Goal: Task Accomplishment & Management: Manage account settings

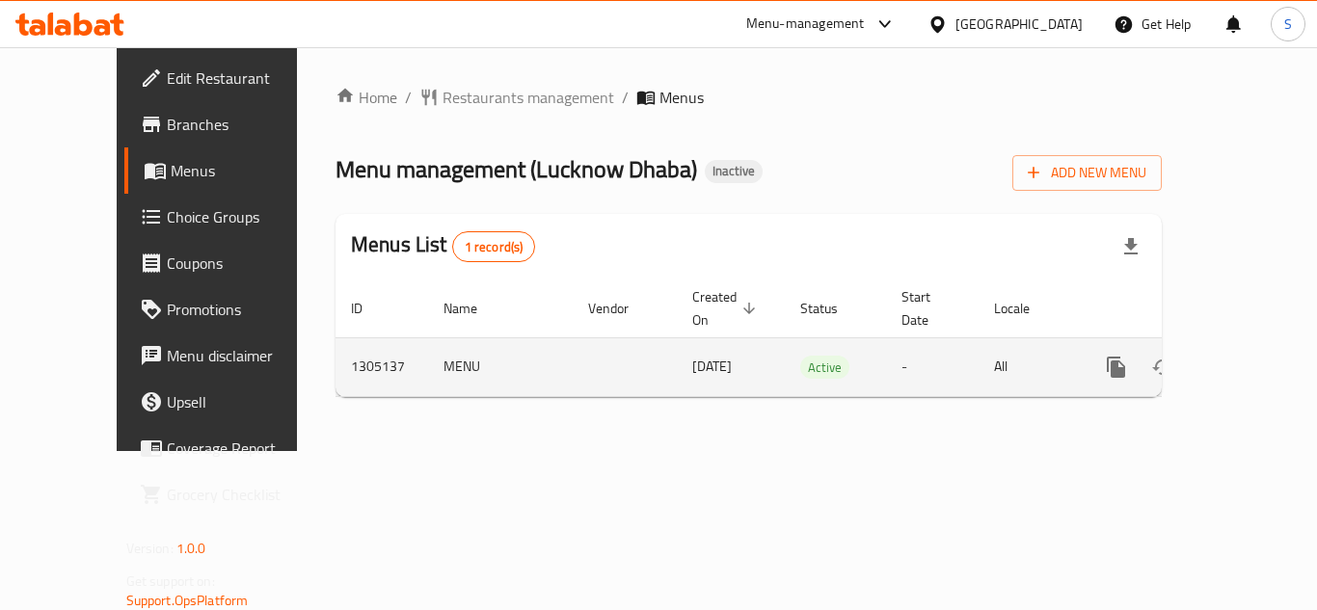
click at [1232, 344] on link "enhanced table" at bounding box center [1255, 367] width 46 height 46
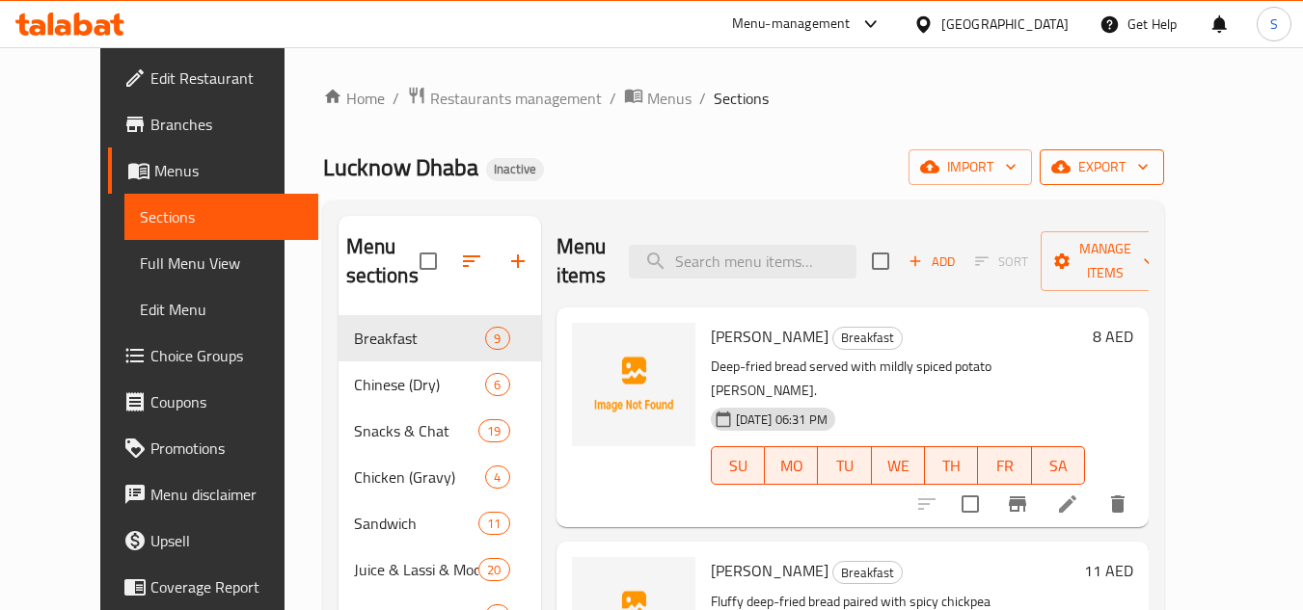
click at [1148, 163] on span "export" at bounding box center [1102, 167] width 94 height 24
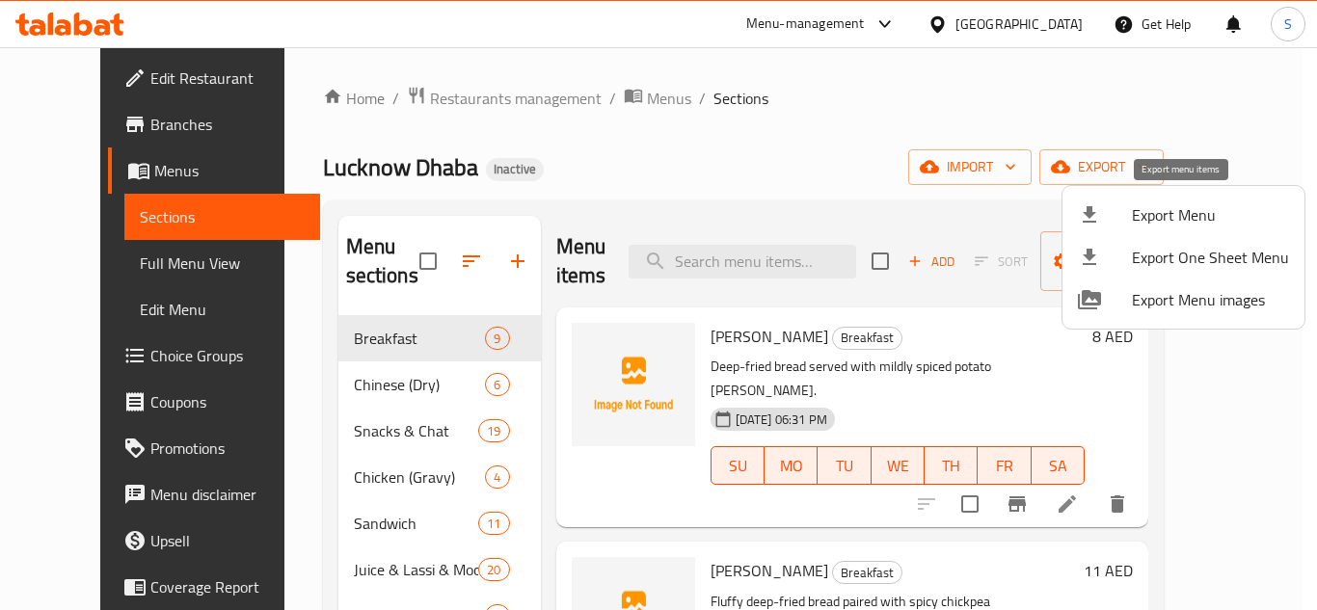
click at [1164, 215] on span "Export Menu" at bounding box center [1210, 214] width 157 height 23
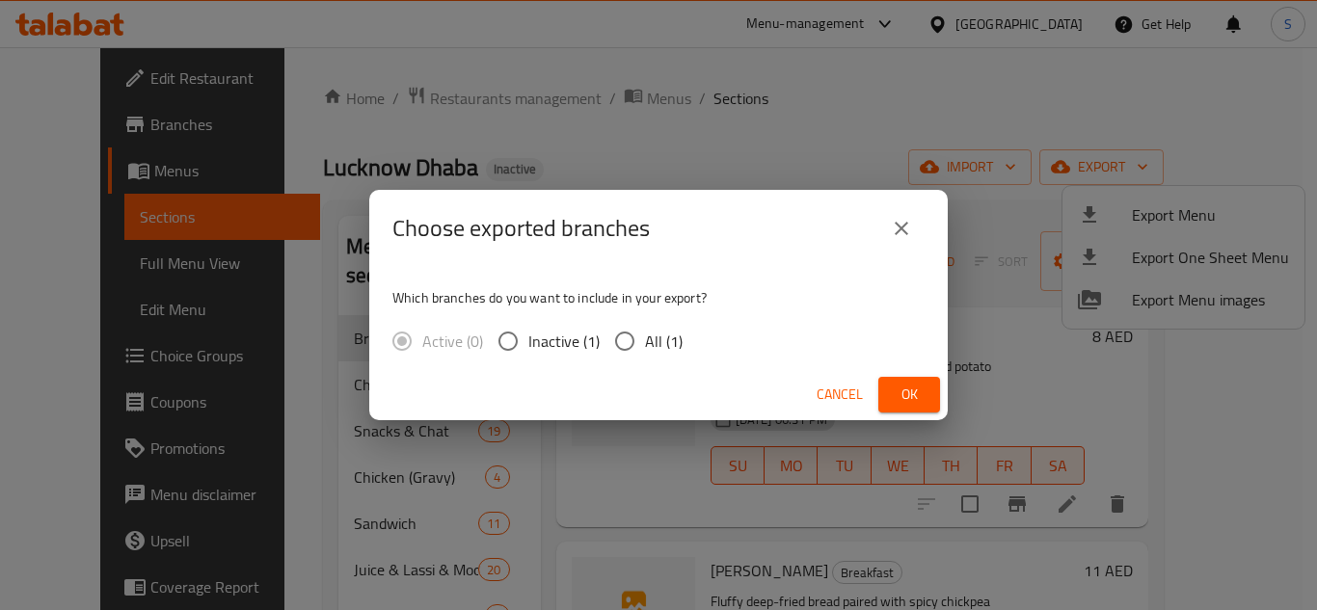
click at [637, 342] on input "All (1)" at bounding box center [625, 341] width 40 height 40
radio input "true"
click at [907, 391] on span "Ok" at bounding box center [909, 395] width 31 height 24
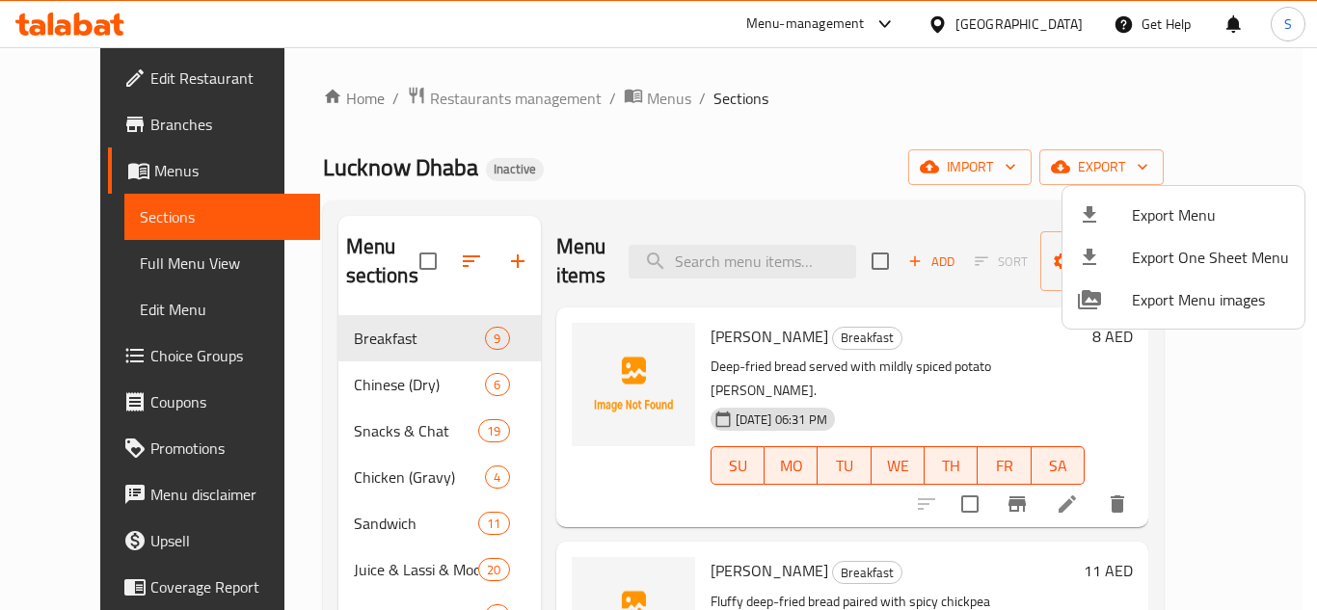
click at [717, 152] on div at bounding box center [658, 305] width 1317 height 610
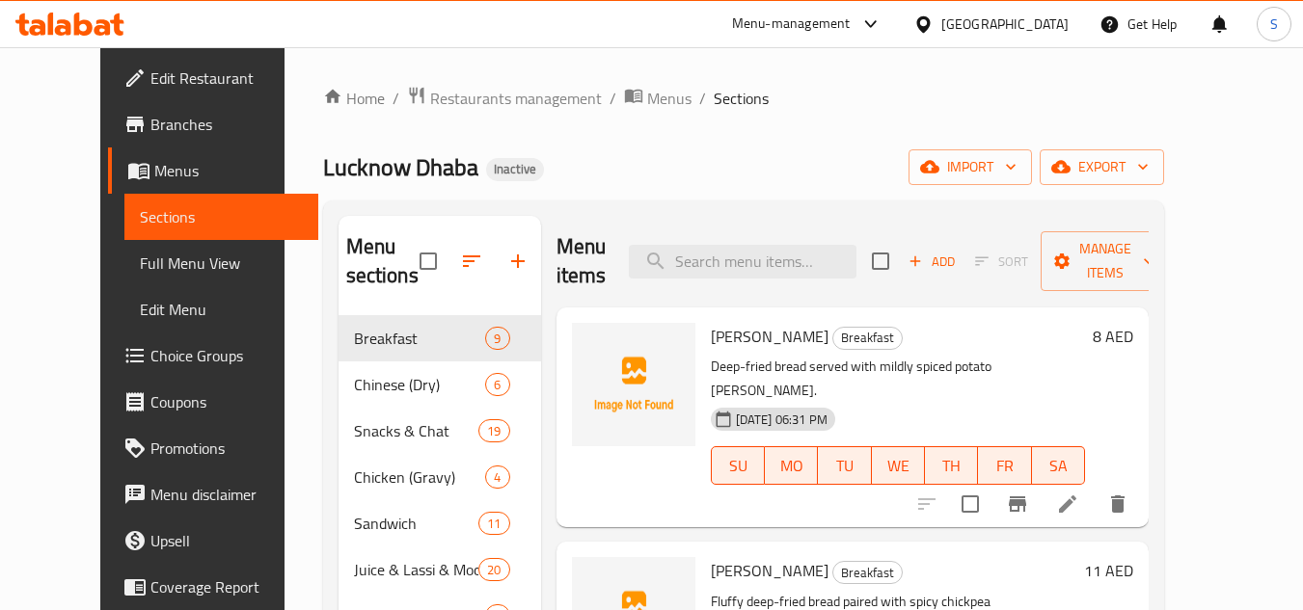
click at [766, 101] on ol "Home / Restaurants management / Menus / Sections" at bounding box center [743, 98] width 841 height 25
click at [150, 73] on span "Edit Restaurant" at bounding box center [226, 78] width 152 height 23
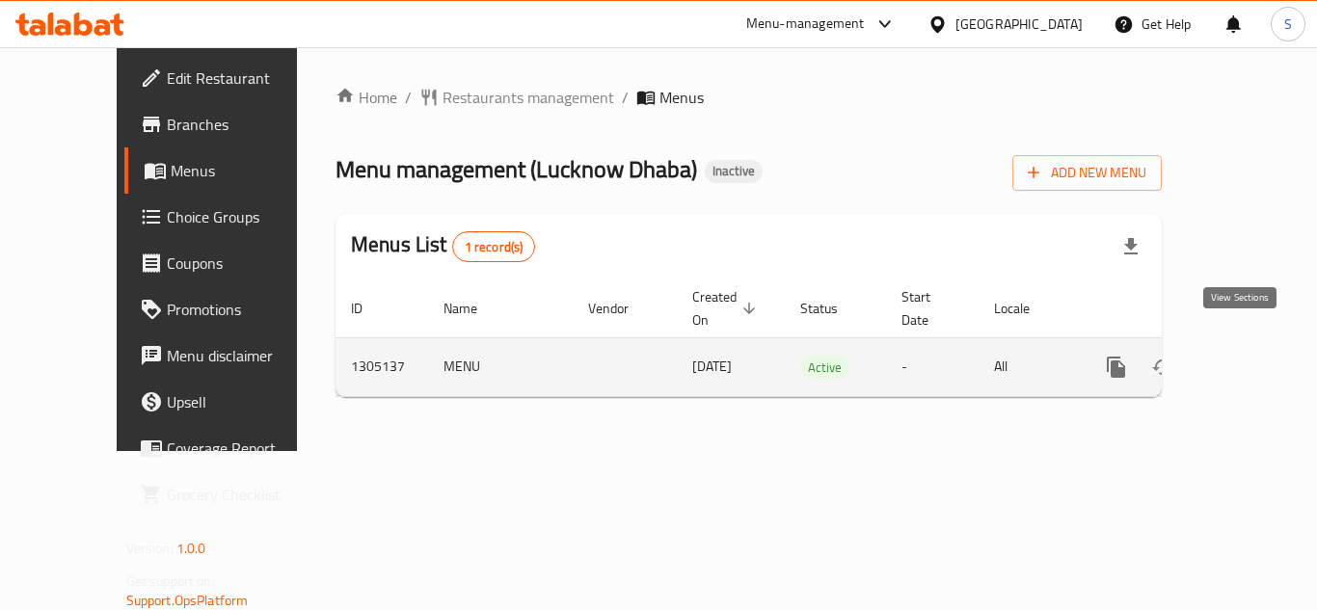
click at [1249, 356] on icon "enhanced table" at bounding box center [1255, 367] width 23 height 23
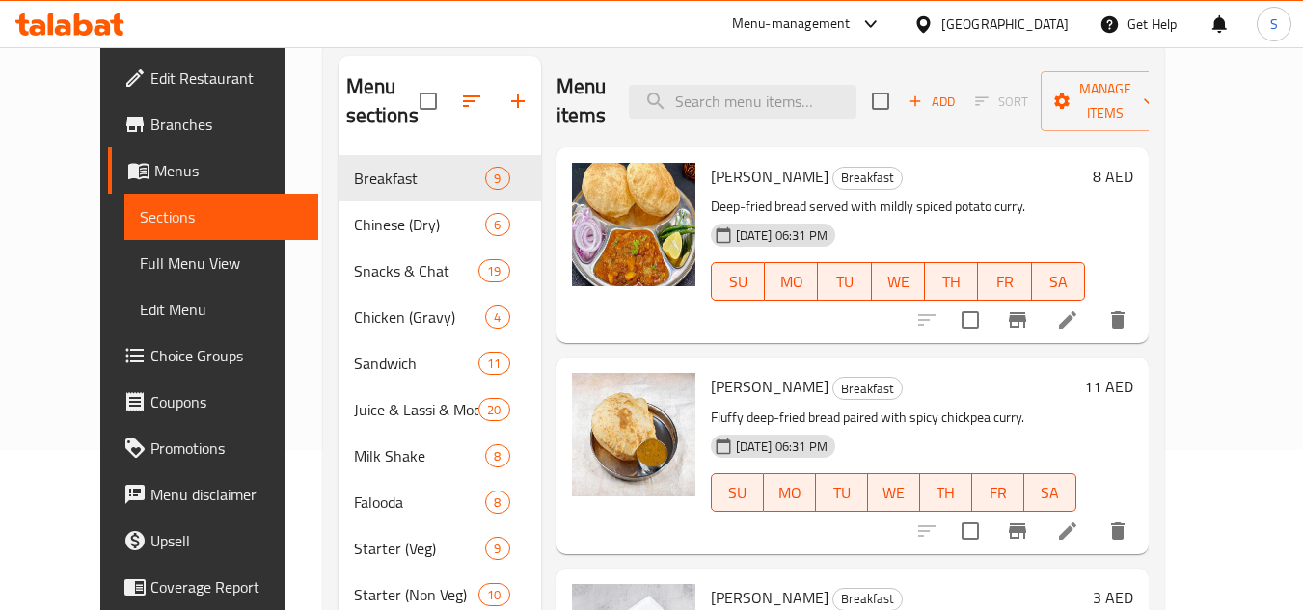
scroll to position [193, 0]
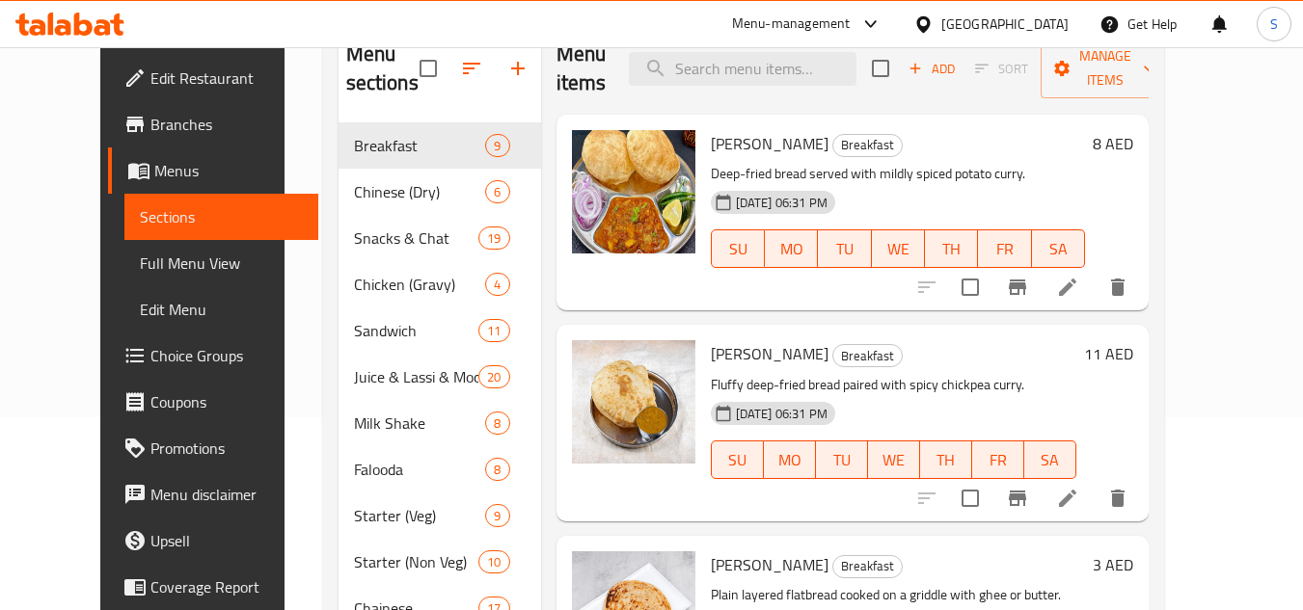
click at [161, 270] on span "Full Menu View" at bounding box center [221, 263] width 163 height 23
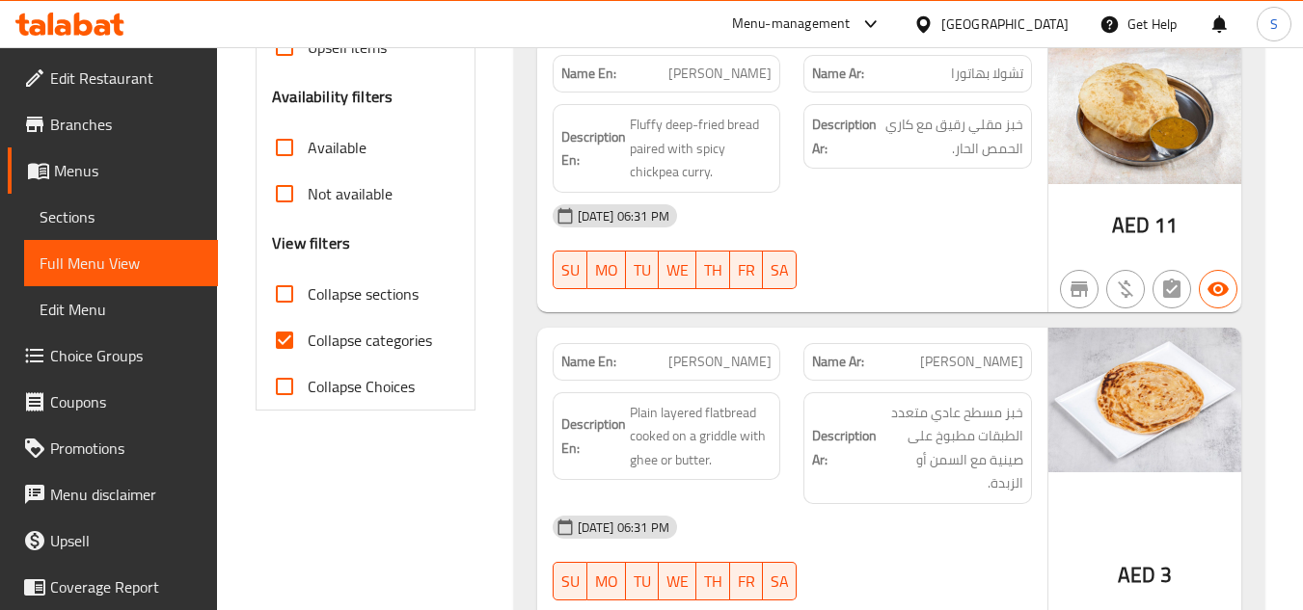
scroll to position [579, 0]
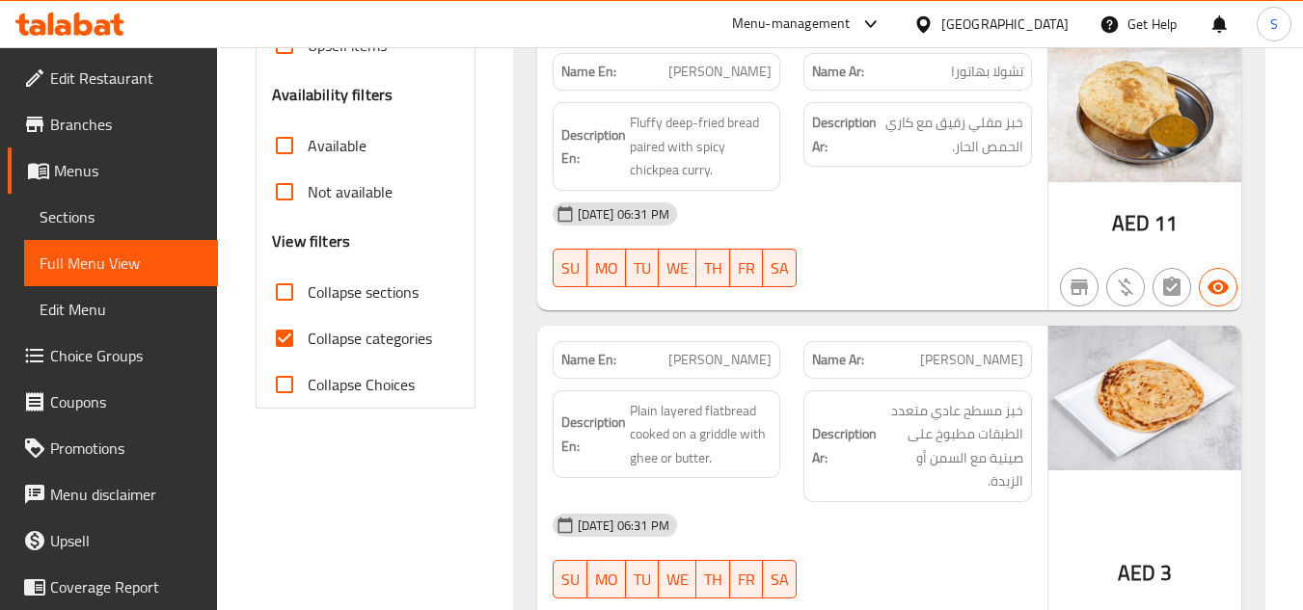
click at [328, 342] on span "Collapse categories" at bounding box center [370, 338] width 124 height 23
click at [308, 342] on input "Collapse categories" at bounding box center [284, 338] width 46 height 46
checkbox input "false"
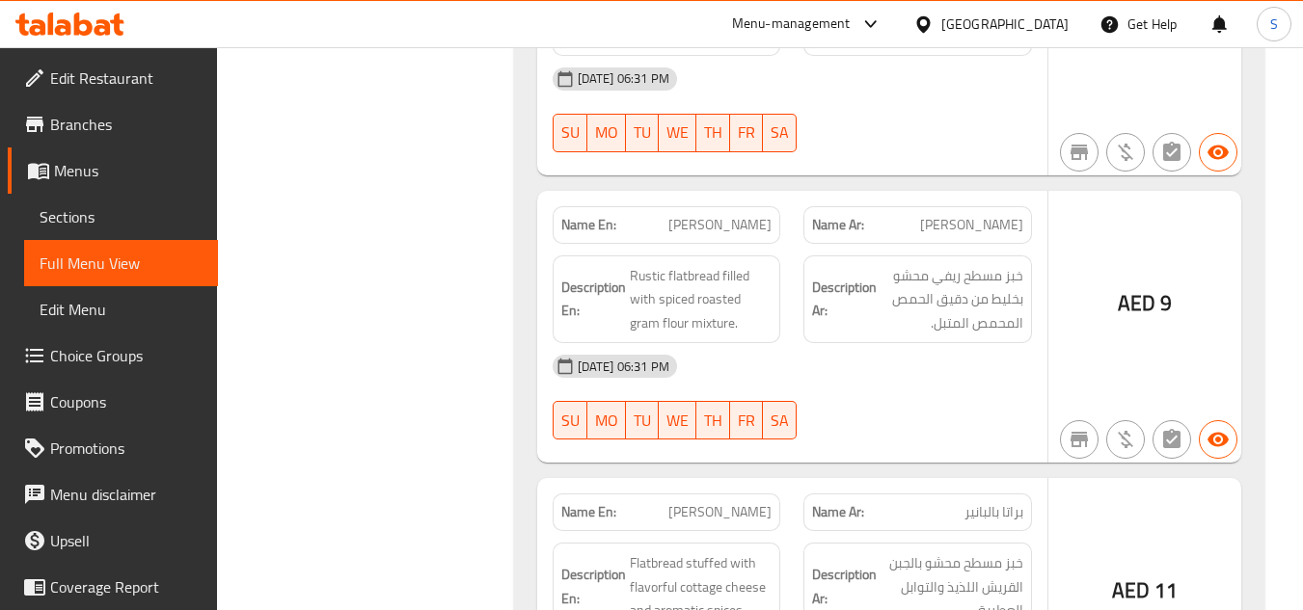
scroll to position [2025, 0]
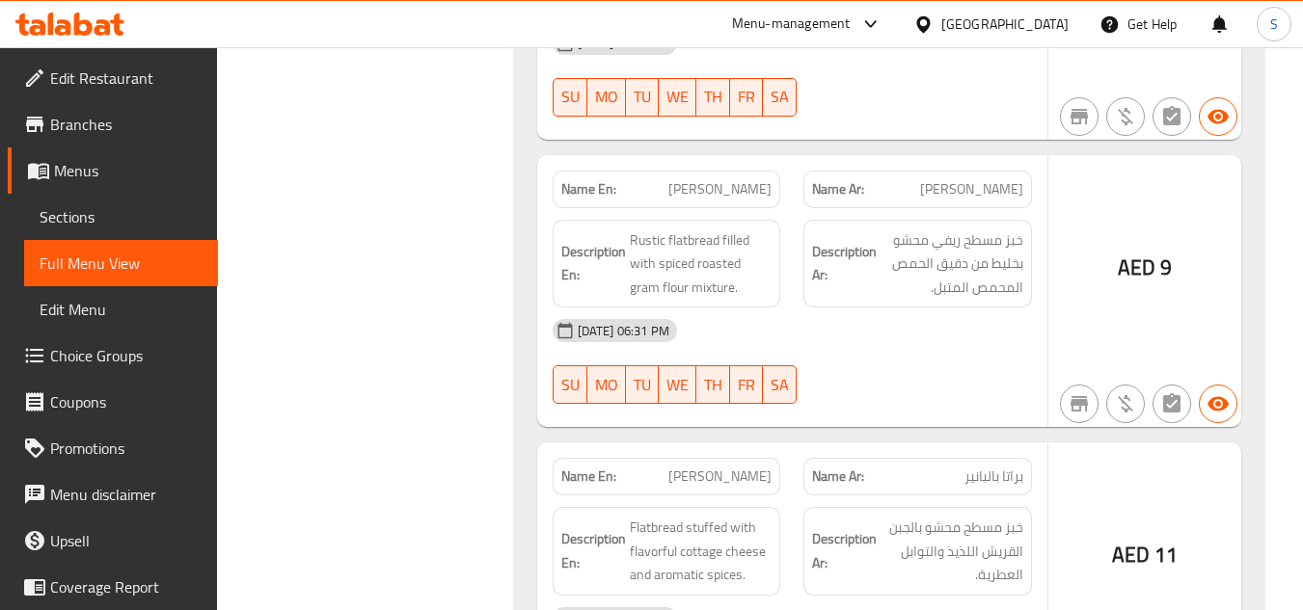
click at [623, 290] on h6 "Description En: Rustic flatbread filled with spiced roasted gram flour mixture." at bounding box center [666, 264] width 211 height 71
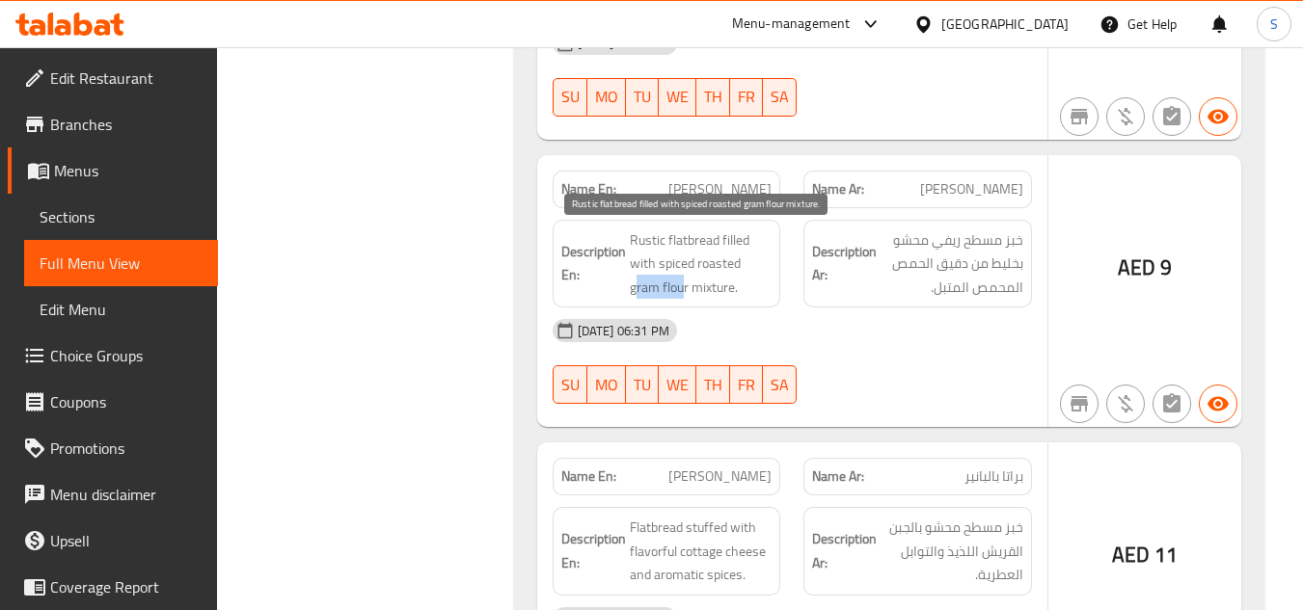
drag, startPoint x: 633, startPoint y: 290, endPoint x: 683, endPoint y: 288, distance: 50.2
click at [683, 288] on span "Rustic flatbread filled with spiced roasted gram flour mixture." at bounding box center [701, 264] width 143 height 71
click at [654, 293] on span "Rustic flatbread filled with spiced roasted gram flour mixture." at bounding box center [701, 264] width 143 height 71
drag, startPoint x: 630, startPoint y: 291, endPoint x: 689, endPoint y: 286, distance: 60.0
click at [689, 286] on span "Rustic flatbread filled with spiced roasted gram flour mixture." at bounding box center [701, 264] width 143 height 71
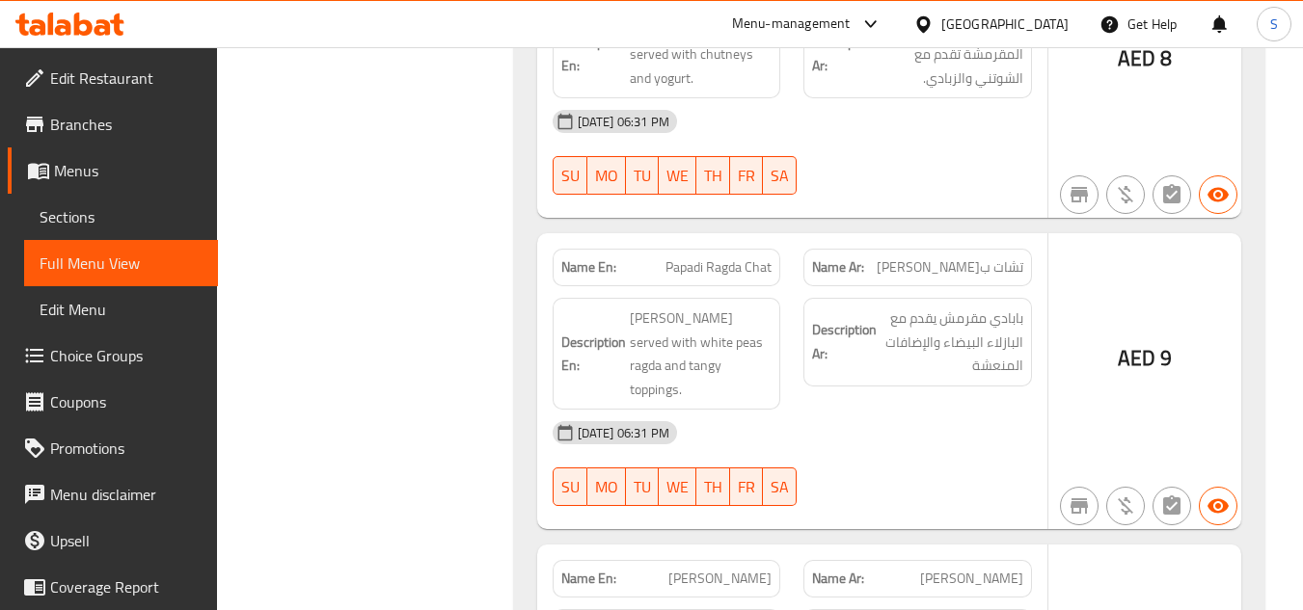
scroll to position [8132, 0]
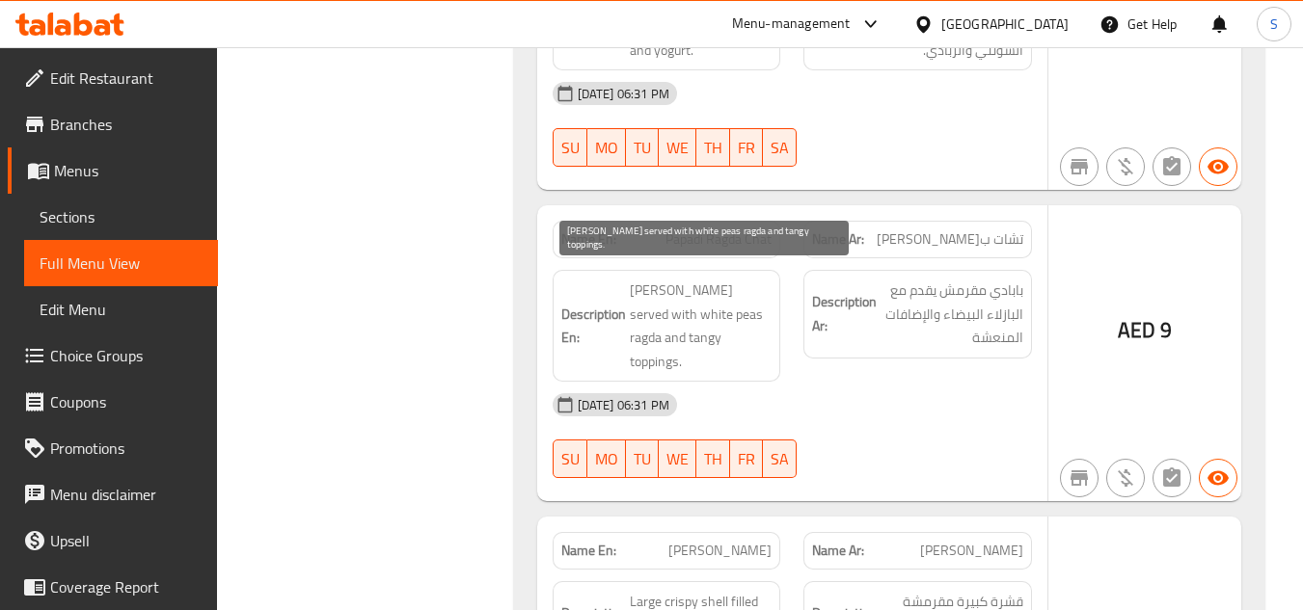
click at [733, 293] on span "Crispy papadi served with white peas ragda and tangy toppings." at bounding box center [701, 326] width 143 height 94
drag, startPoint x: 660, startPoint y: 293, endPoint x: 728, endPoint y: 290, distance: 68.5
click at [768, 292] on span "Crispy papadi served with white peas ragda and tangy toppings." at bounding box center [701, 326] width 143 height 94
click at [741, 289] on span "Crispy papadi served with white peas ragda and tangy toppings." at bounding box center [701, 326] width 143 height 94
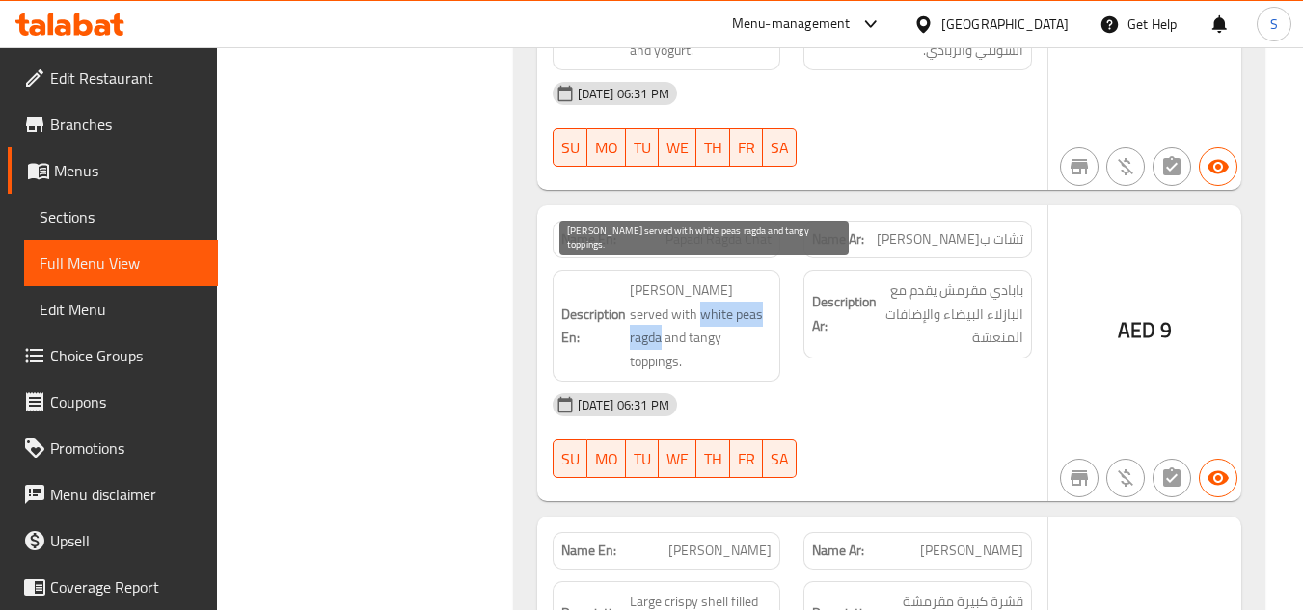
click at [741, 289] on span "Crispy papadi served with white peas ragda and tangy toppings." at bounding box center [701, 326] width 143 height 94
drag, startPoint x: 738, startPoint y: 299, endPoint x: 658, endPoint y: 293, distance: 80.2
click at [658, 293] on span "Crispy papadi served with white peas ragda and tangy toppings." at bounding box center [701, 326] width 143 height 94
click at [737, 292] on span "Crispy papadi served with white peas ragda and tangy toppings." at bounding box center [701, 326] width 143 height 94
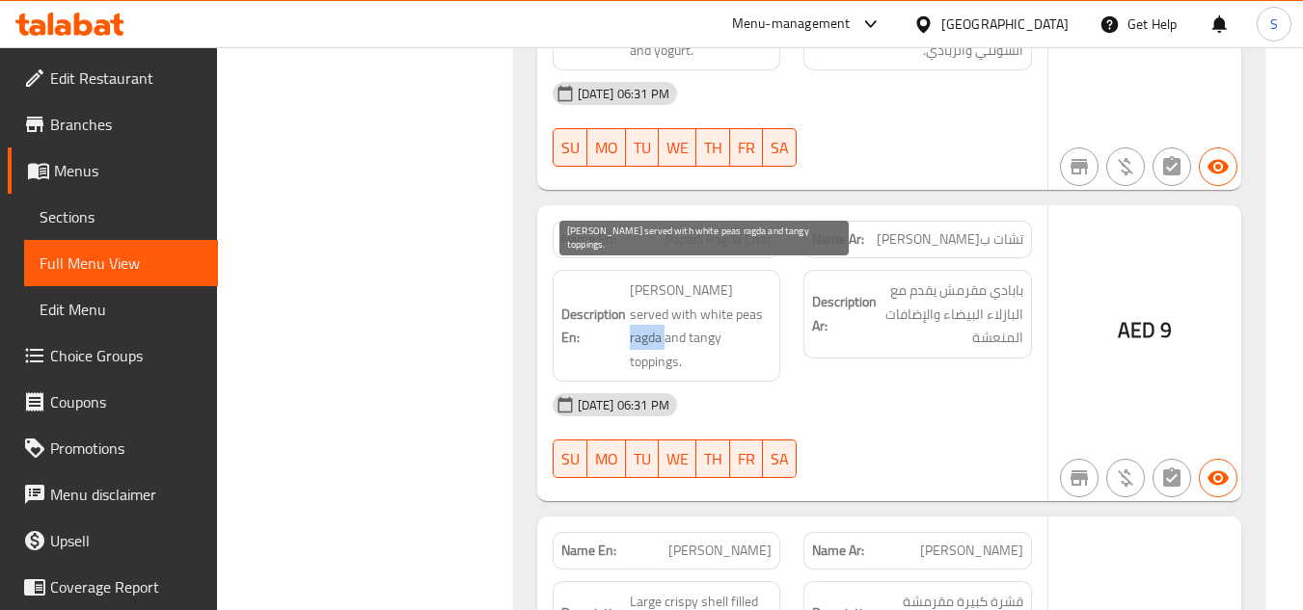
copy span "ragda"
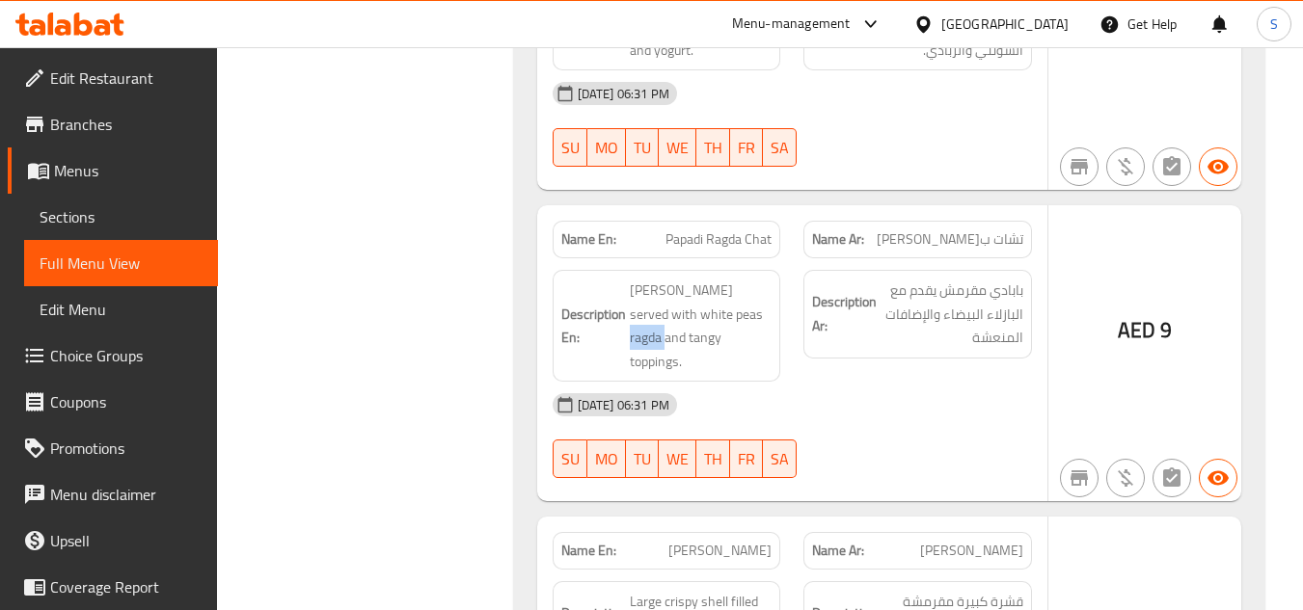
click at [726, 229] on span "Papadi Ragda Chat" at bounding box center [718, 239] width 106 height 20
copy span "Papadi Ragda Chat"
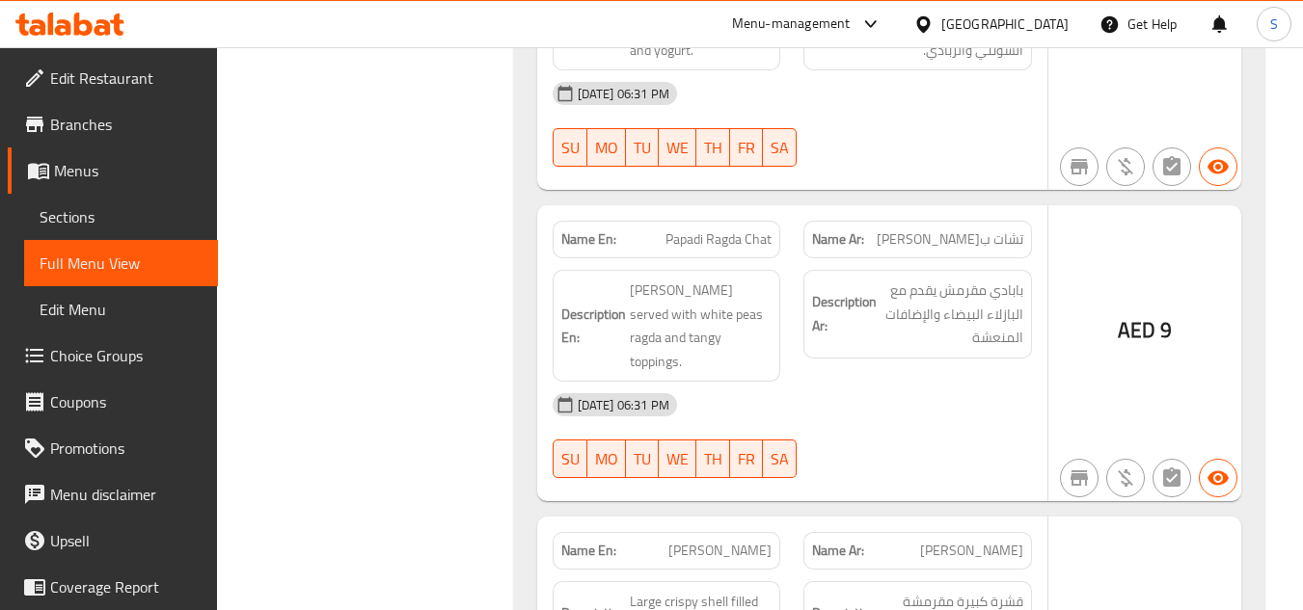
click at [709, 229] on span "Papadi Ragda Chat" at bounding box center [718, 239] width 106 height 20
copy span "Papadi Ragda Chat"
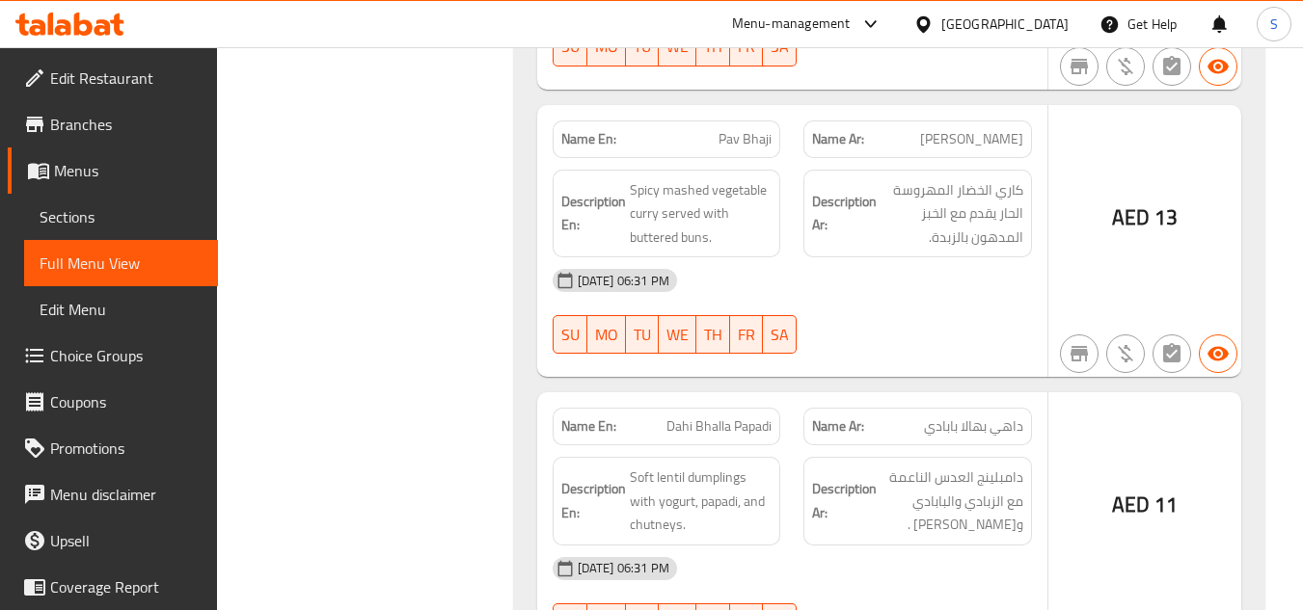
scroll to position [9964, 0]
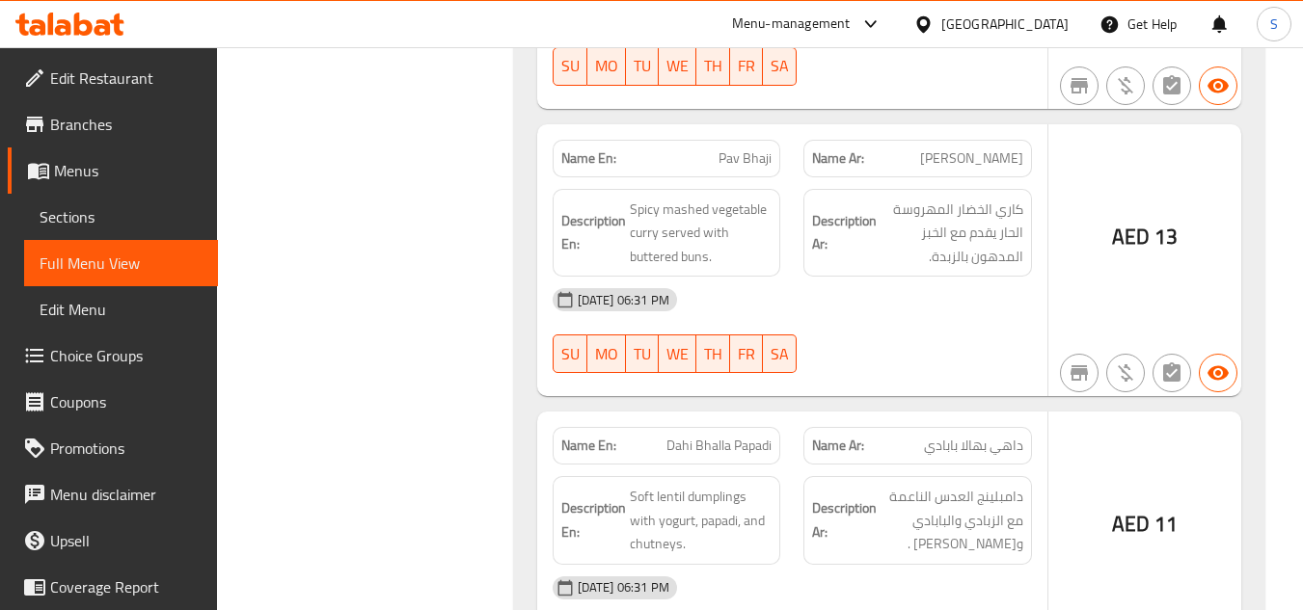
click at [736, 148] on span "Pav Bhaji" at bounding box center [744, 158] width 53 height 20
copy span "Pav Bhaji"
click at [759, 148] on span "Pav Bhaji" at bounding box center [744, 158] width 53 height 20
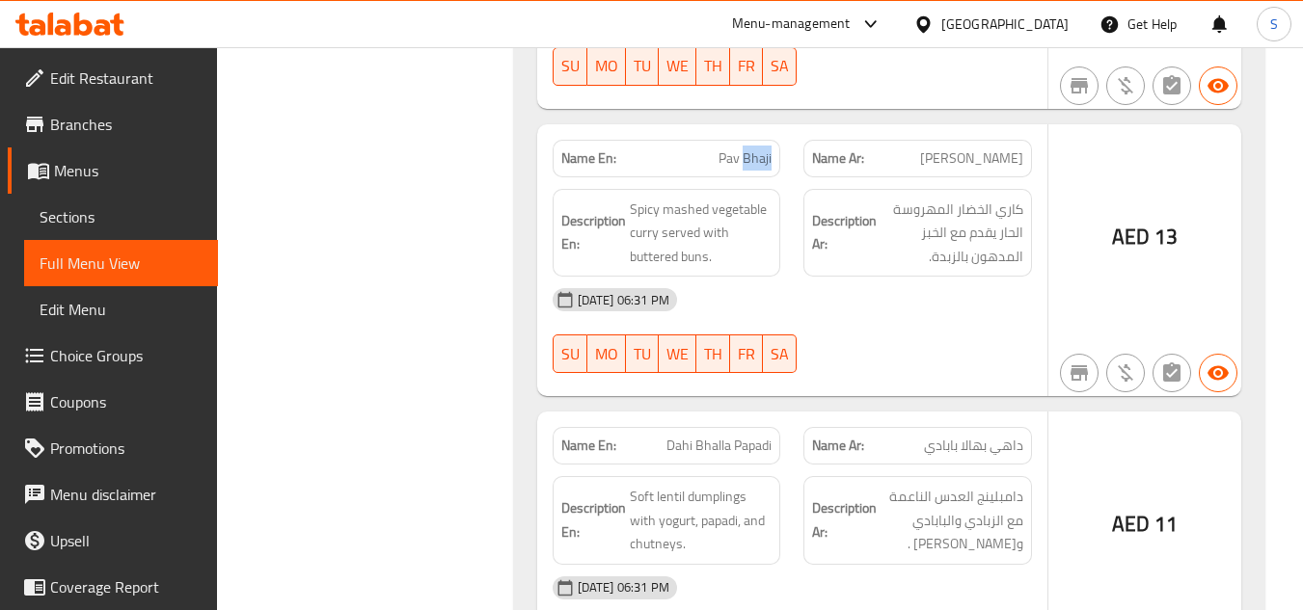
click at [759, 148] on span "Pav Bhaji" at bounding box center [744, 158] width 53 height 20
copy span "Pav Bhaji"
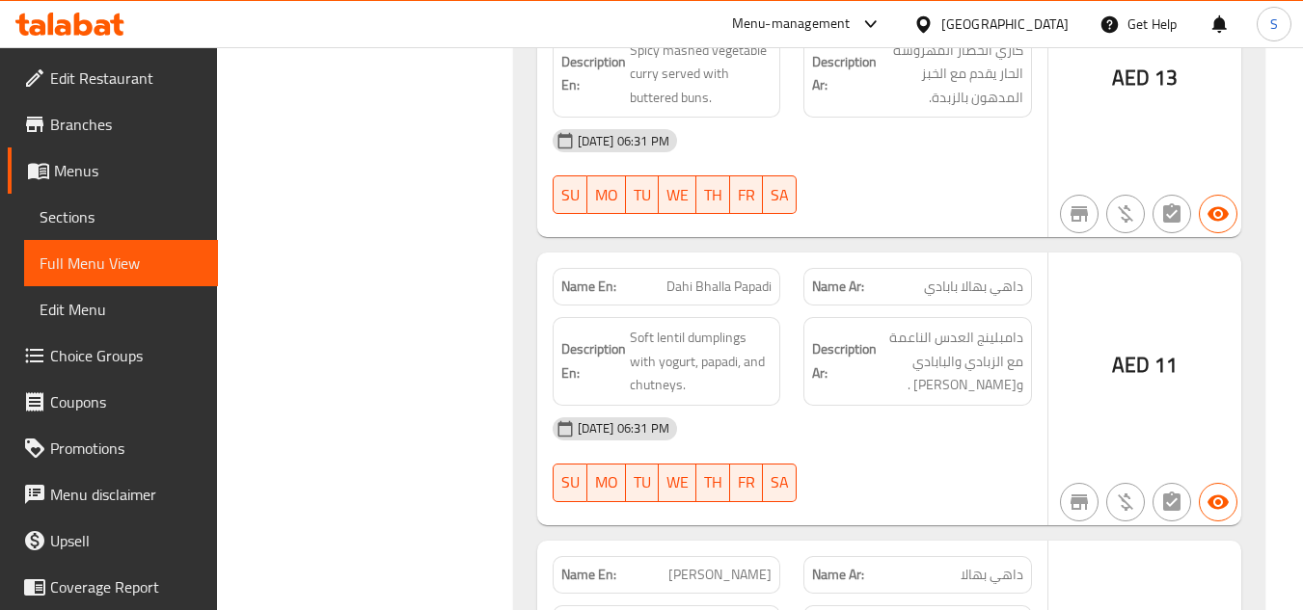
scroll to position [10157, 0]
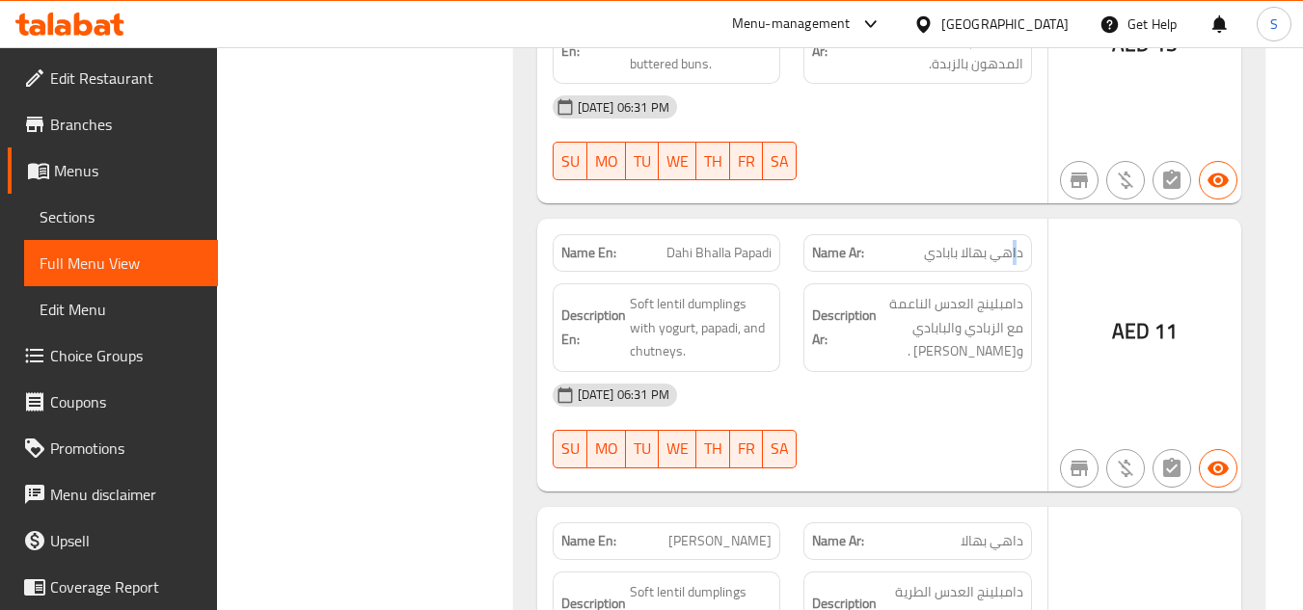
drag, startPoint x: 1012, startPoint y: 210, endPoint x: 1019, endPoint y: 195, distance: 16.8
click at [1019, 243] on span "داهي بهالا بابادي" at bounding box center [973, 253] width 99 height 20
click at [1011, 243] on span "داهي بهالا بابادي" at bounding box center [973, 253] width 99 height 20
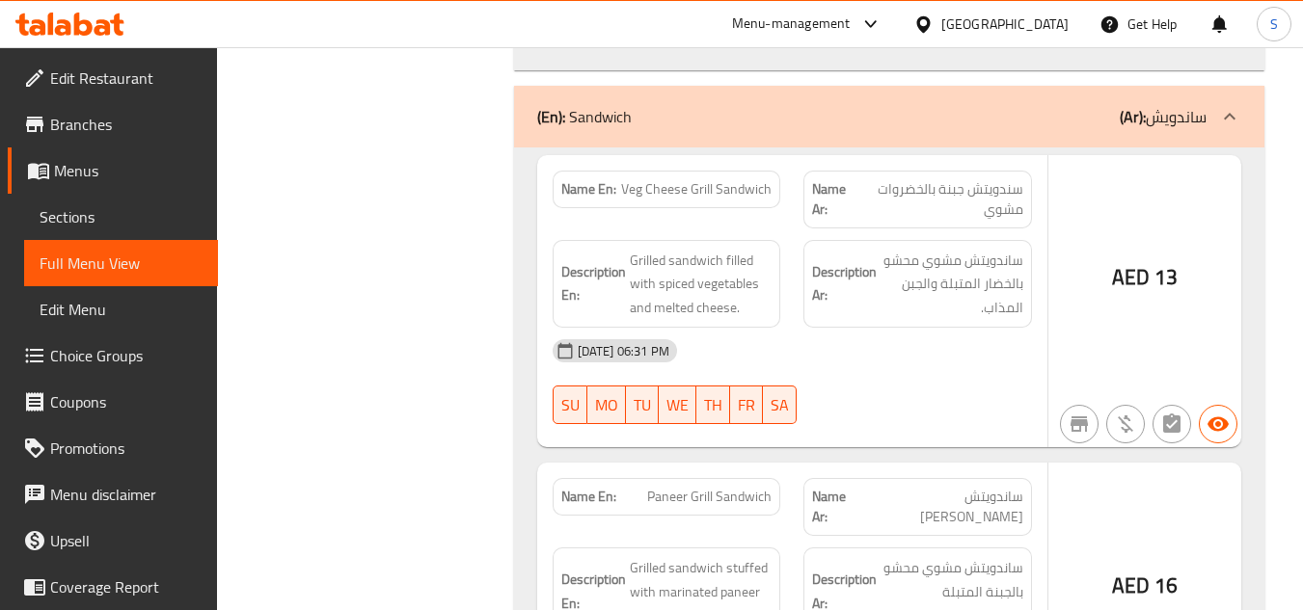
scroll to position [12477, 0]
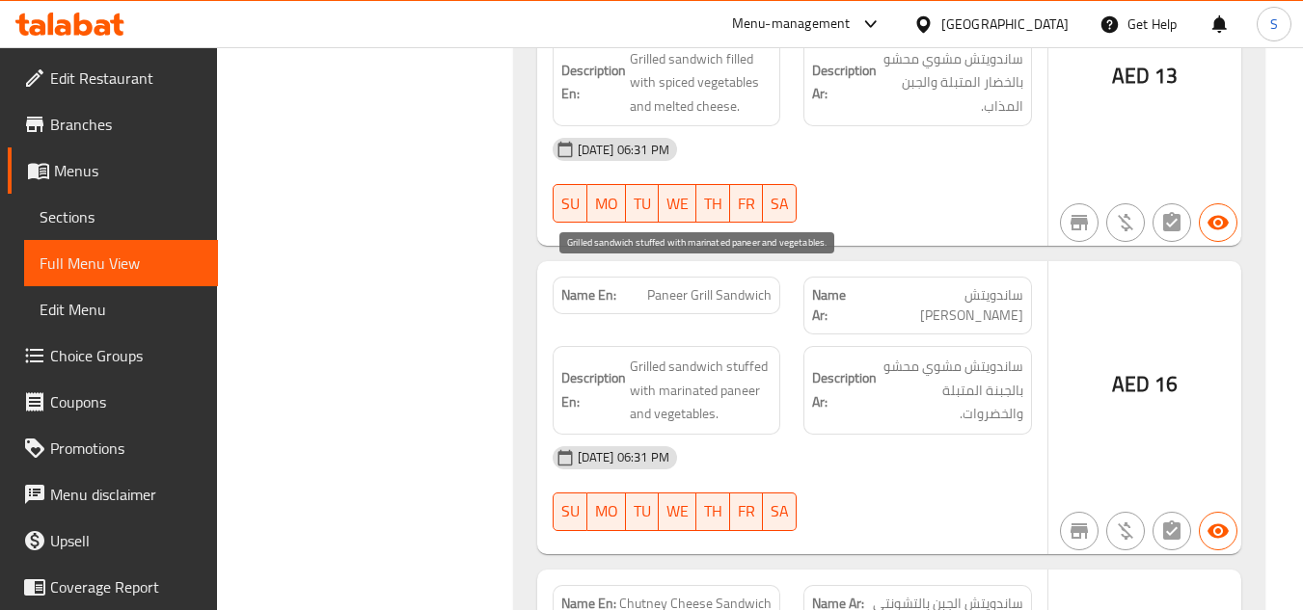
click at [740, 355] on span "Grilled sandwich stuffed with marinated paneer and vegetables." at bounding box center [701, 390] width 143 height 71
copy span "paneer"
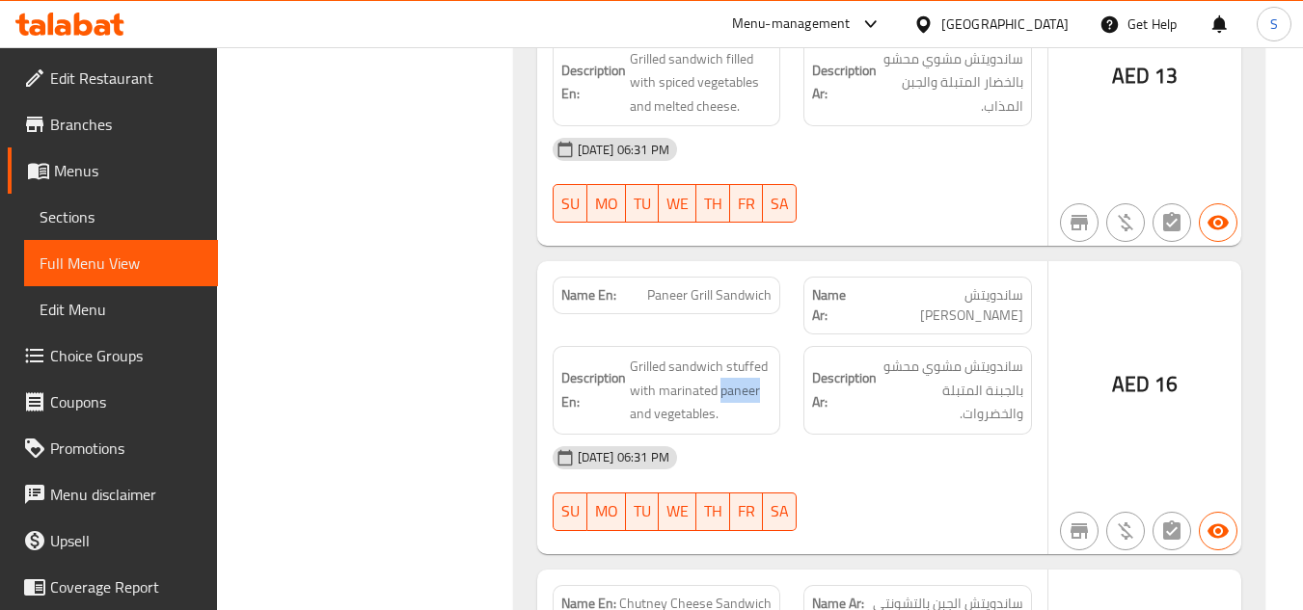
copy span "Paneer Grill Sandwich"
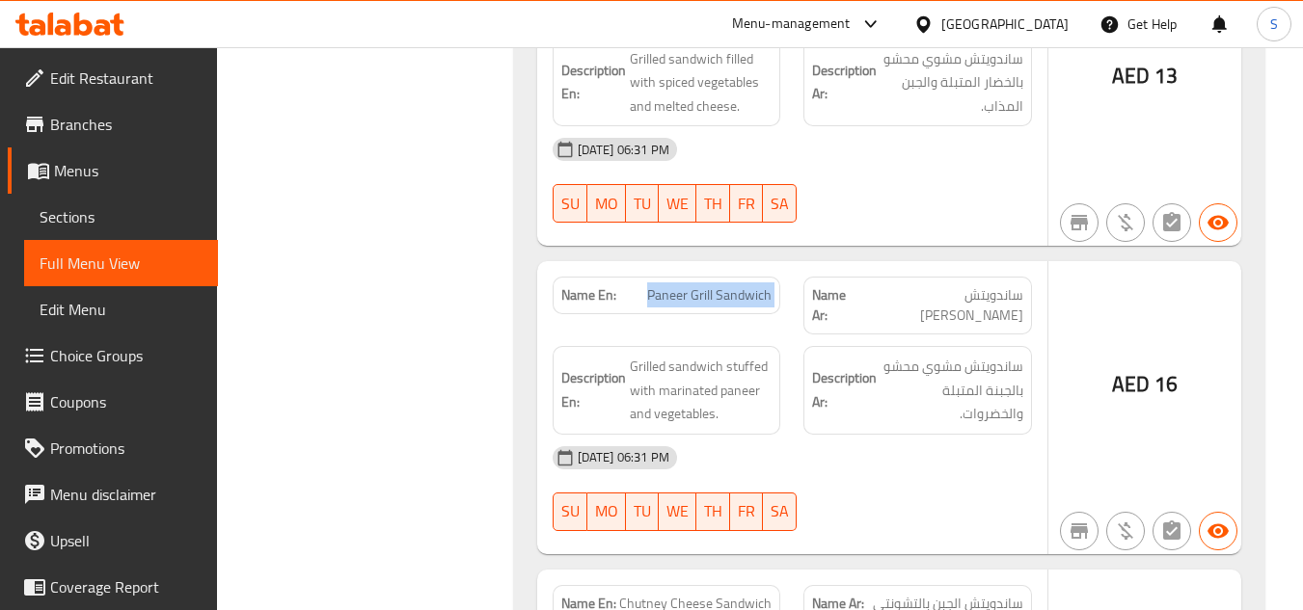
drag, startPoint x: 417, startPoint y: 335, endPoint x: 500, endPoint y: 264, distance: 109.5
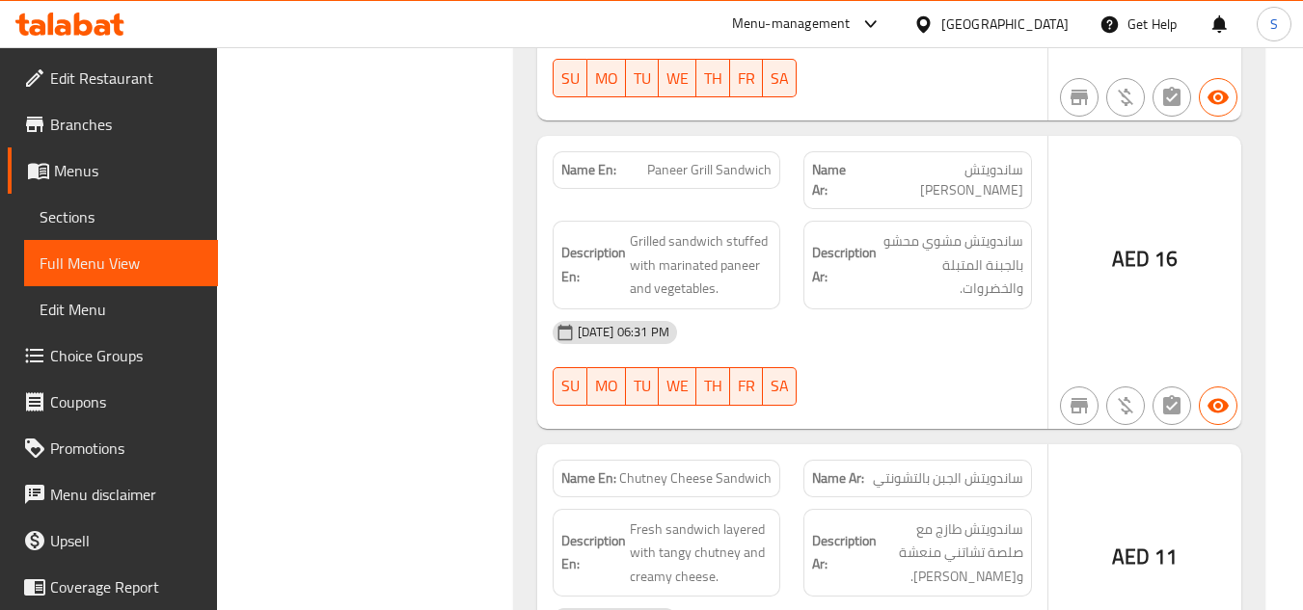
scroll to position [12766, 0]
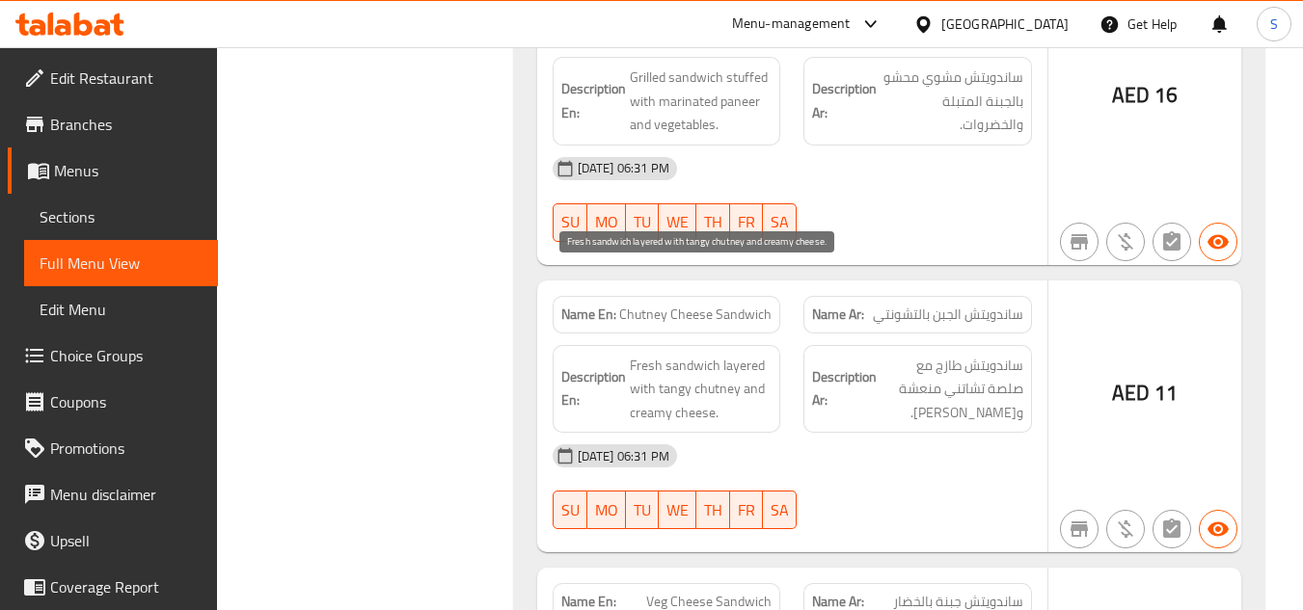
click at [740, 354] on span "Fresh sandwich layered with tangy chutney and creamy cheese." at bounding box center [701, 389] width 143 height 71
click at [725, 354] on span "Fresh sandwich layered with tangy chutney and creamy cheese." at bounding box center [701, 389] width 143 height 71
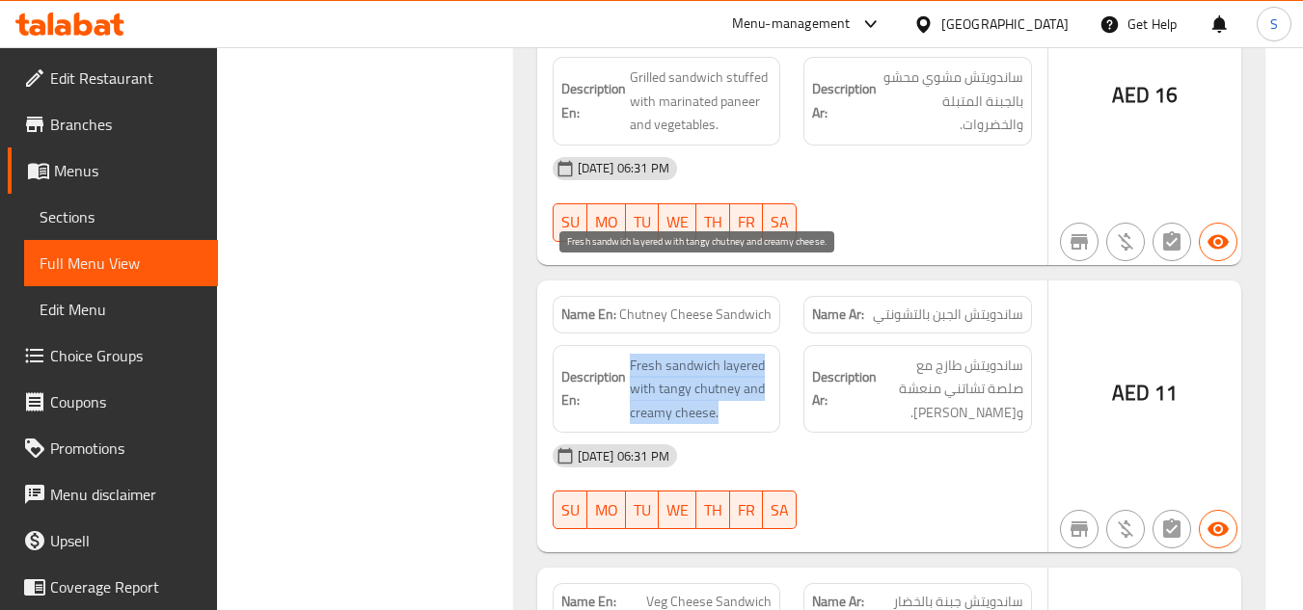
drag, startPoint x: 725, startPoint y: 283, endPoint x: 671, endPoint y: 299, distance: 56.4
click at [671, 354] on span "Fresh sandwich layered with tangy chutney and creamy cheese." at bounding box center [701, 389] width 143 height 71
click at [733, 354] on span "Fresh sandwich layered with tangy chutney and creamy cheese." at bounding box center [701, 389] width 143 height 71
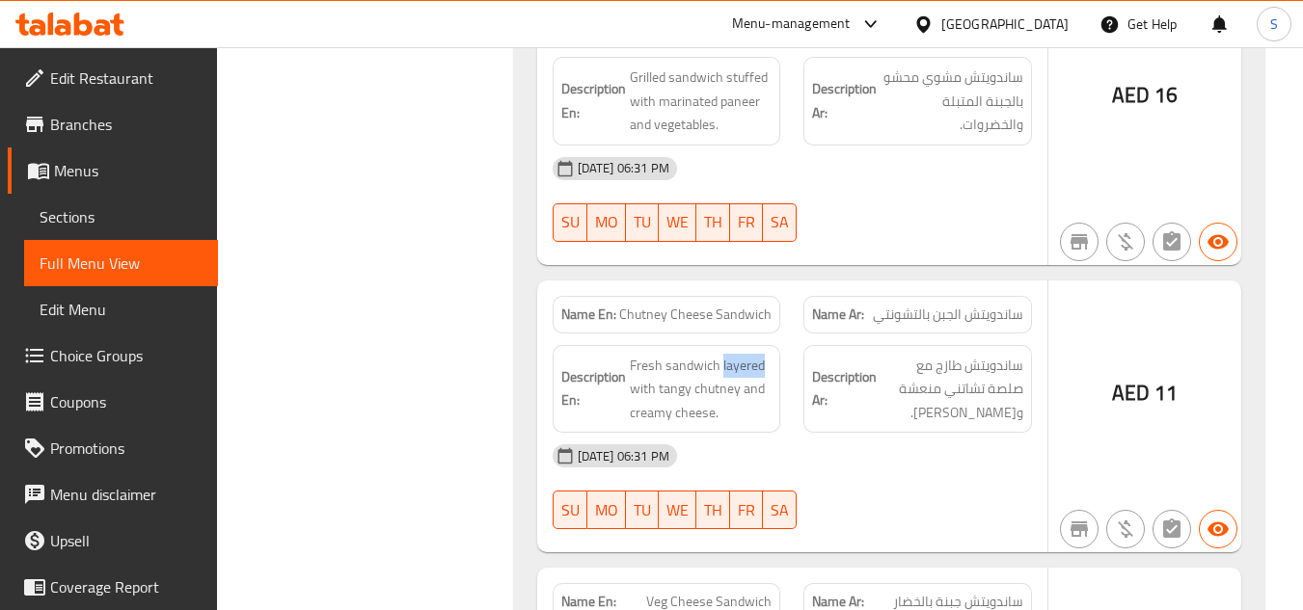
drag, startPoint x: 469, startPoint y: 257, endPoint x: 550, endPoint y: 255, distance: 81.0
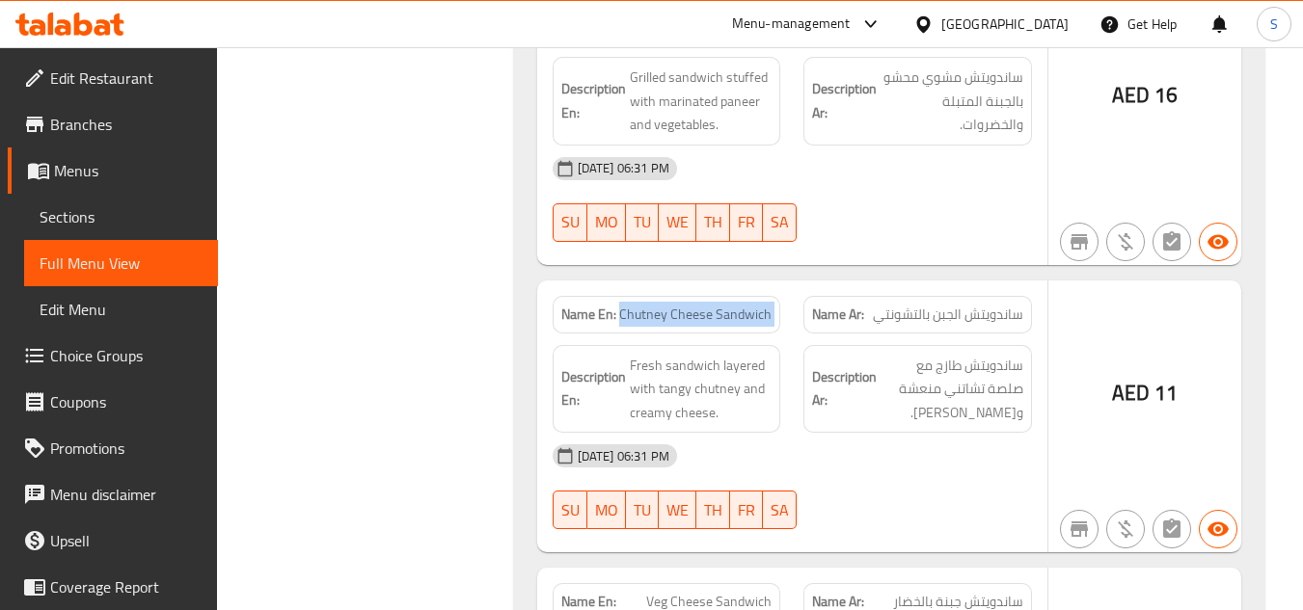
copy span "Chutney Cheese Sandwich"
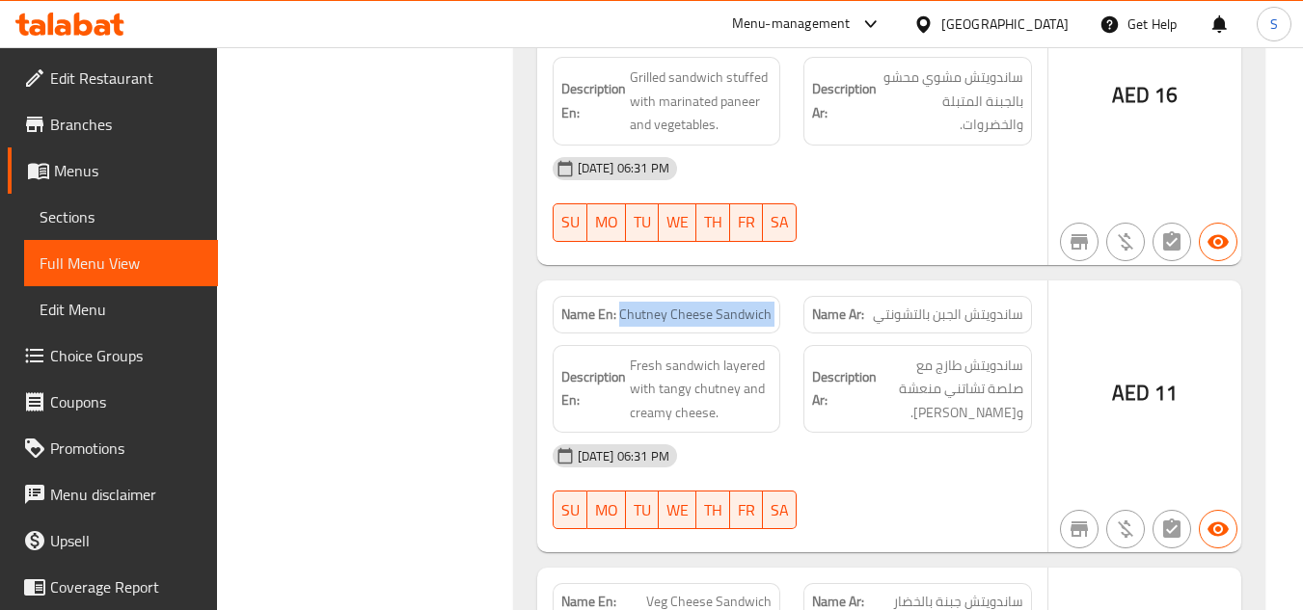
copy span "Chutney Cheese Sandwich"
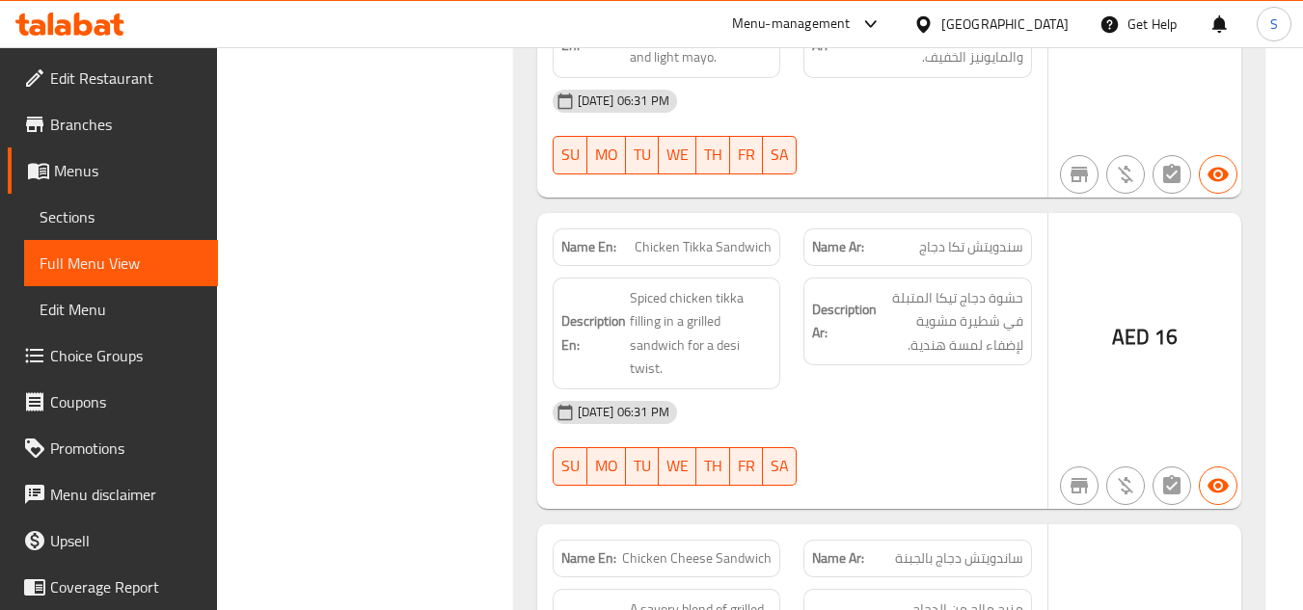
scroll to position [14887, 0]
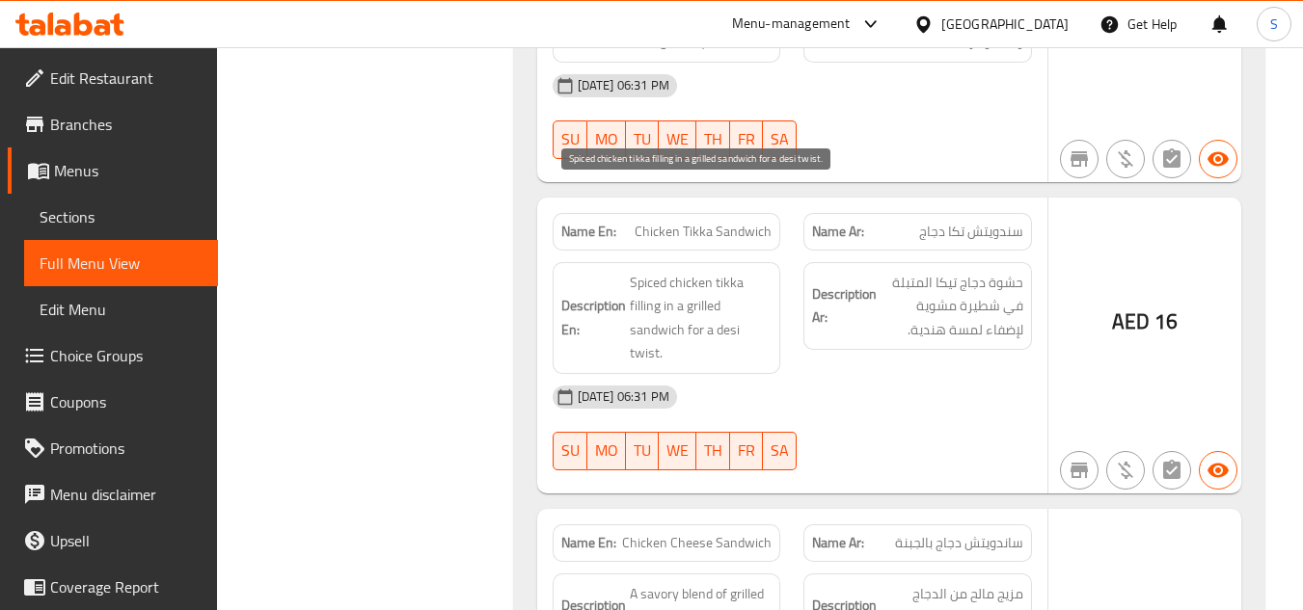
click at [727, 271] on span "Spiced chicken tikka filling in a grilled sandwich for a desi twist." at bounding box center [701, 318] width 143 height 94
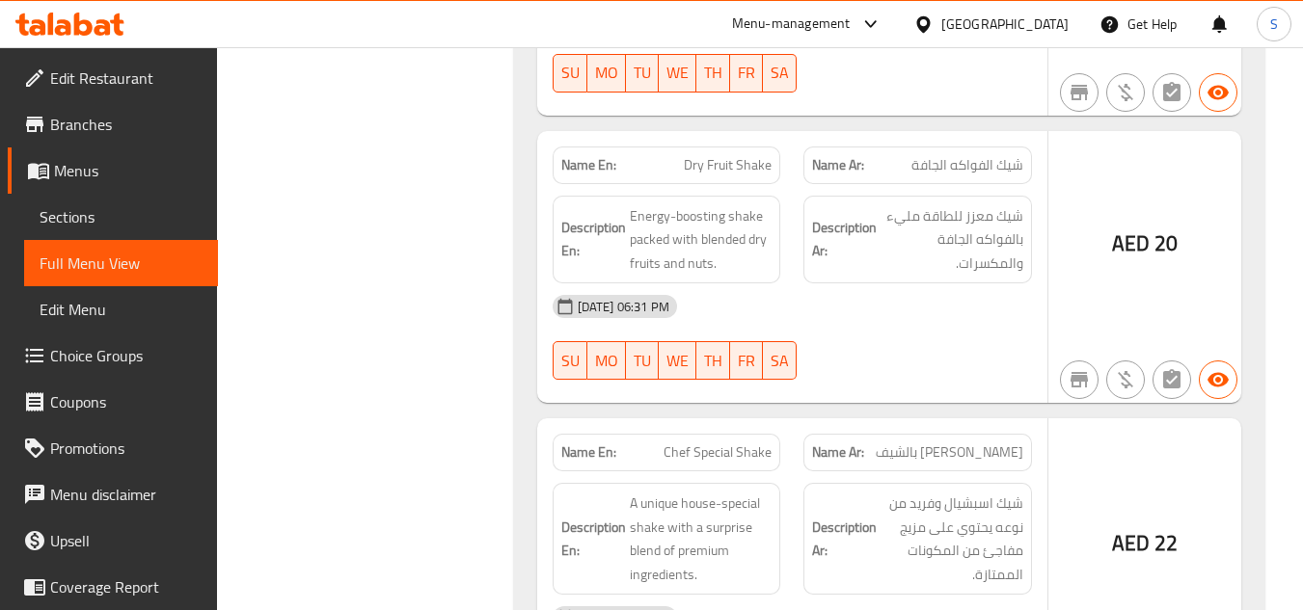
scroll to position [23276, 0]
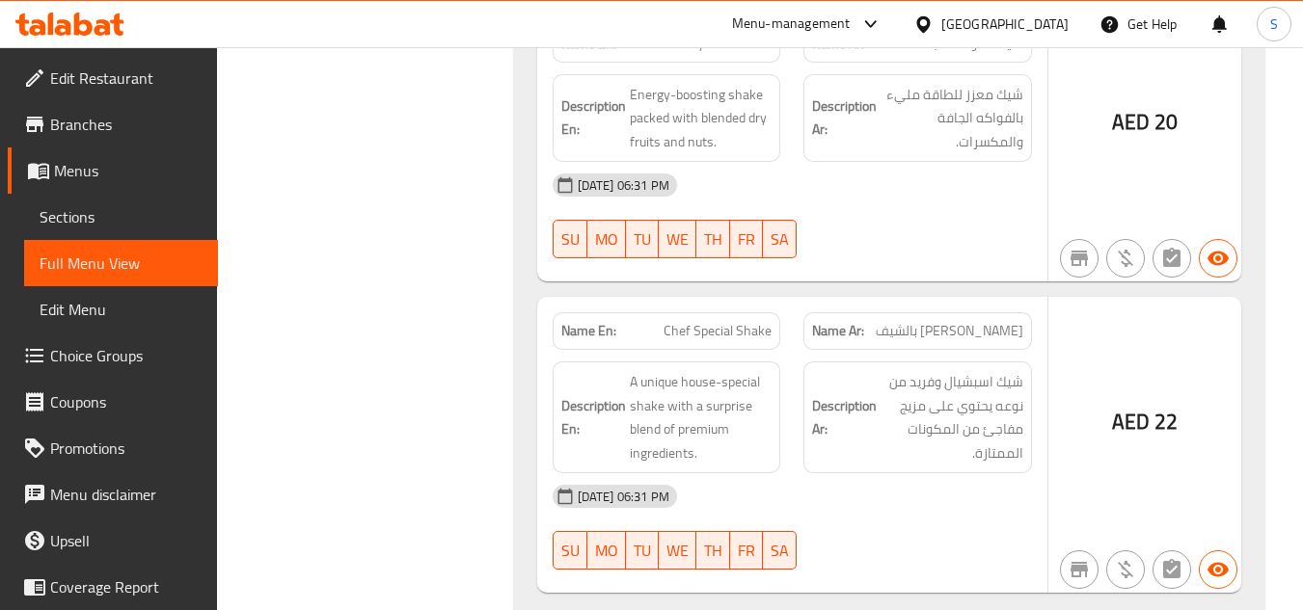
copy span "Chef Special Shake"
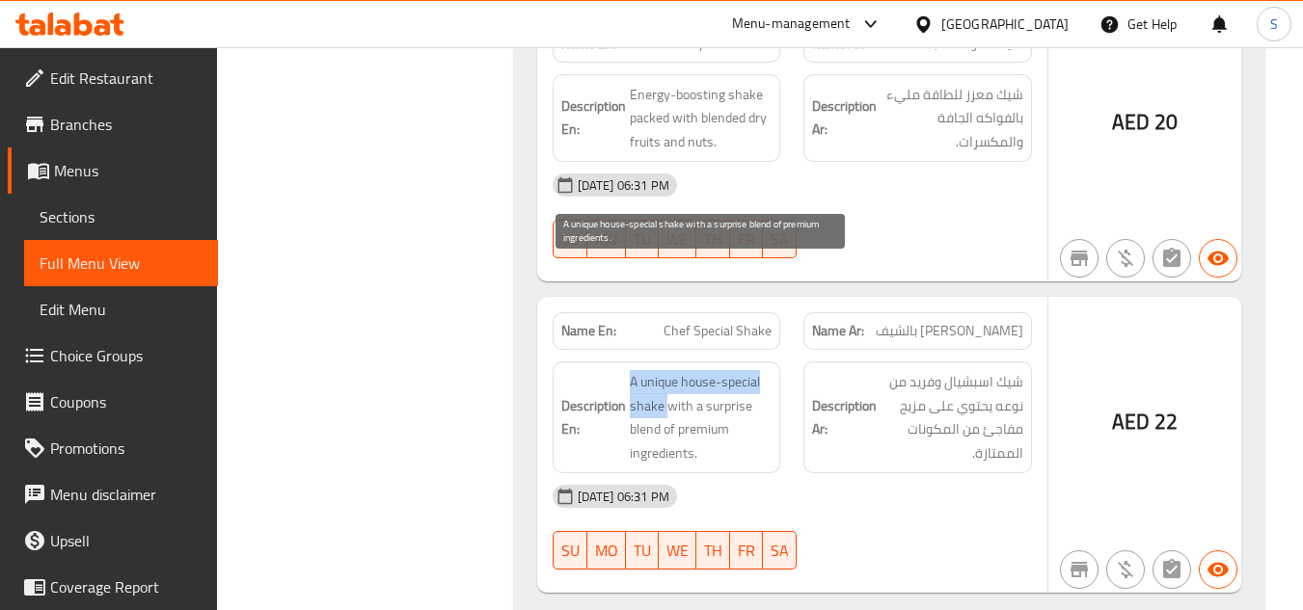
drag, startPoint x: 631, startPoint y: 277, endPoint x: 664, endPoint y: 296, distance: 38.9
click at [664, 370] on span "A unique house-special shake with a surprise blend of premium ingredients." at bounding box center [701, 417] width 143 height 94
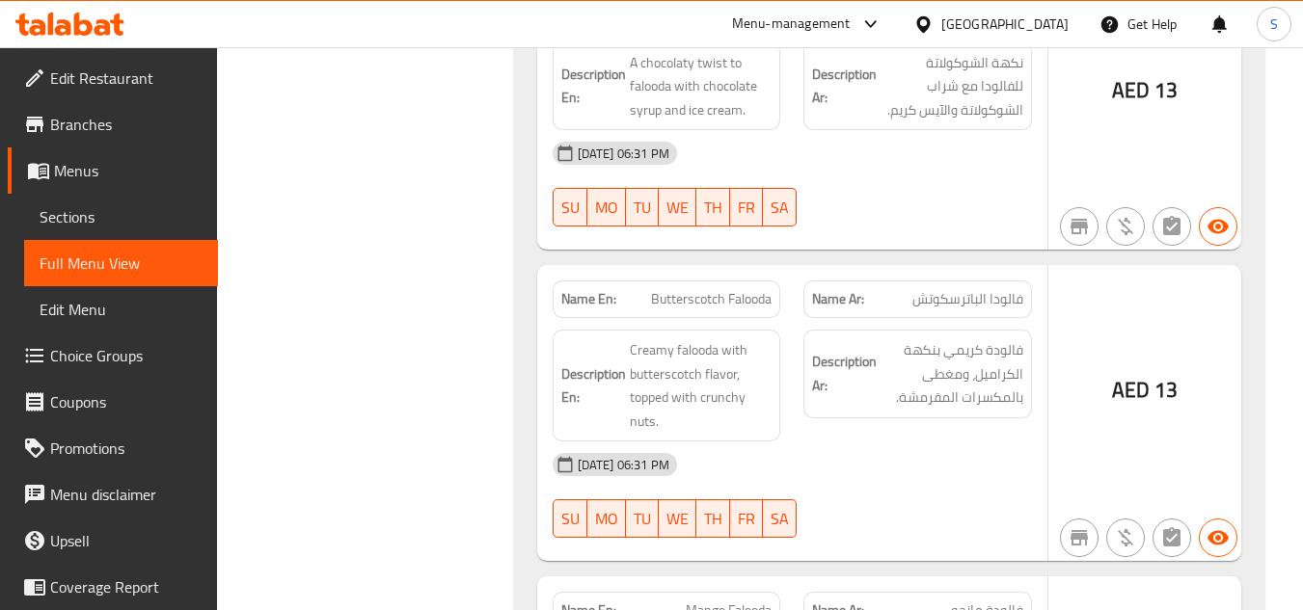
scroll to position [24336, 0]
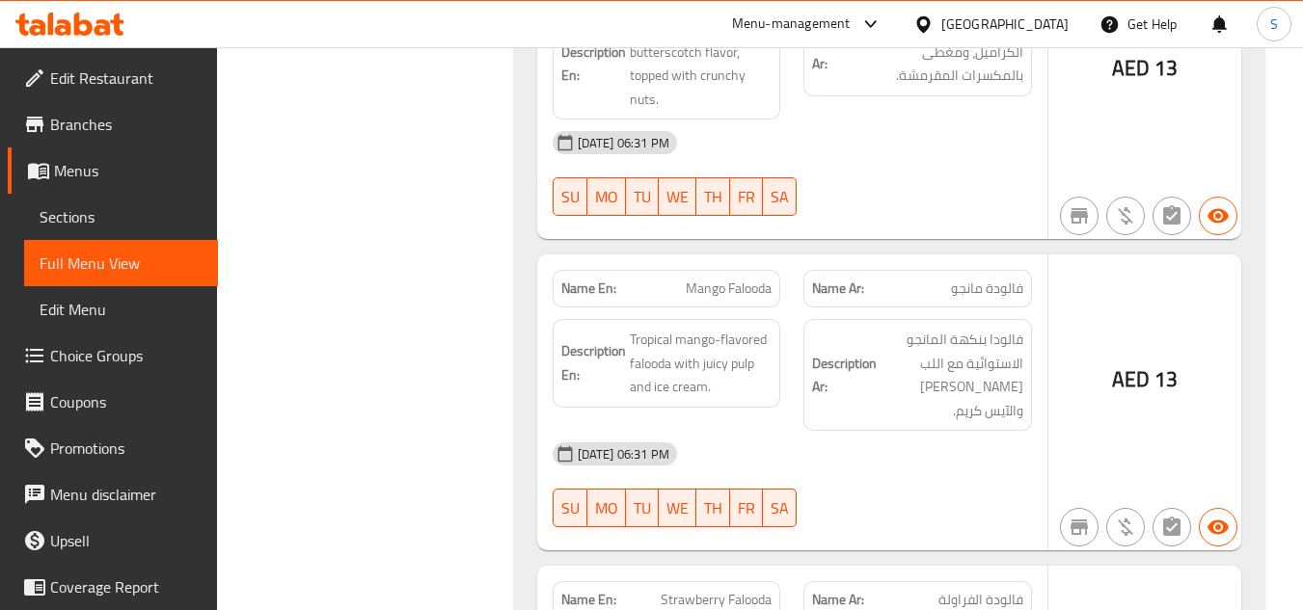
scroll to position [24626, 0]
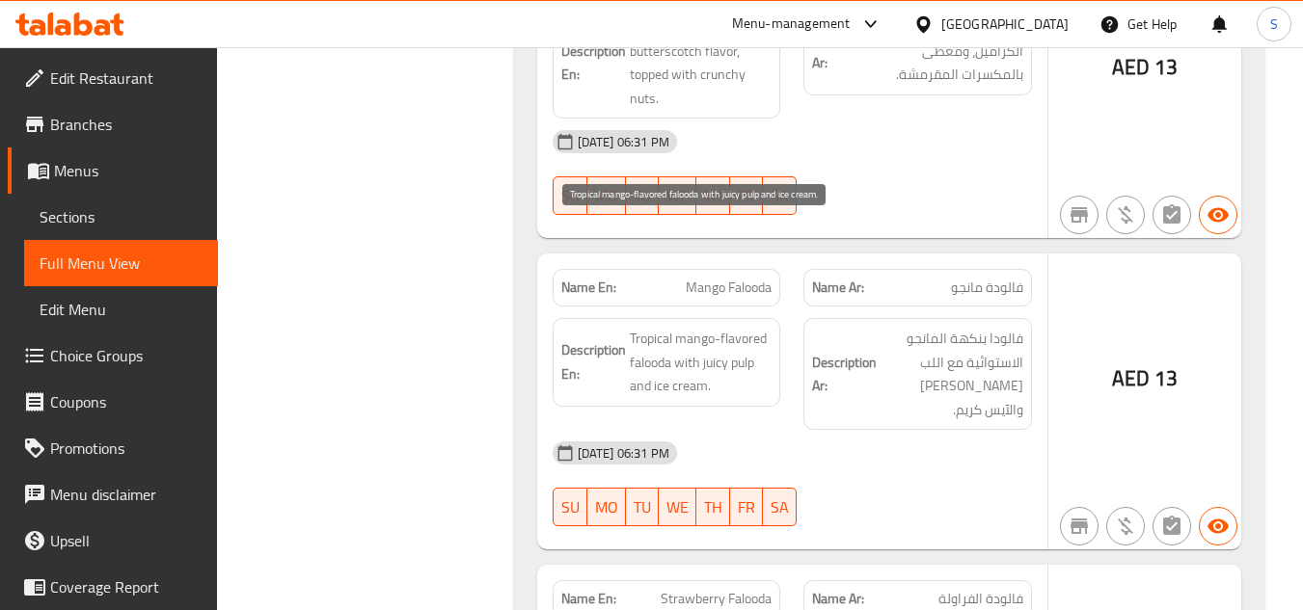
click at [649, 327] on span "Tropical mango-flavored falooda with juicy pulp and ice cream." at bounding box center [701, 362] width 143 height 71
click at [701, 327] on span "Tropical mango-flavored falooda with juicy pulp and ice cream." at bounding box center [701, 362] width 143 height 71
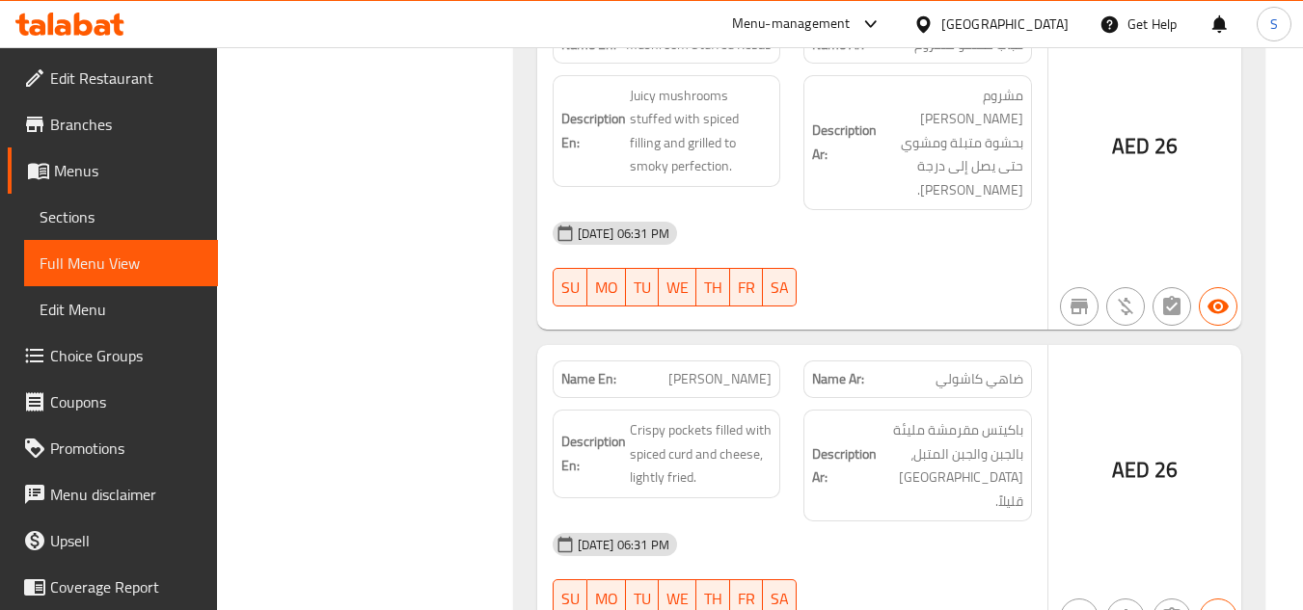
scroll to position [27711, 0]
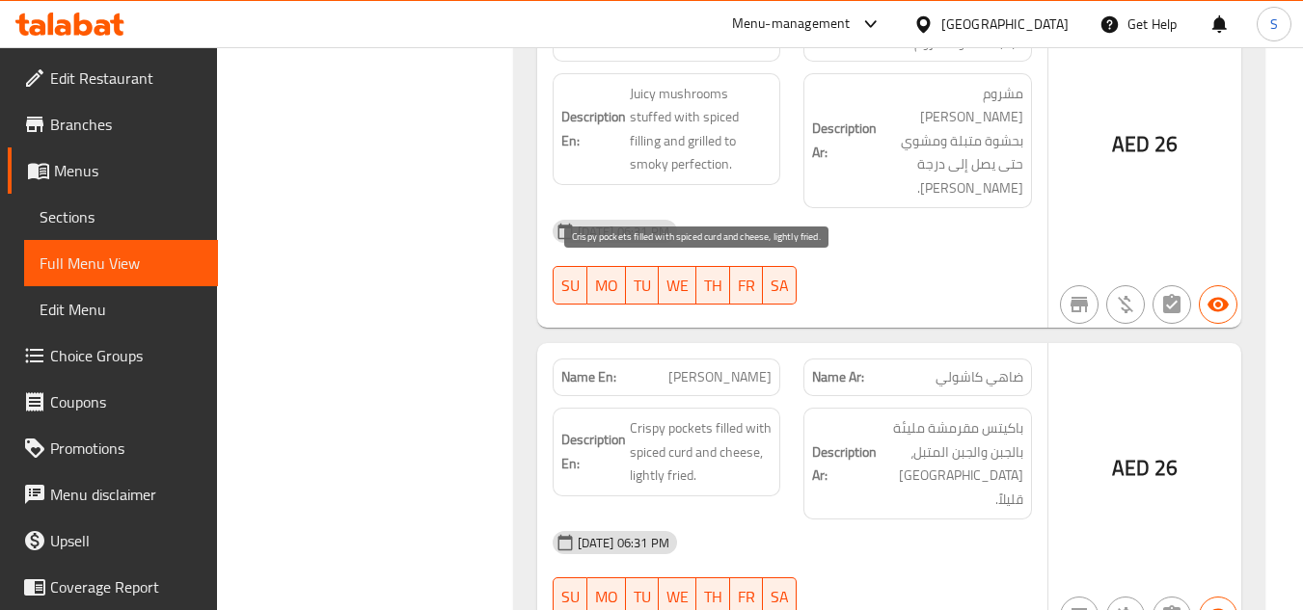
click at [685, 417] on span "Crispy pockets filled with spiced curd and cheese, lightly fried." at bounding box center [701, 452] width 143 height 71
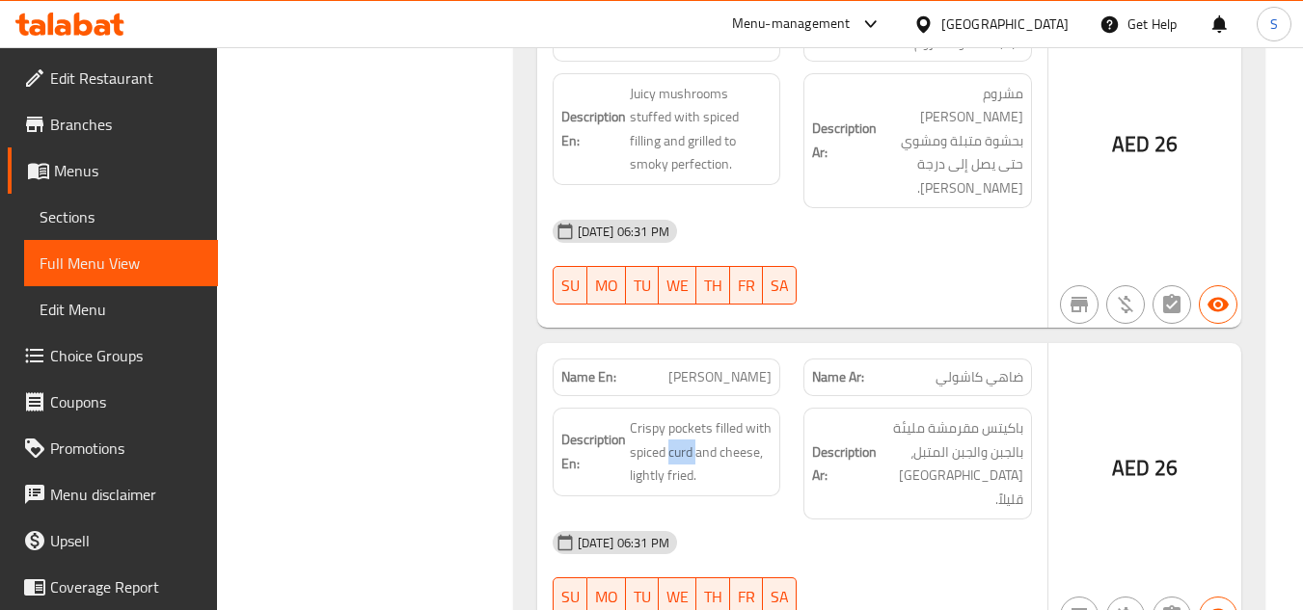
drag, startPoint x: 388, startPoint y: 219, endPoint x: 671, endPoint y: 212, distance: 283.6
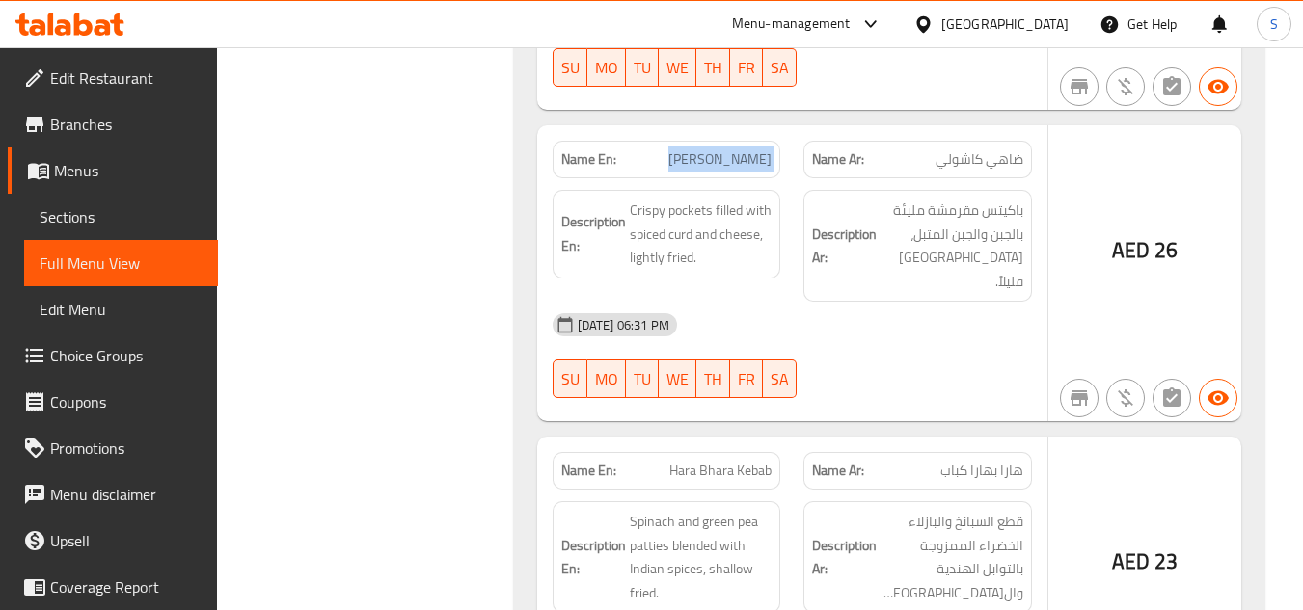
scroll to position [28000, 0]
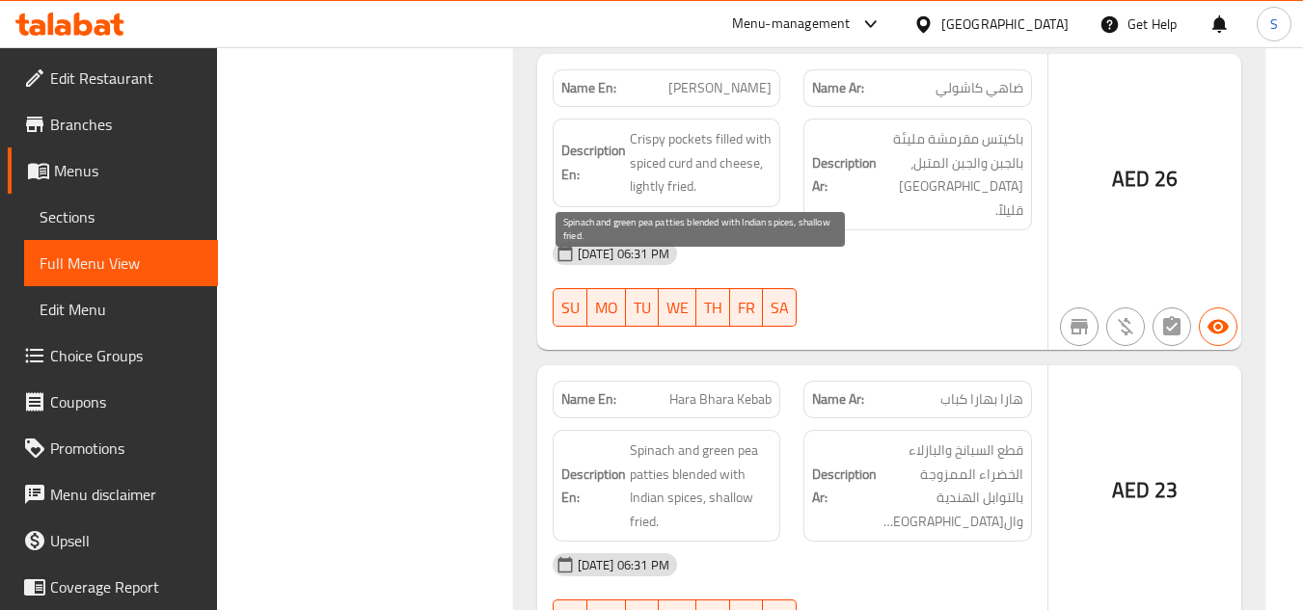
click at [742, 439] on span "Spinach and green pea patties blended with Indian spices, shallow fried." at bounding box center [701, 486] width 143 height 94
click at [714, 439] on span "Spinach and green pea patties blended with Indian spices, shallow fried." at bounding box center [701, 486] width 143 height 94
drag, startPoint x: 711, startPoint y: 317, endPoint x: 731, endPoint y: 346, distance: 35.3
click at [731, 439] on span "Spinach and green pea patties blended with Indian spices, shallow fried." at bounding box center [701, 486] width 143 height 94
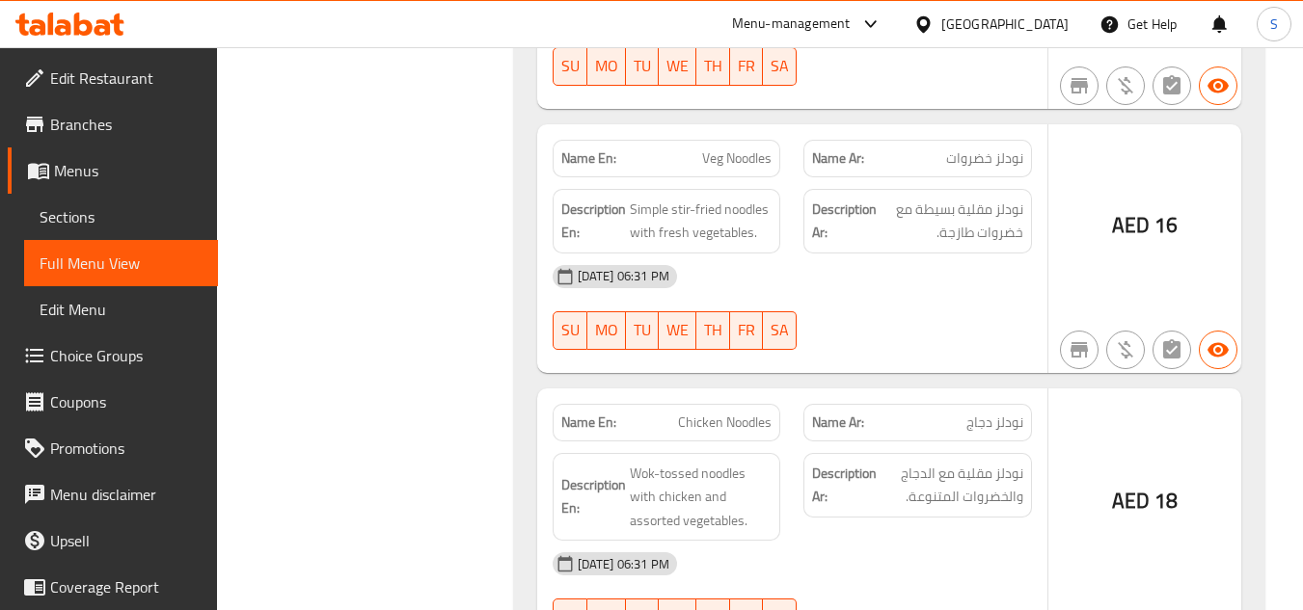
scroll to position [36196, 0]
click at [636, 461] on span "Wok-tossed noodles with chicken and assorted vegetables." at bounding box center [701, 496] width 143 height 71
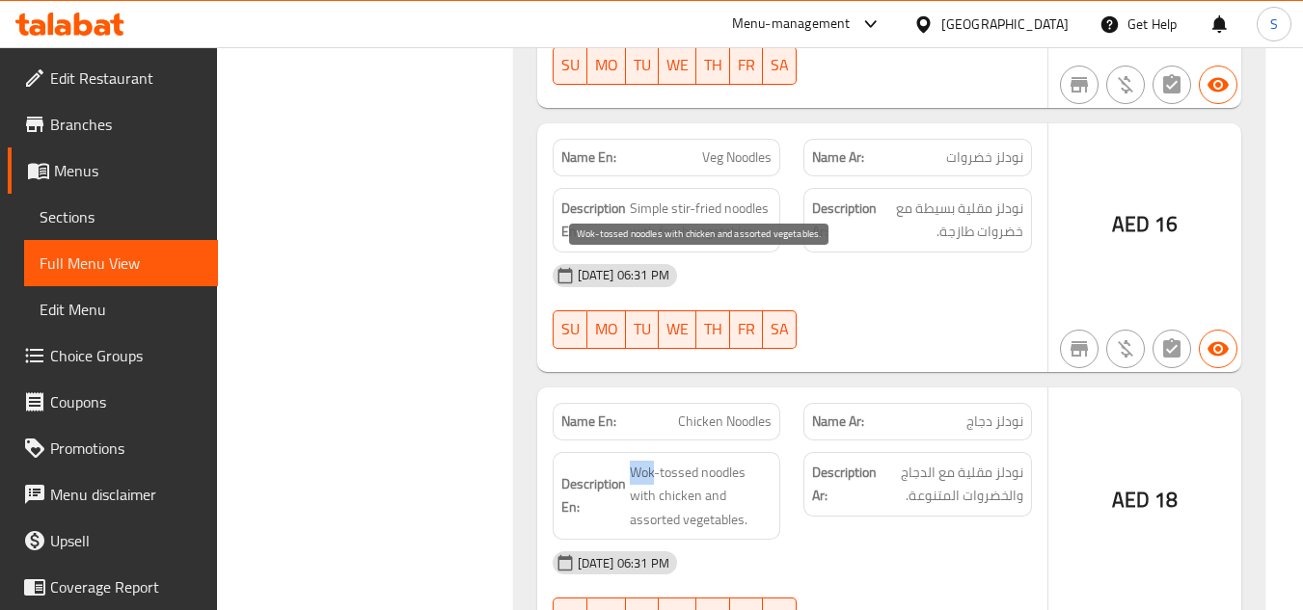
click at [636, 461] on span "Wok-tossed noodles with chicken and assorted vegetables." at bounding box center [701, 496] width 143 height 71
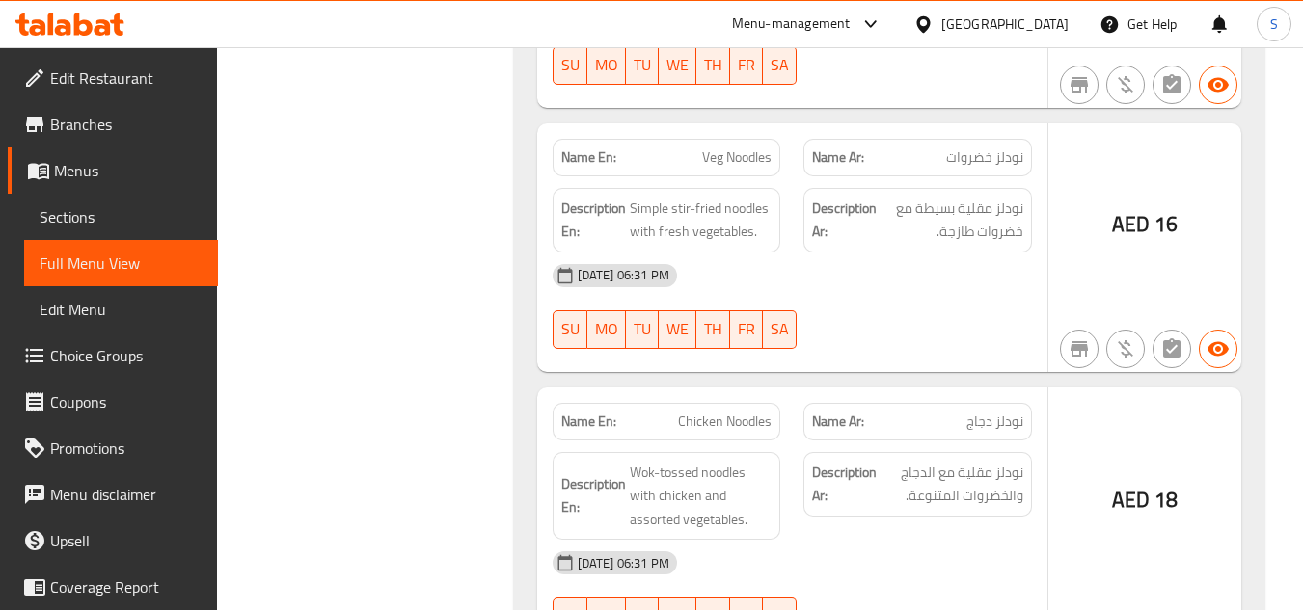
drag, startPoint x: 476, startPoint y: 263, endPoint x: 695, endPoint y: 138, distance: 252.2
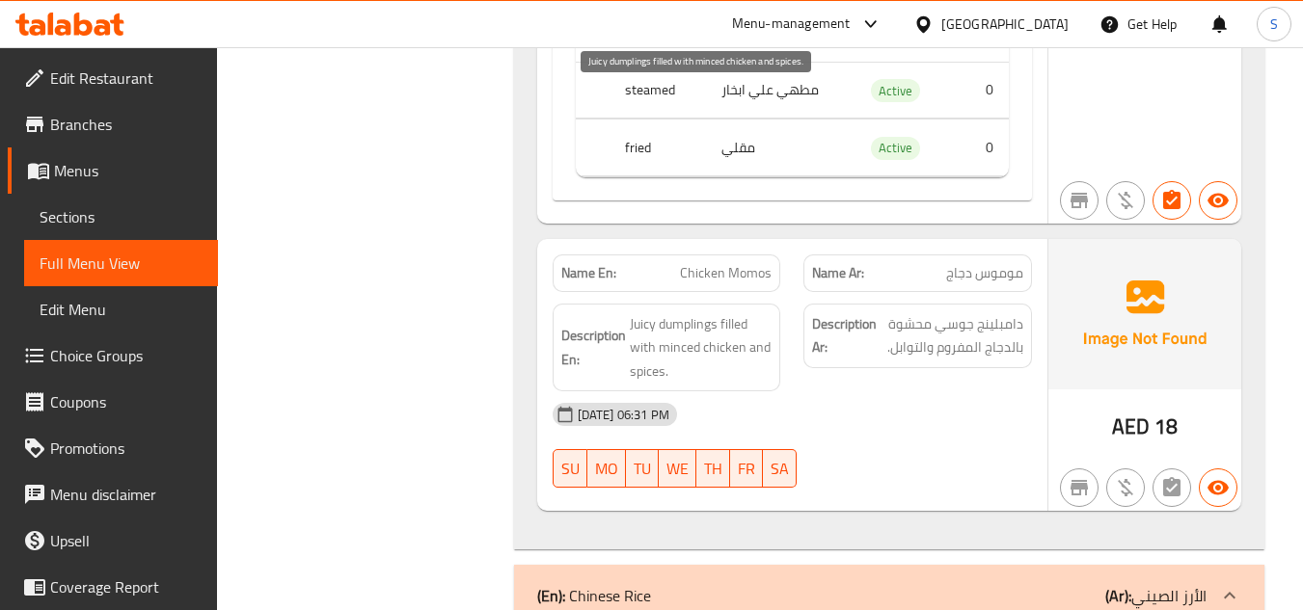
scroll to position [38028, 0]
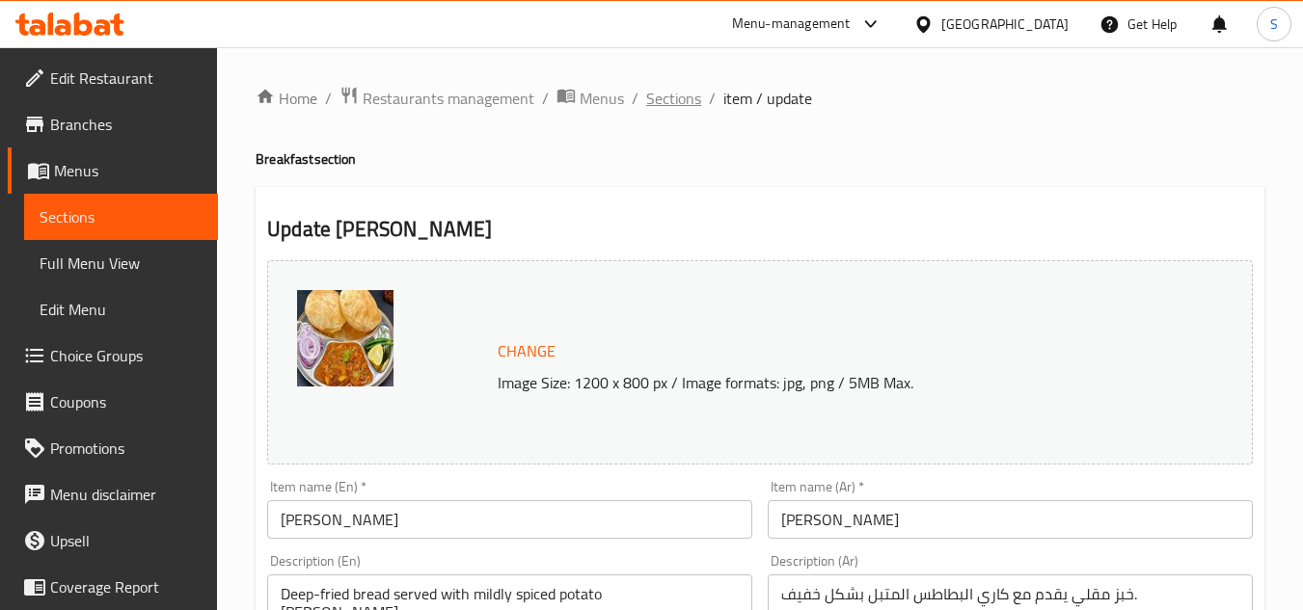
click at [666, 102] on span "Sections" at bounding box center [673, 98] width 55 height 23
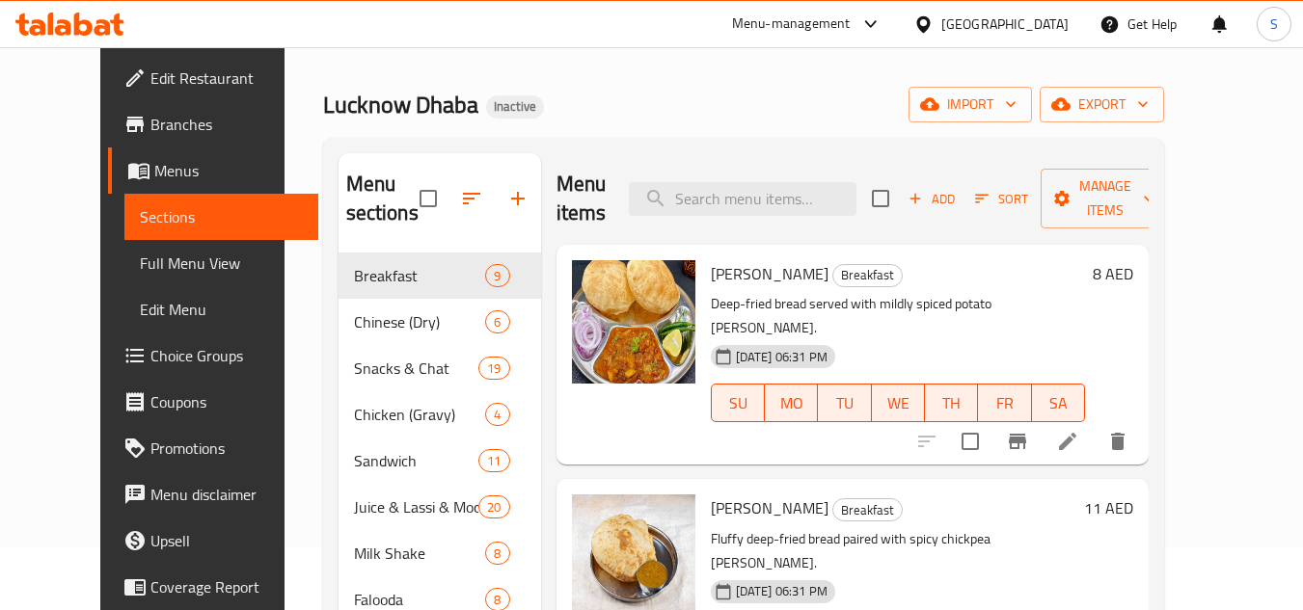
scroll to position [96, 0]
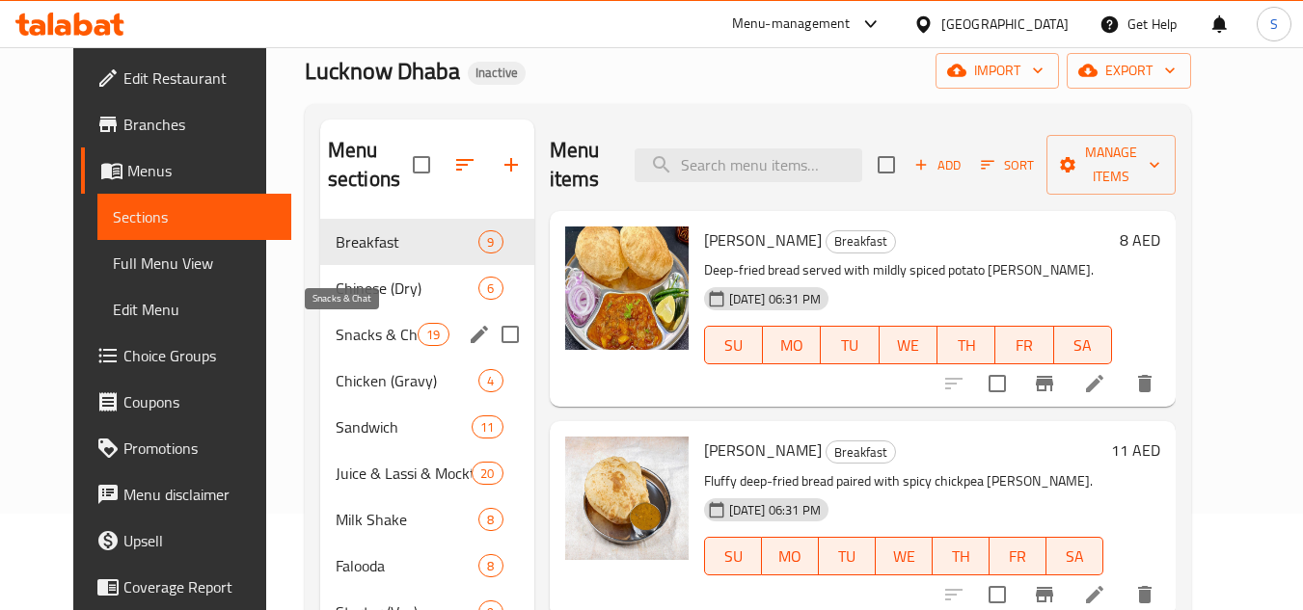
click at [336, 338] on span "Snacks & Chat" at bounding box center [377, 334] width 82 height 23
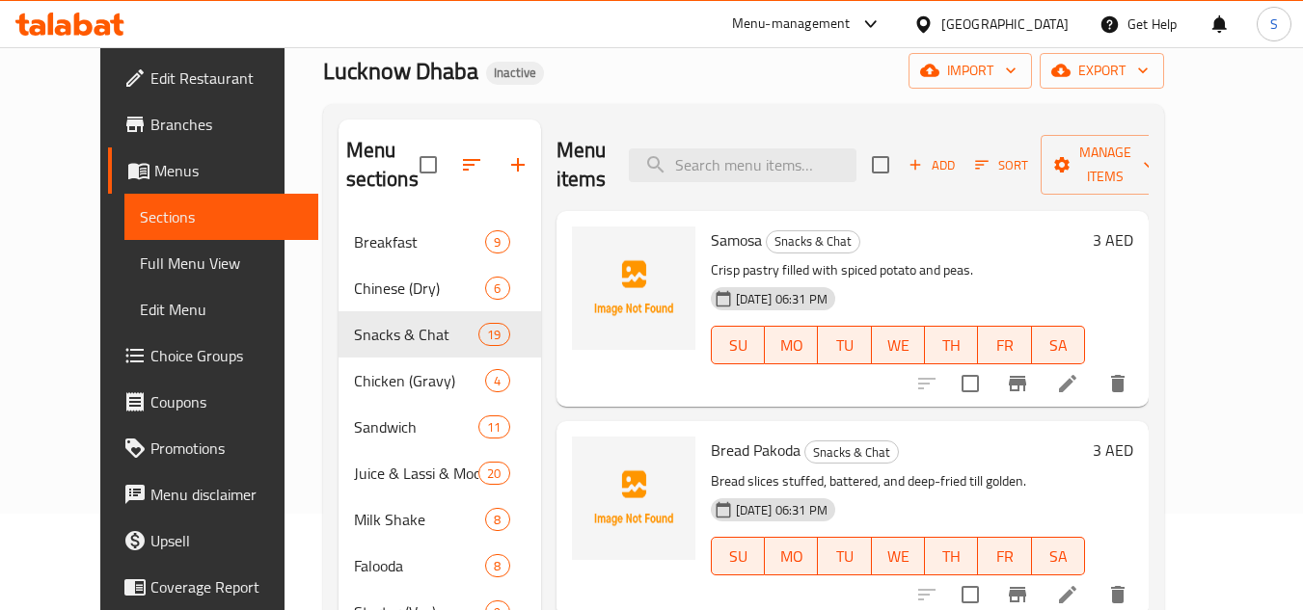
click at [810, 392] on div "Samosa Snacks & Chat Crisp pastry filled with spiced potato and peas. 11-08-202…" at bounding box center [898, 309] width 390 height 180
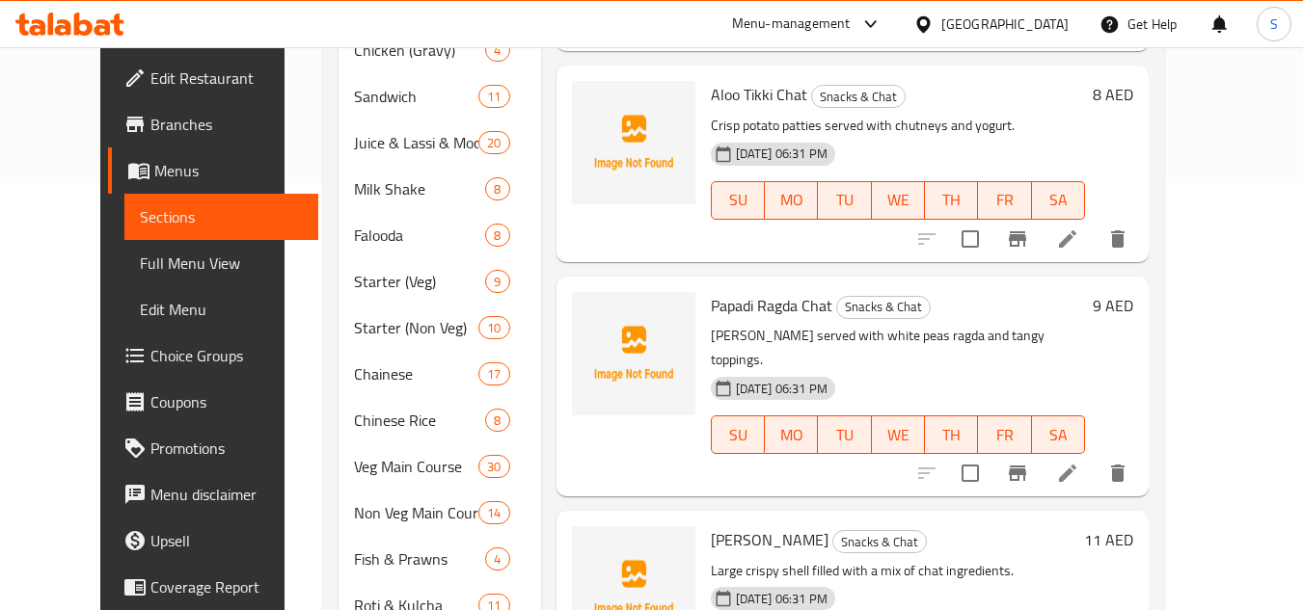
scroll to position [2975, 0]
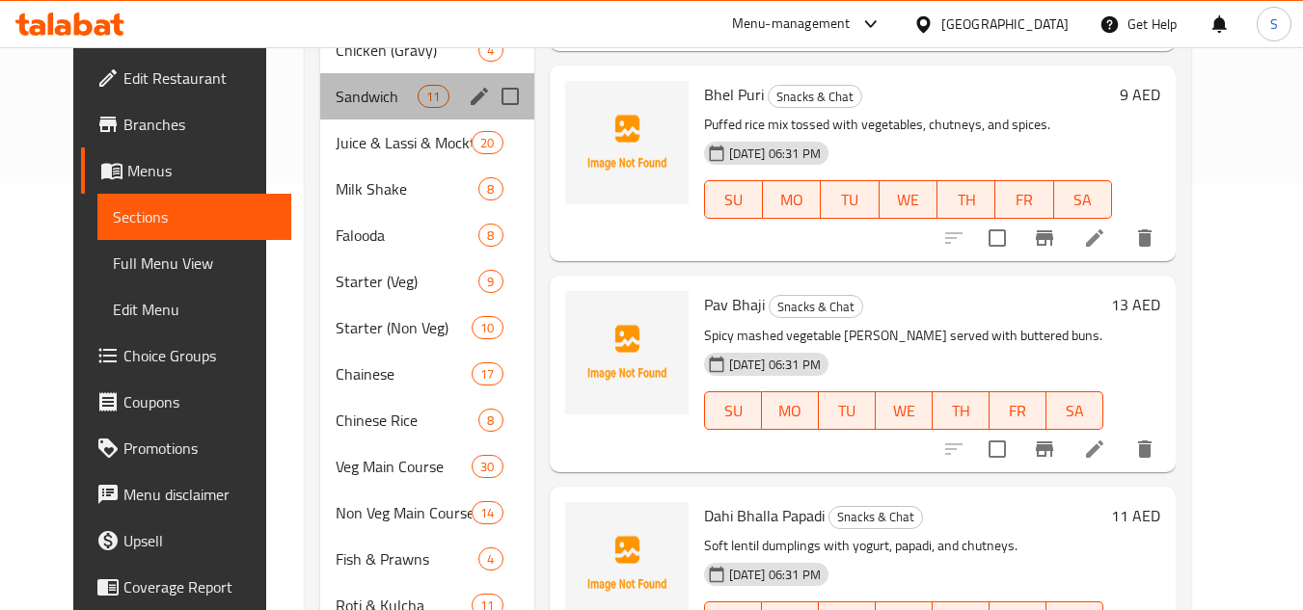
click at [359, 110] on div "Sandwich 11" at bounding box center [427, 96] width 214 height 46
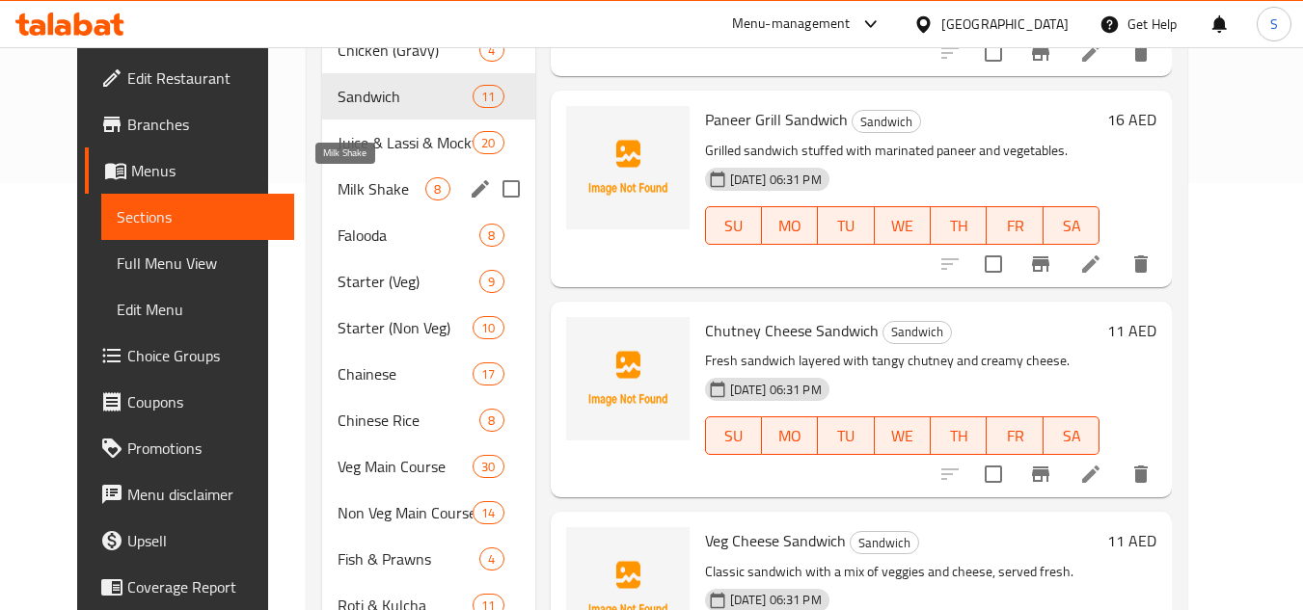
click at [337, 195] on span "Milk Shake" at bounding box center [381, 188] width 88 height 23
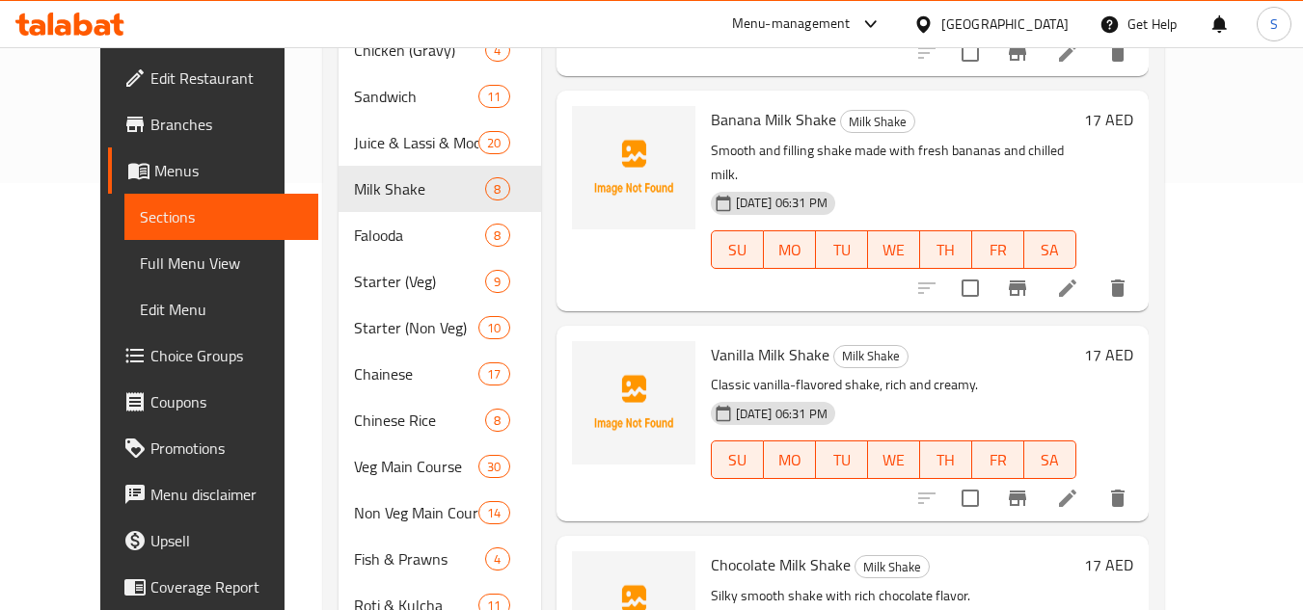
click at [707, 266] on div "Banana Milk Shake Milk Shake Smooth and filling shake made with fresh bananas a…" at bounding box center [893, 200] width 381 height 204
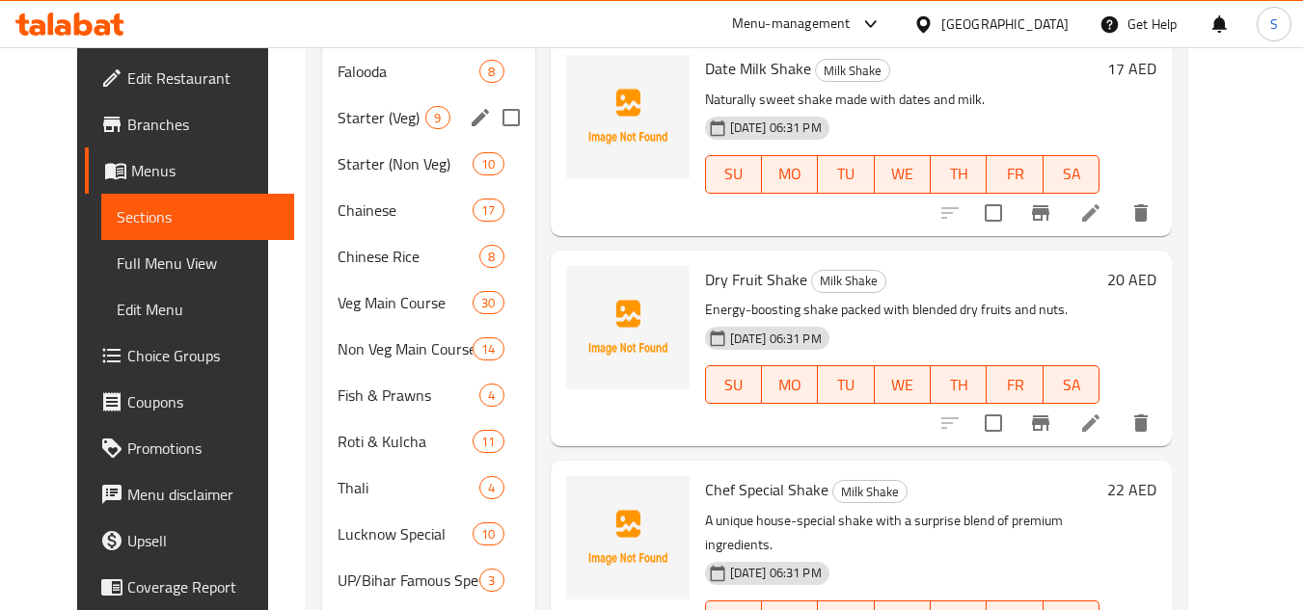
scroll to position [499, 0]
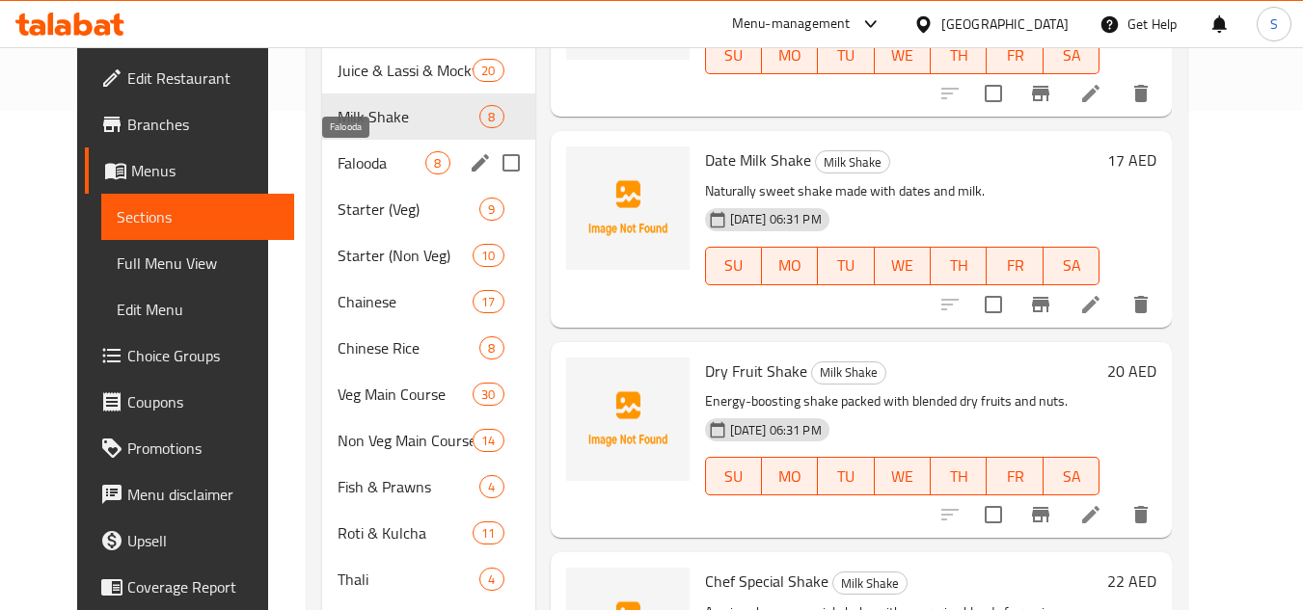
click at [358, 171] on span "Falooda" at bounding box center [381, 162] width 88 height 23
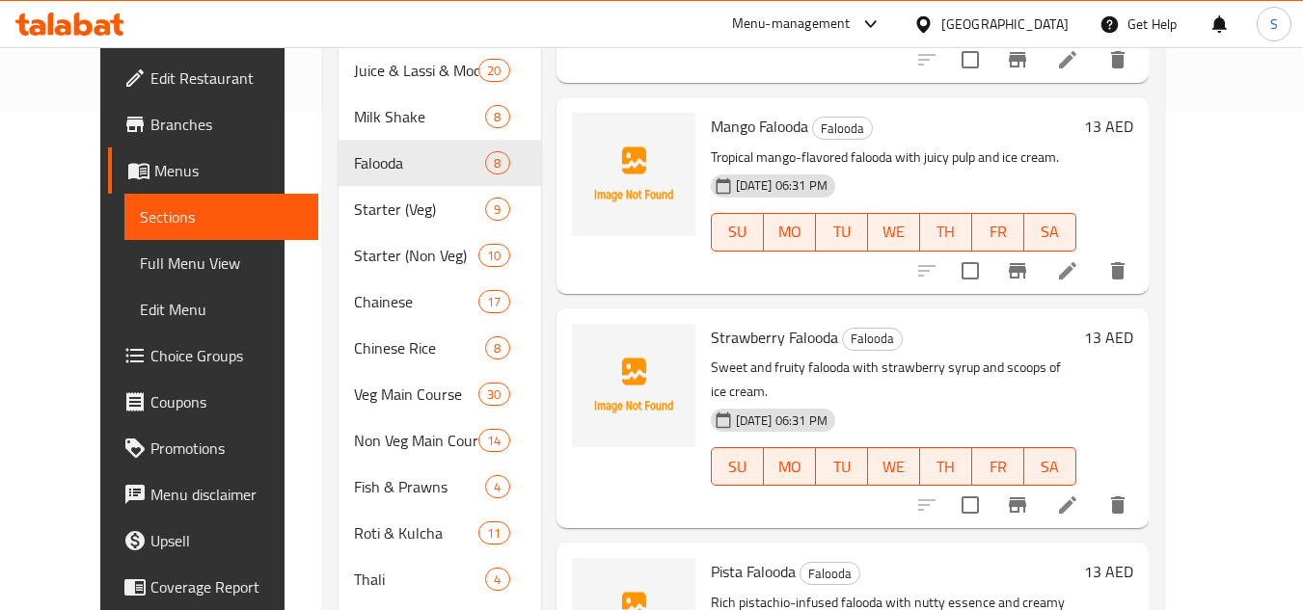
scroll to position [411, 0]
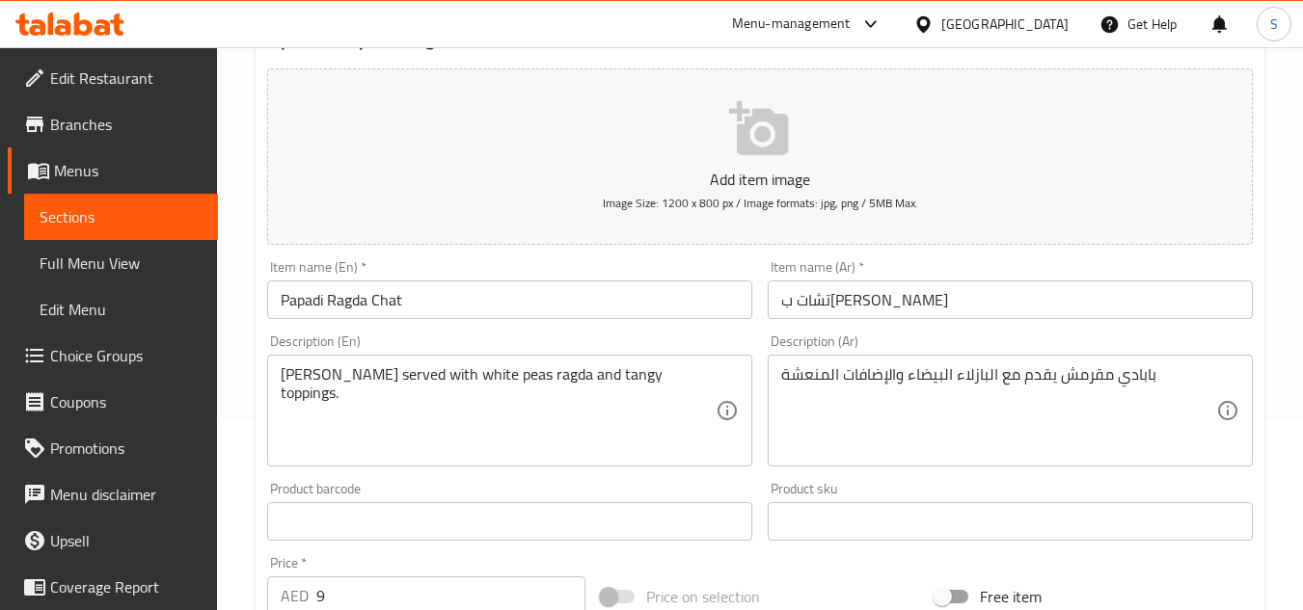
scroll to position [193, 0]
click at [792, 305] on input "تشات بابادي راجدا" at bounding box center [1010, 299] width 485 height 39
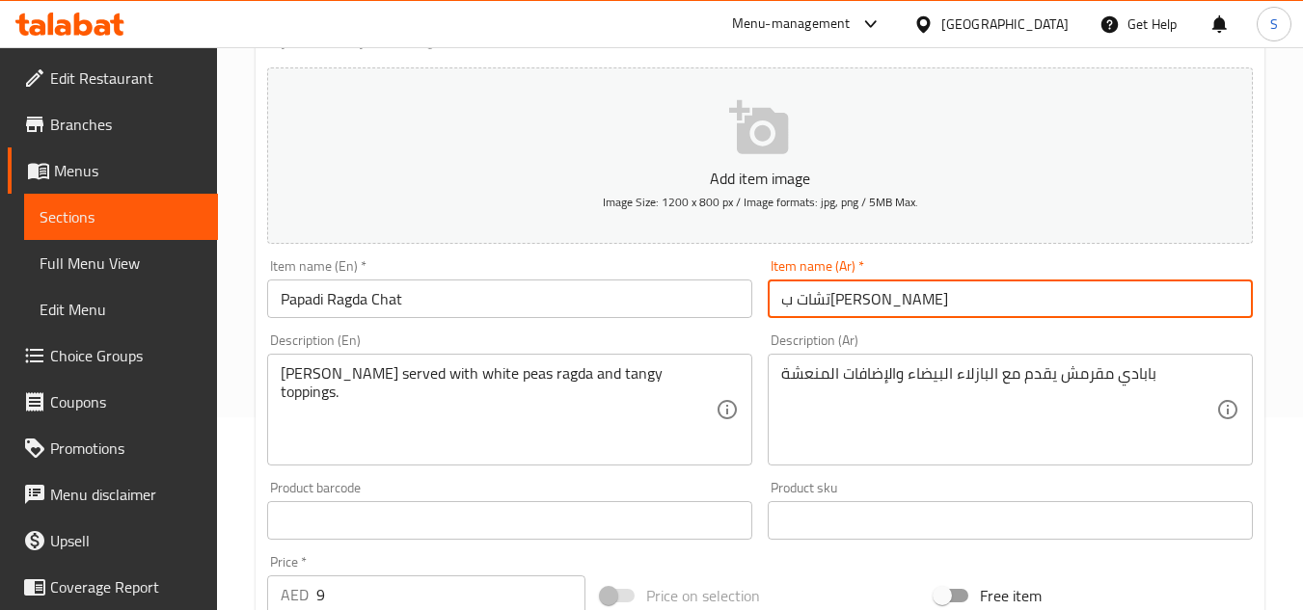
click at [792, 305] on input "تشات بابادي راجدا" at bounding box center [1010, 299] width 485 height 39
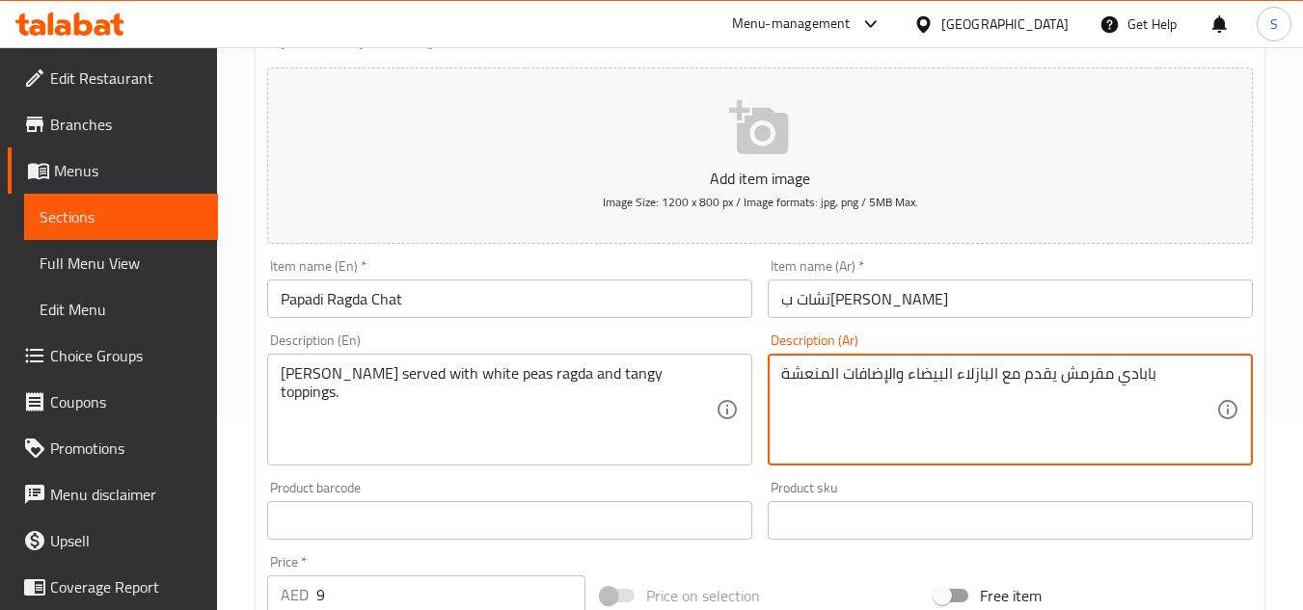
paste textarea "اجدا"
type textarea "بابادي مقرمش يقدم مع راجدا البازلاء البيضاء والإضافات المنعشة"
click at [1004, 317] on input "تشات بابادي راجدا" at bounding box center [1010, 299] width 485 height 39
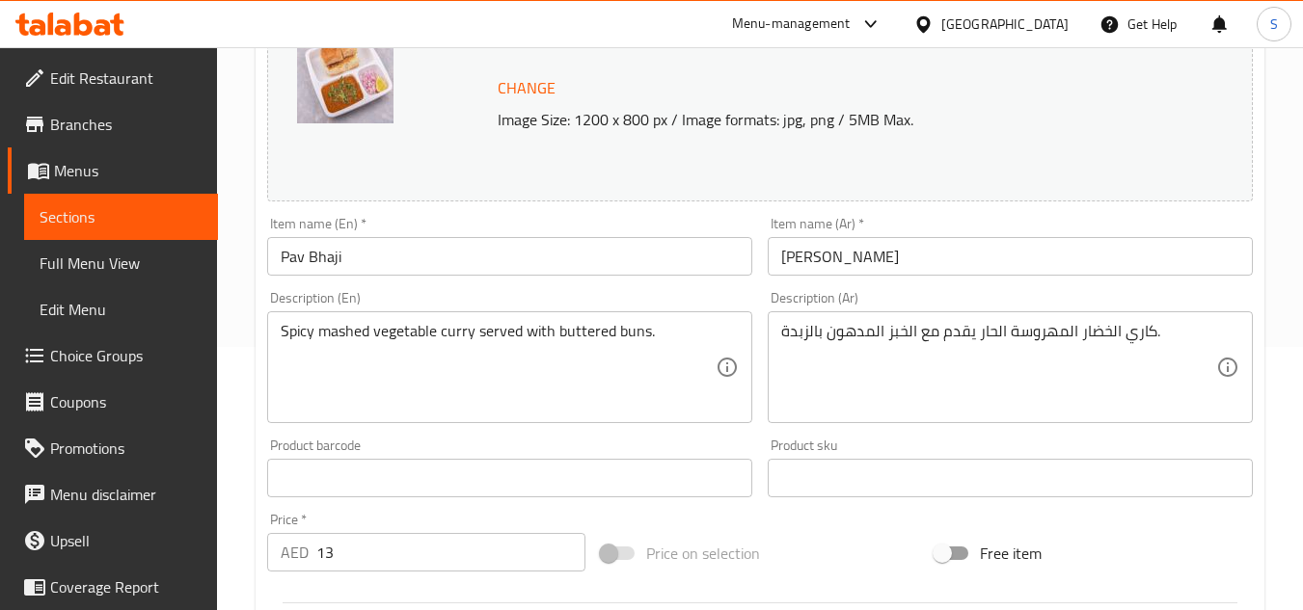
scroll to position [289, 0]
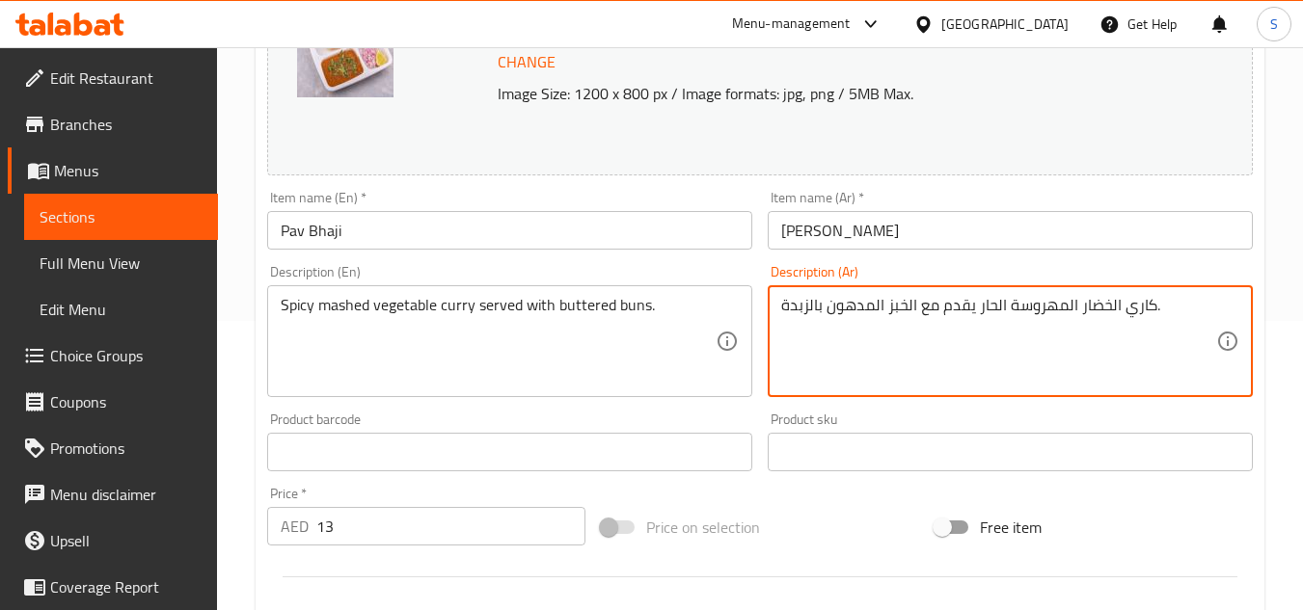
drag, startPoint x: 907, startPoint y: 302, endPoint x: 887, endPoint y: 307, distance: 20.8
type textarea "كاري الخضار المهروسة الحار يقدم مع الكيزر المدهون بالزبدة."
click at [908, 247] on input "[PERSON_NAME]" at bounding box center [1010, 230] width 485 height 39
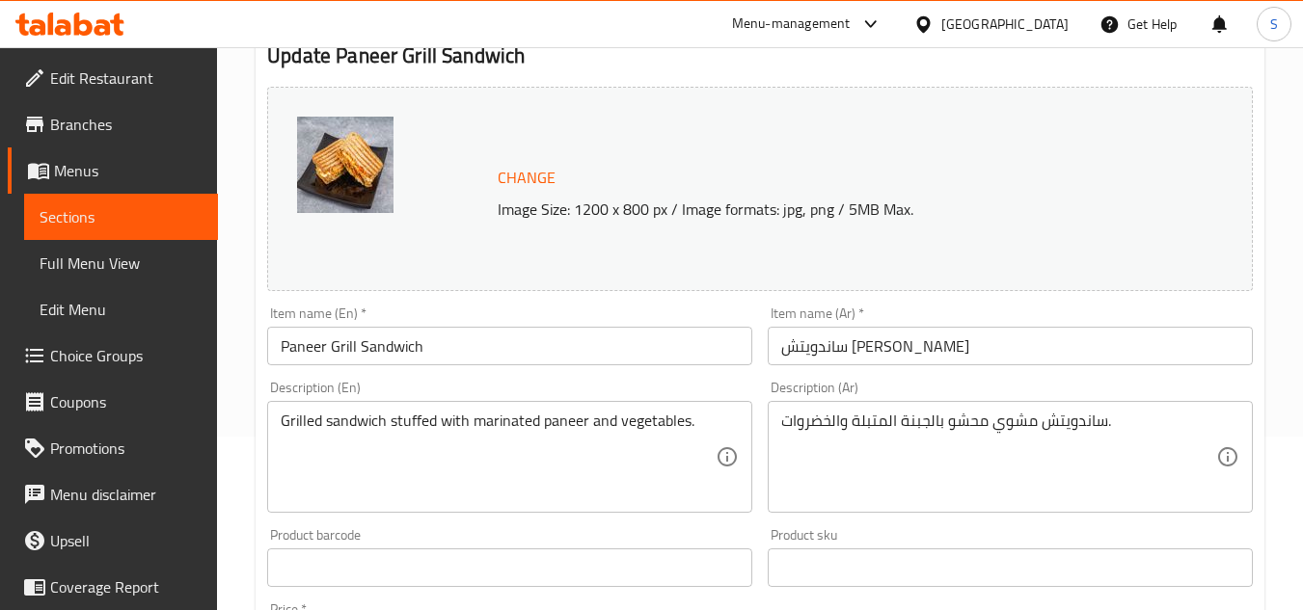
scroll to position [193, 0]
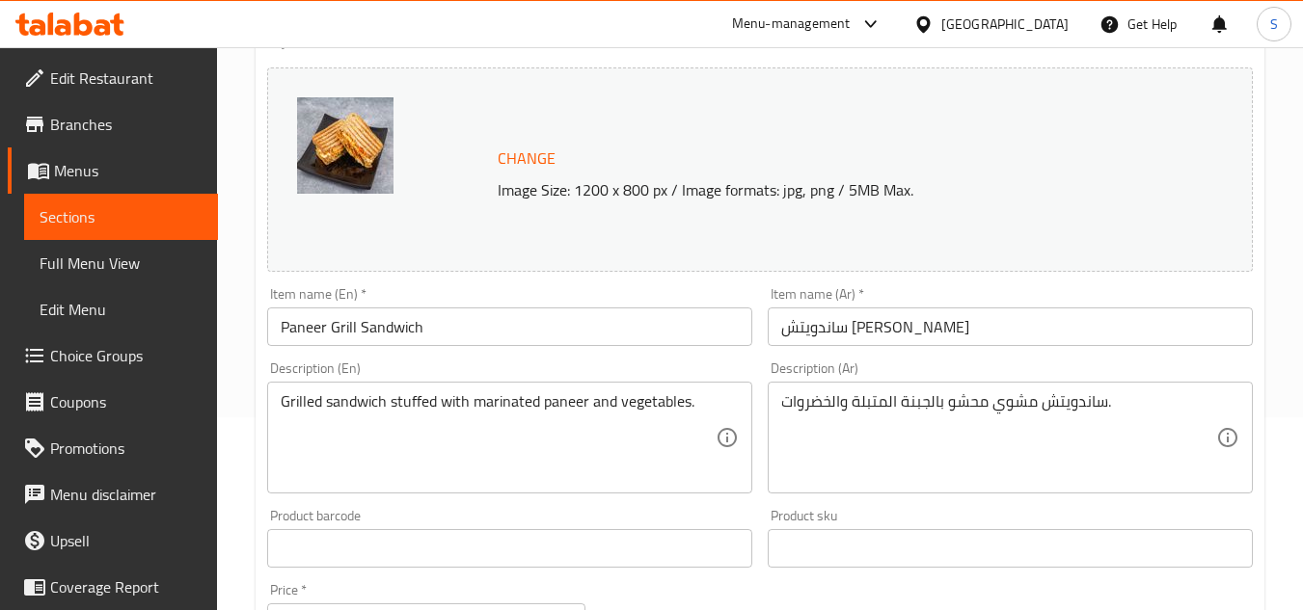
click at [822, 335] on input "ساندويتش [PERSON_NAME]" at bounding box center [1010, 327] width 485 height 39
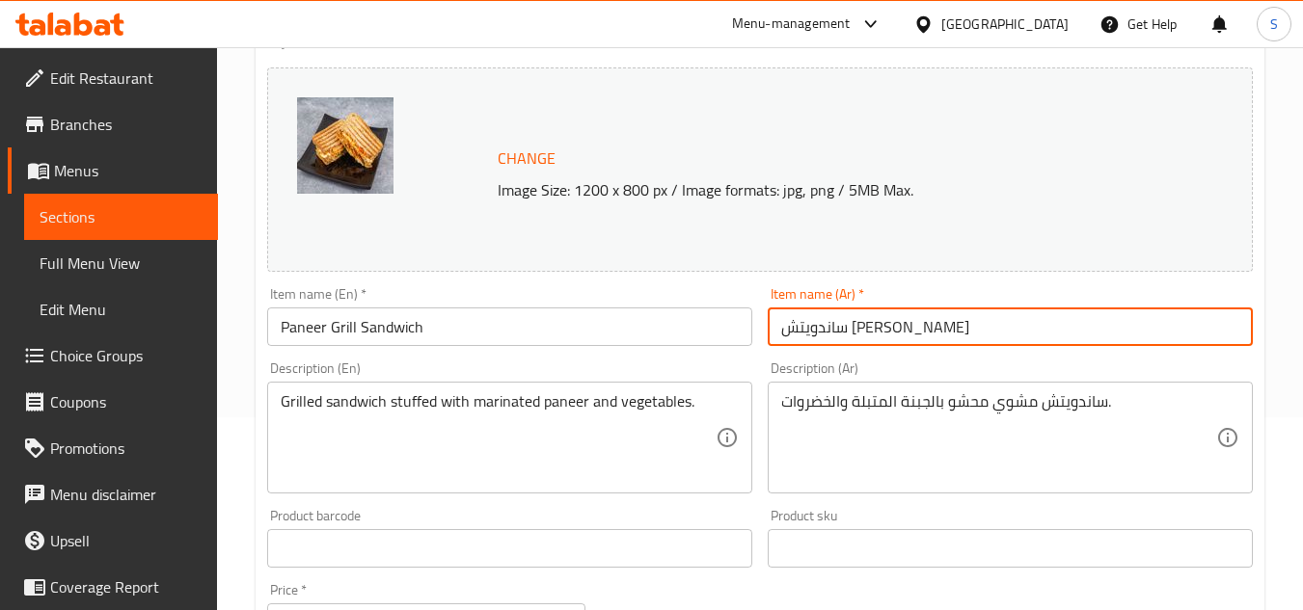
click at [822, 335] on input "ساندويتش [PERSON_NAME]" at bounding box center [1010, 327] width 485 height 39
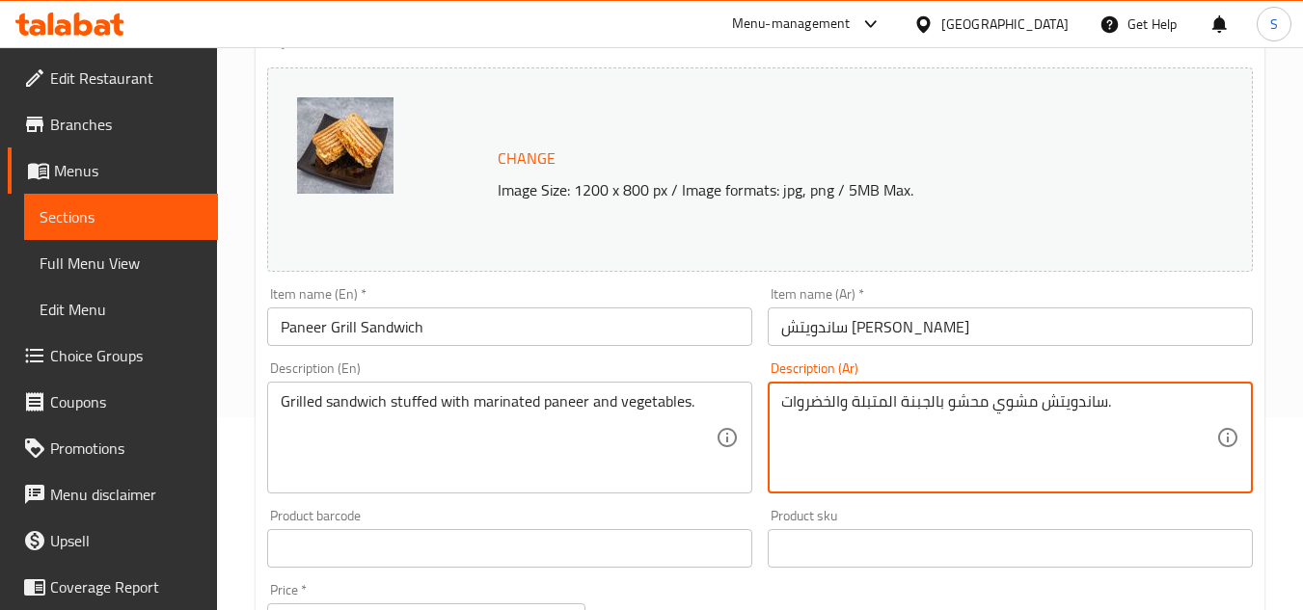
drag, startPoint x: 918, startPoint y: 406, endPoint x: 902, endPoint y: 405, distance: 15.5
paste textarea "انير"
type textarea "ساندويتش مشوي محشو بالبانير المتبلة والخضروات."
click at [953, 321] on input "ساندويتش [PERSON_NAME]" at bounding box center [1010, 327] width 485 height 39
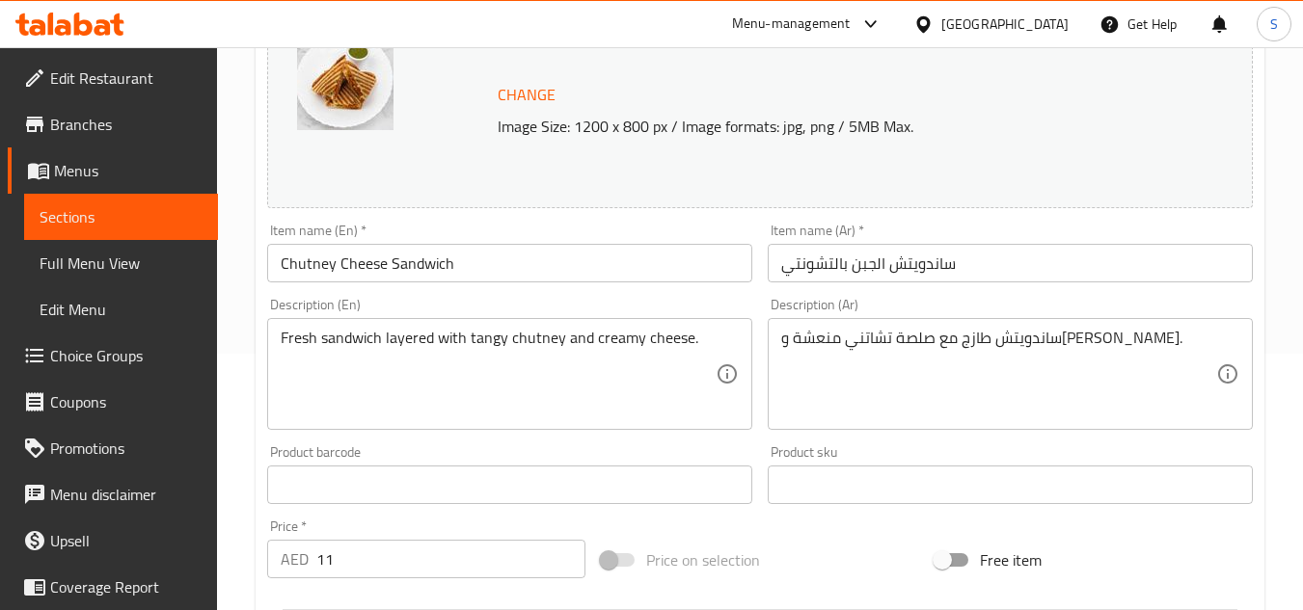
scroll to position [289, 0]
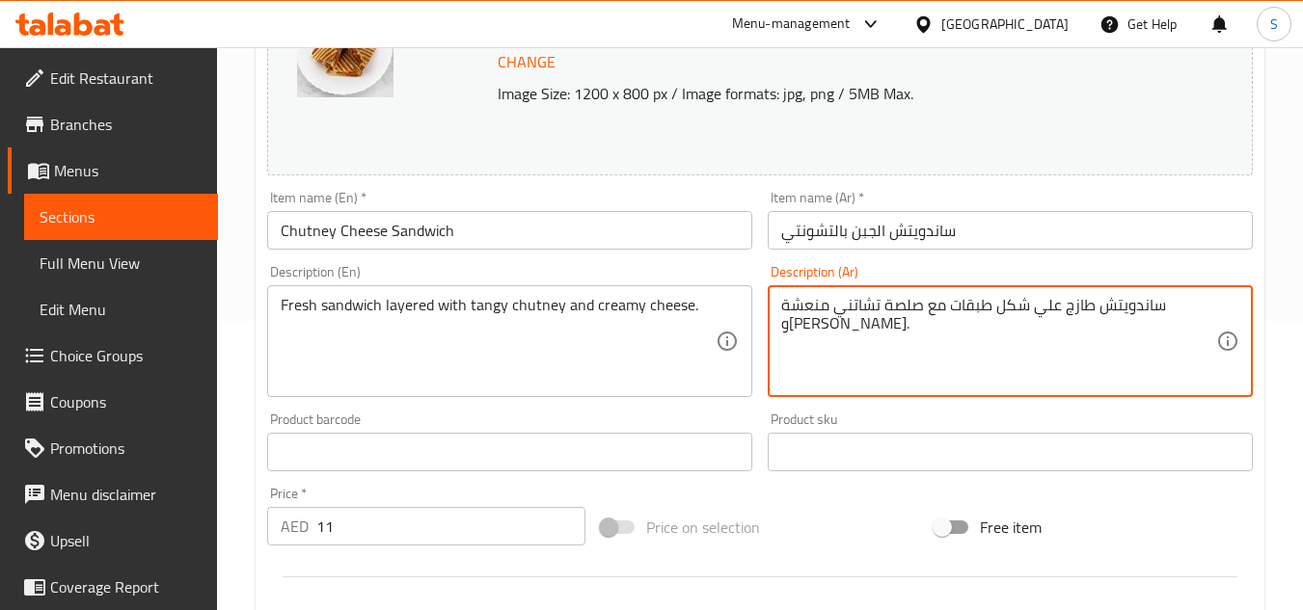
type textarea "ساندويتش طازج علي شكل طبقات مع صلصة تشاتني منعشة وجبن كريمي."
click at [1001, 222] on input "ساندويتش الجبن بالتشونتي" at bounding box center [1010, 230] width 485 height 39
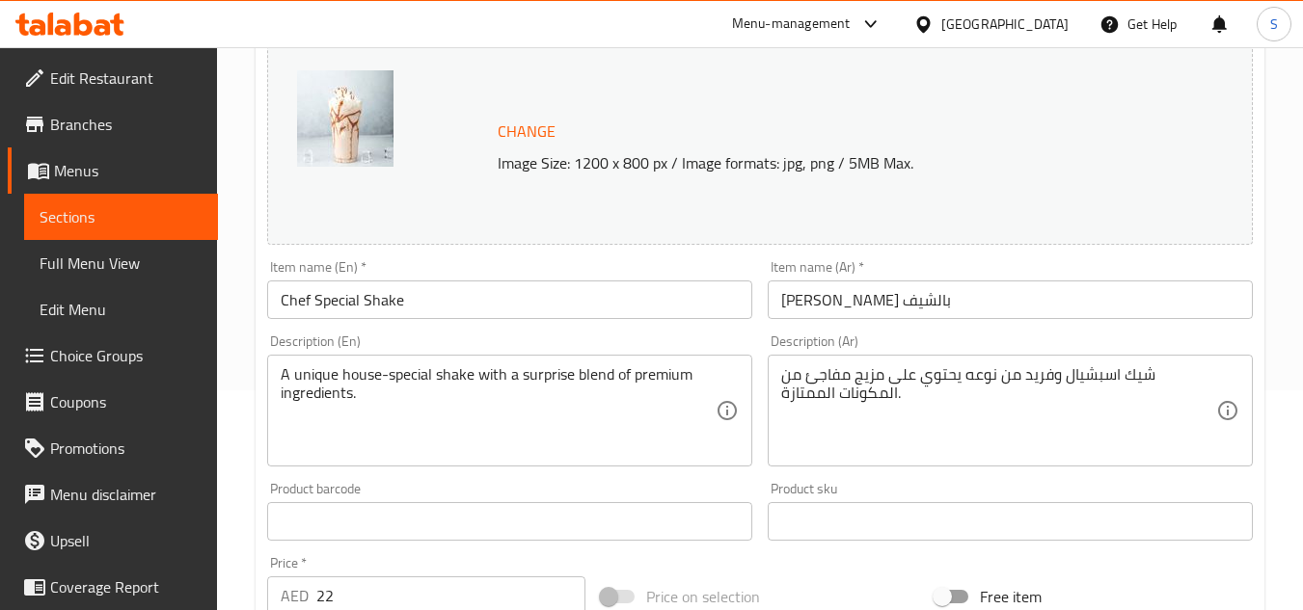
scroll to position [289, 0]
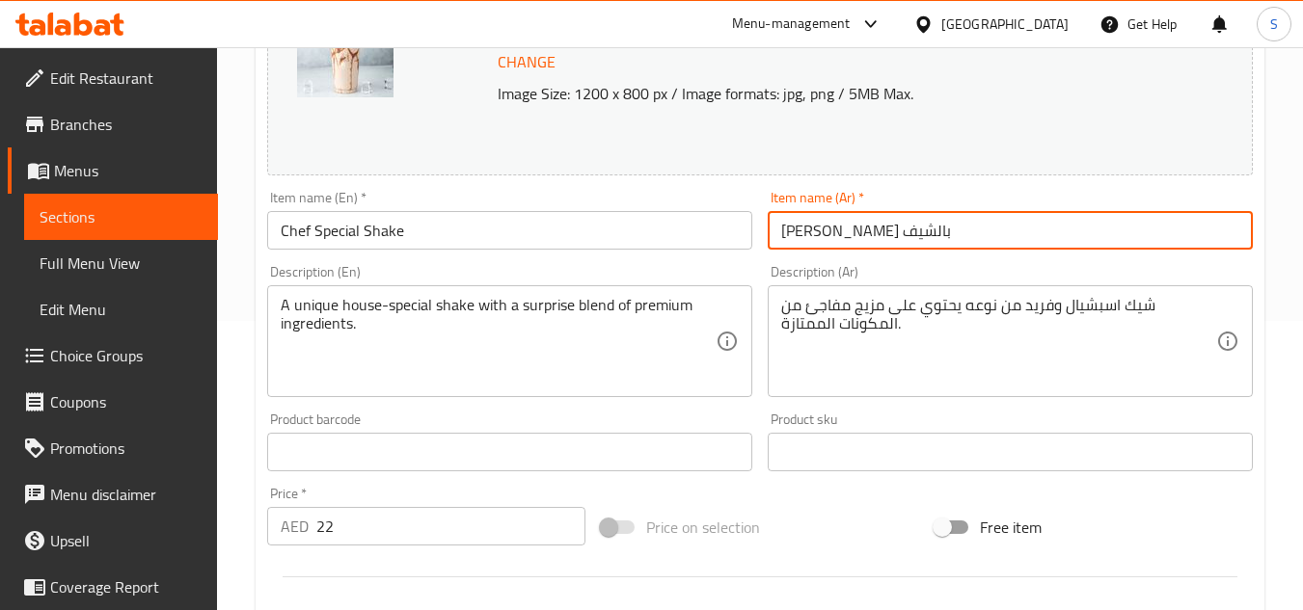
click at [822, 234] on input "[PERSON_NAME] بالشيف" at bounding box center [1010, 230] width 485 height 39
type input "[PERSON_NAME] الشيف"
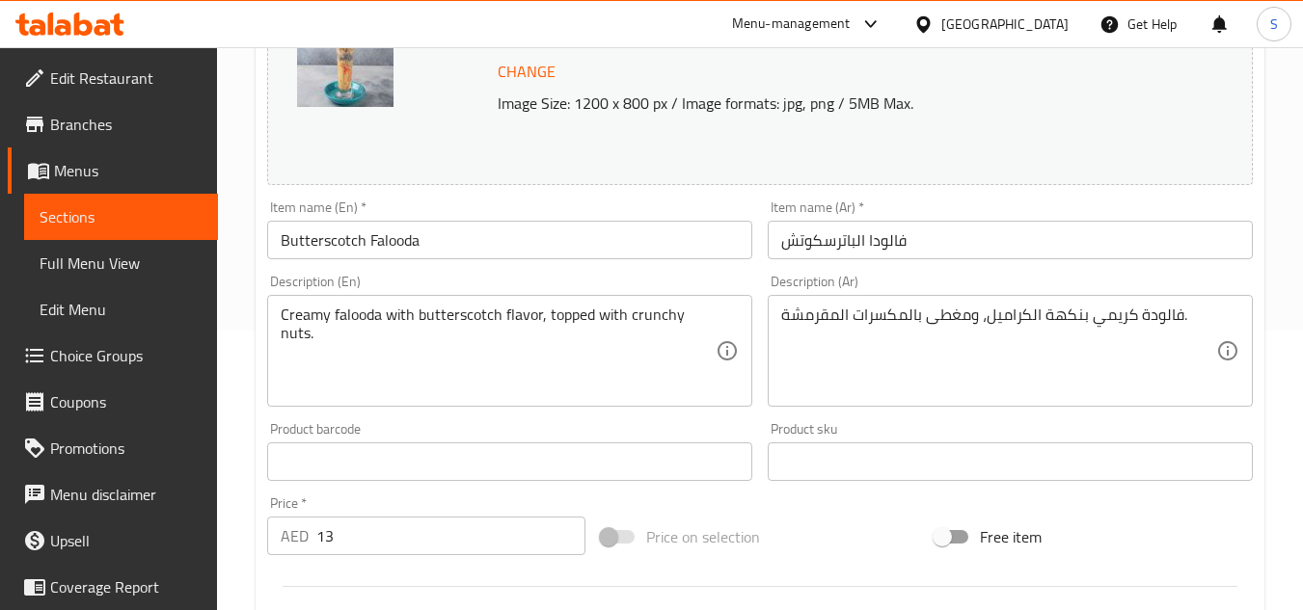
scroll to position [289, 0]
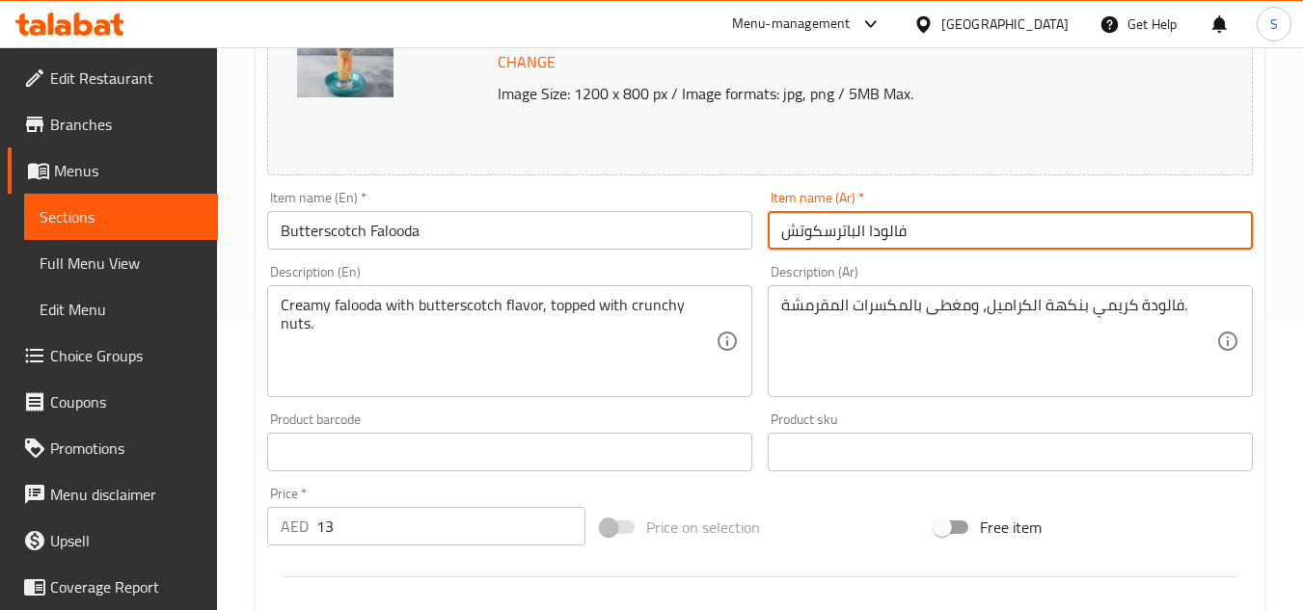
drag, startPoint x: 856, startPoint y: 239, endPoint x: 767, endPoint y: 239, distance: 89.7
click at [767, 239] on div "Item name (Ar)   * فالودا الباترسكوتش Item name (Ar) *" at bounding box center [1010, 220] width 500 height 74
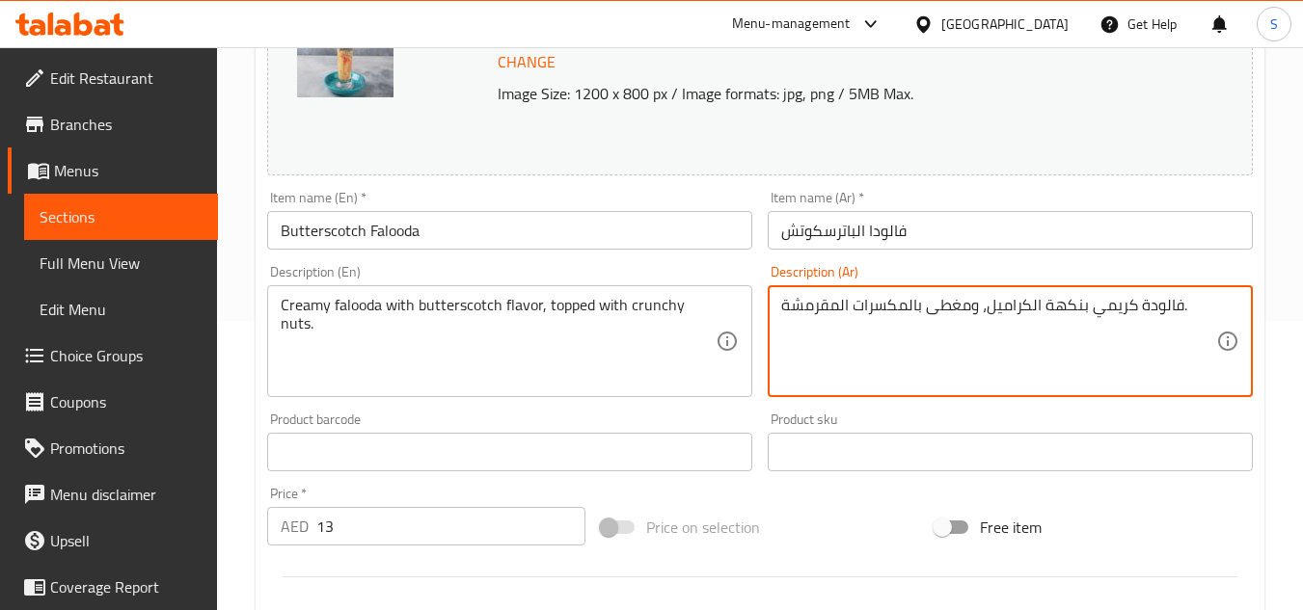
drag, startPoint x: 1032, startPoint y: 304, endPoint x: 988, endPoint y: 304, distance: 43.4
paste textarea "باترسكوتش"
type textarea "فالودة كريمي بنكهة الباترسكوتش، ومغطى بالمكسرات المقرمشة."
click at [1017, 233] on input "فالودا الباترسكوتش" at bounding box center [1010, 230] width 485 height 39
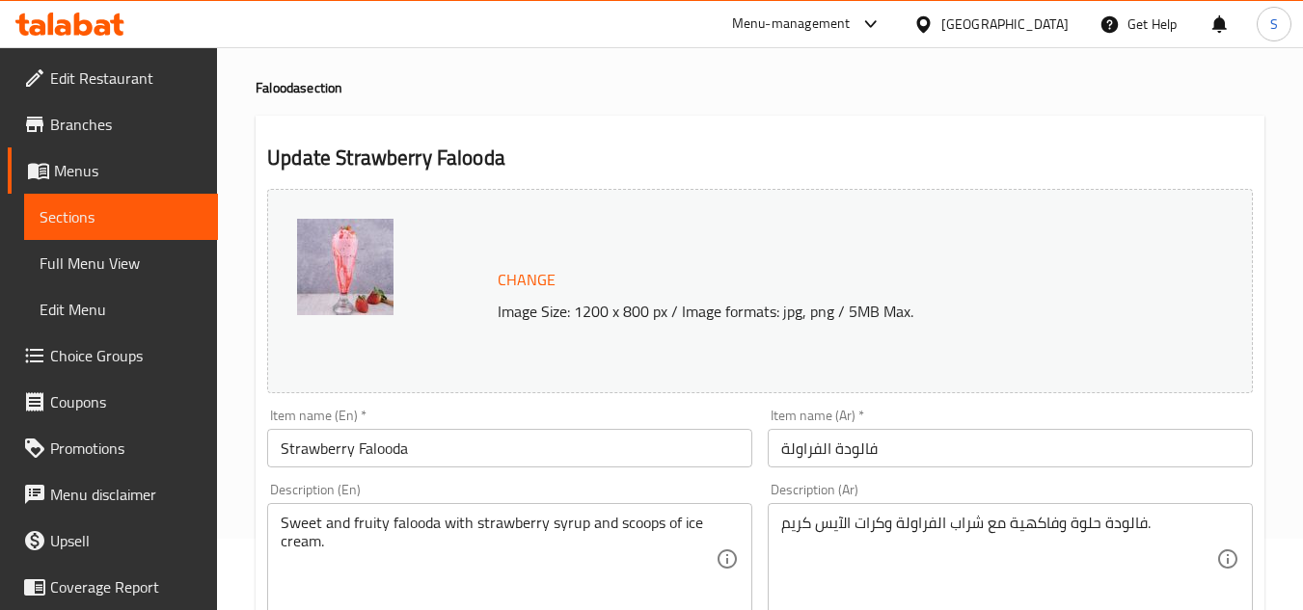
scroll to position [193, 0]
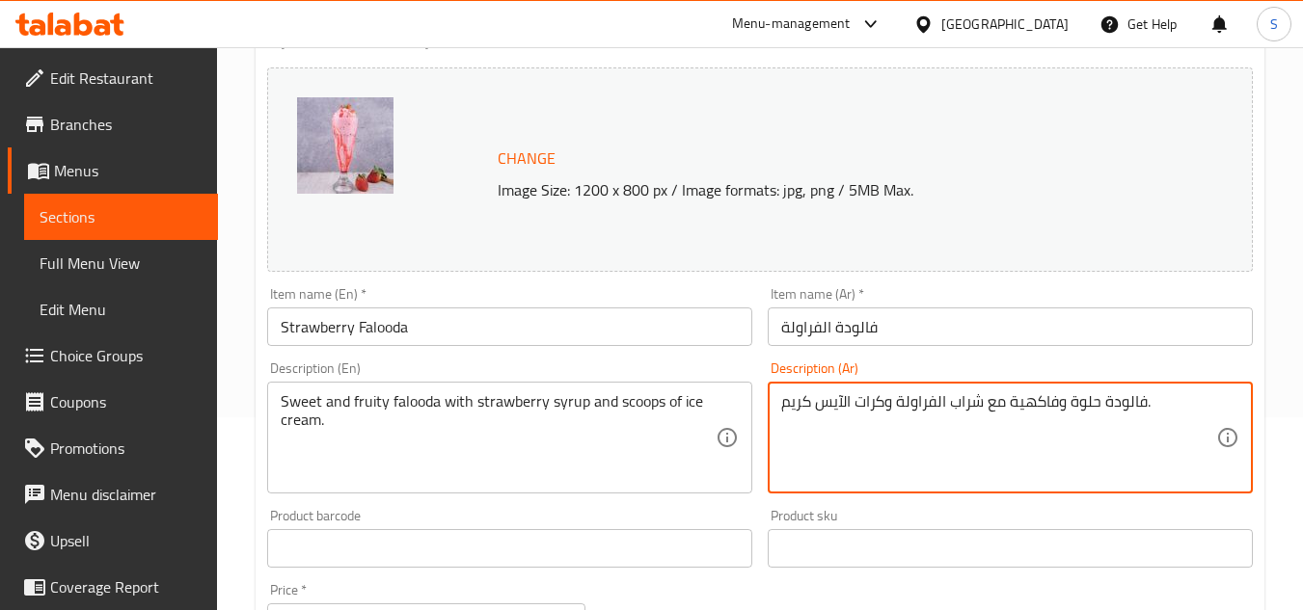
drag, startPoint x: 882, startPoint y: 398, endPoint x: 858, endPoint y: 401, distance: 24.3
type textarea "فالودة حلوة وفاكهية مع شراب الفراولة وبولات الآيس كريم."
click at [915, 339] on input "فالودة الفراولة" at bounding box center [1010, 327] width 485 height 39
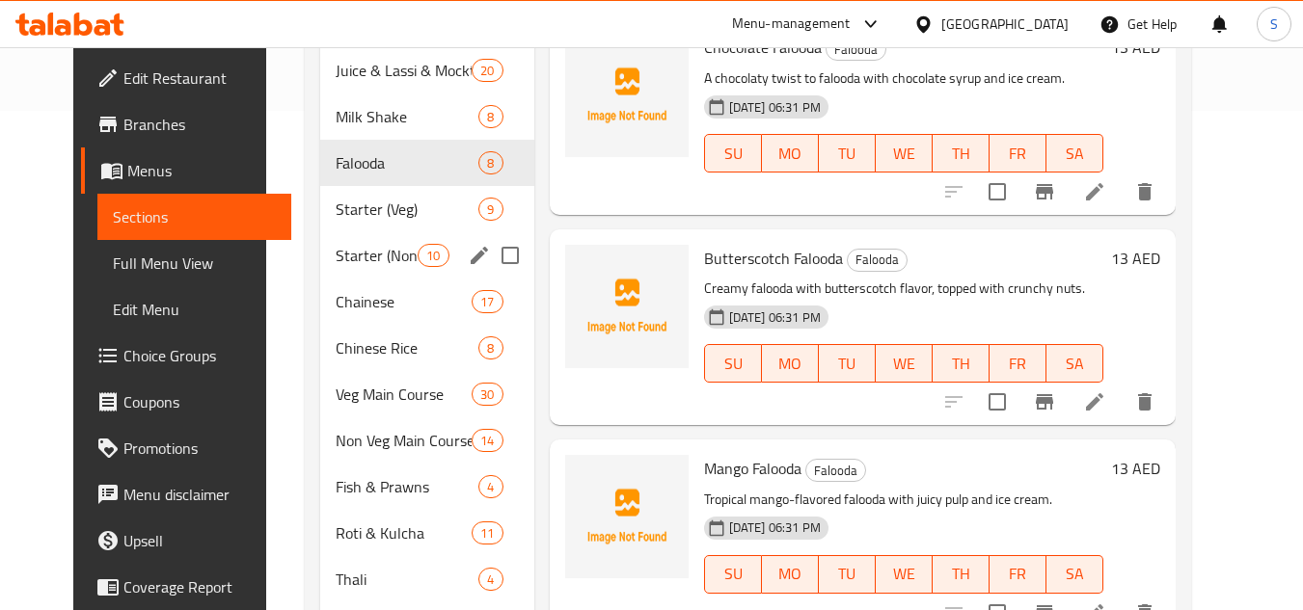
scroll to position [411, 0]
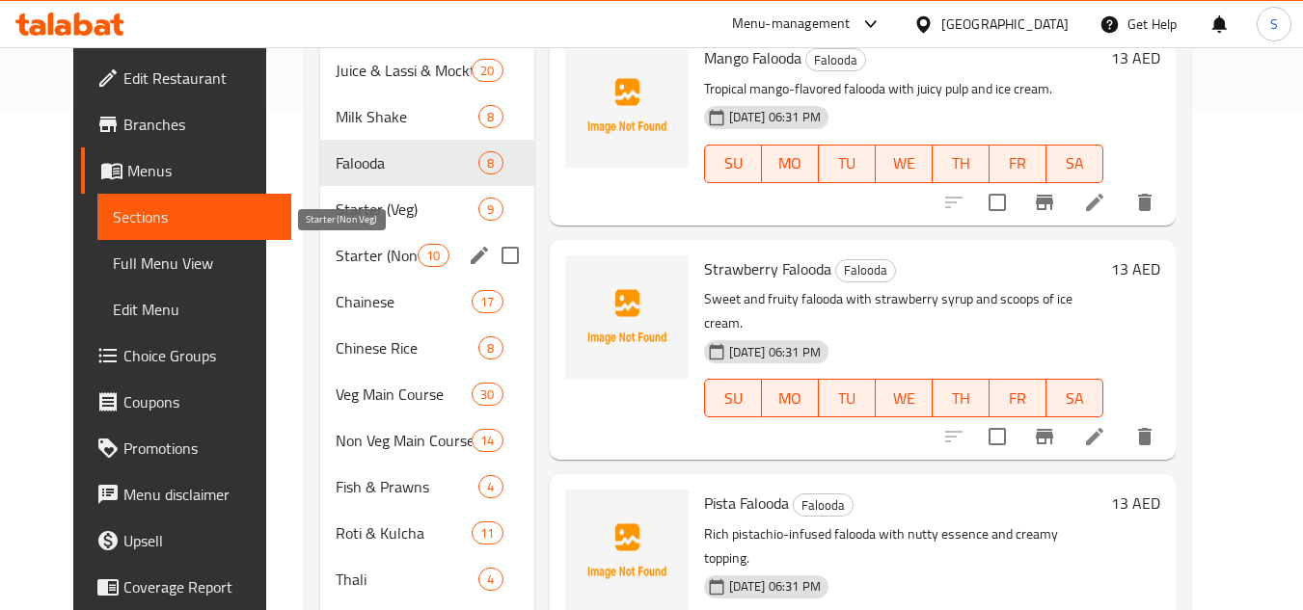
click at [344, 256] on span "Starter (Non Veg)" at bounding box center [377, 255] width 82 height 23
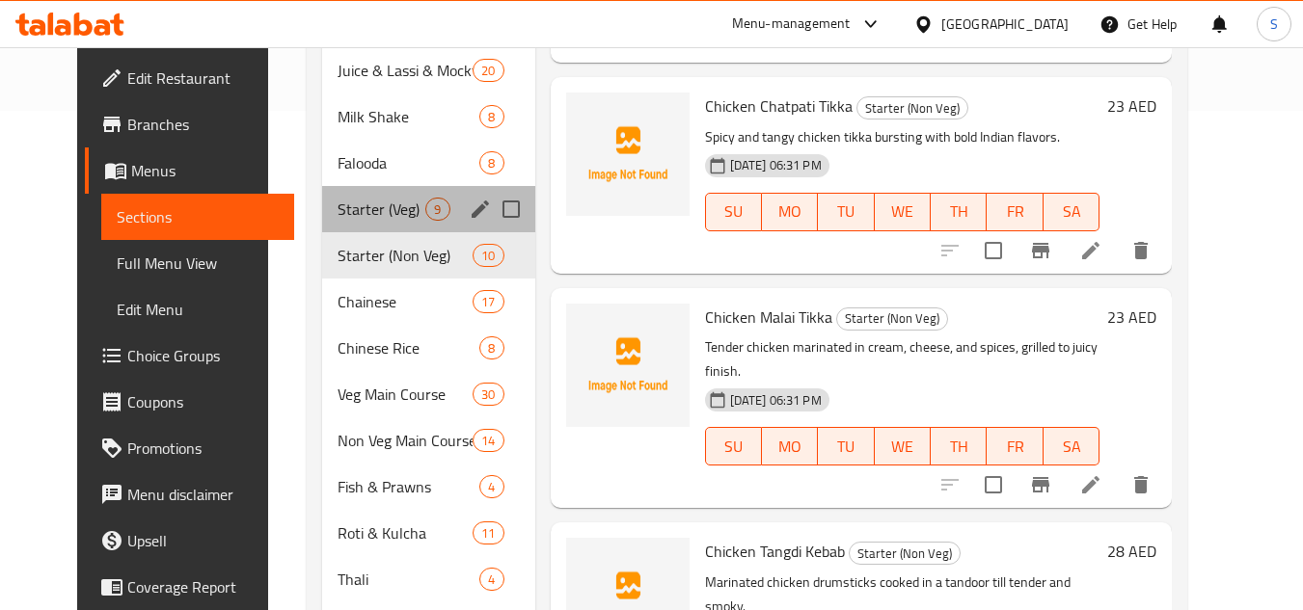
click at [346, 194] on div "Starter (Veg) 9" at bounding box center [428, 209] width 212 height 46
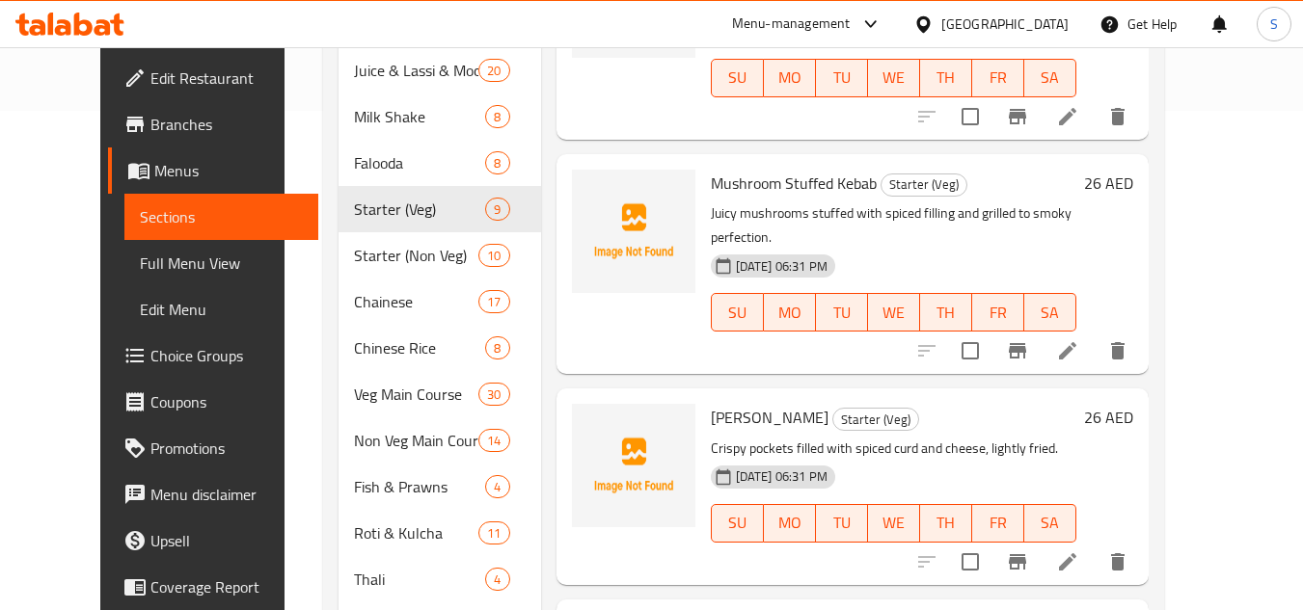
scroll to position [604, 0]
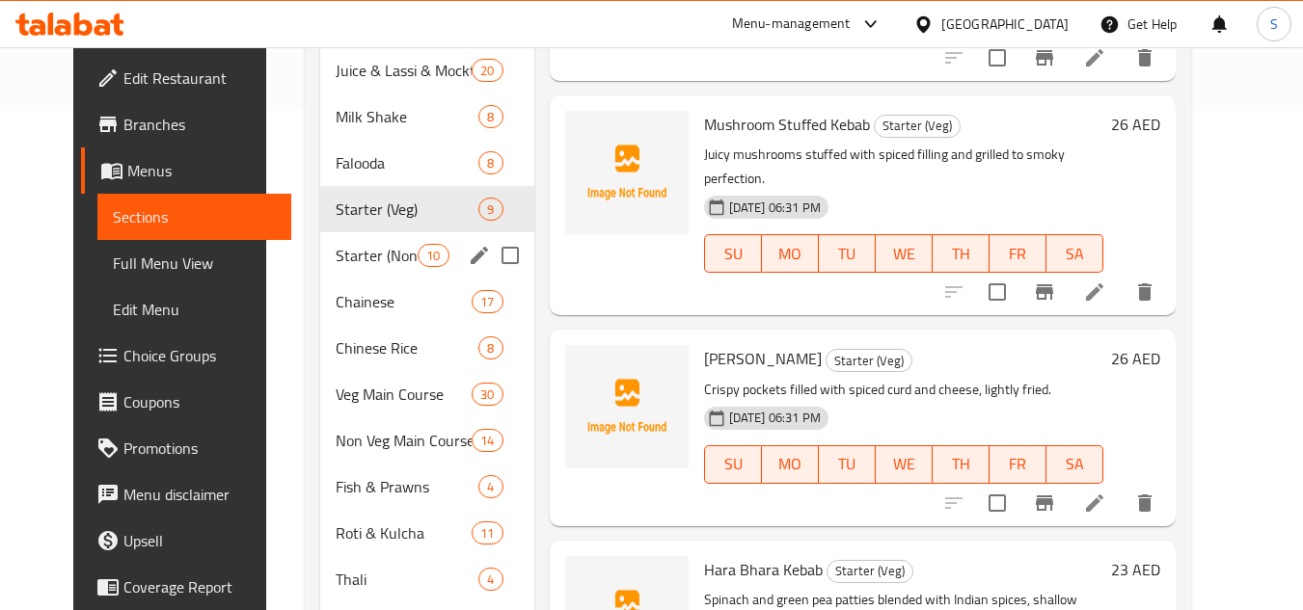
click at [347, 265] on span "Starter (Non Veg)" at bounding box center [377, 255] width 82 height 23
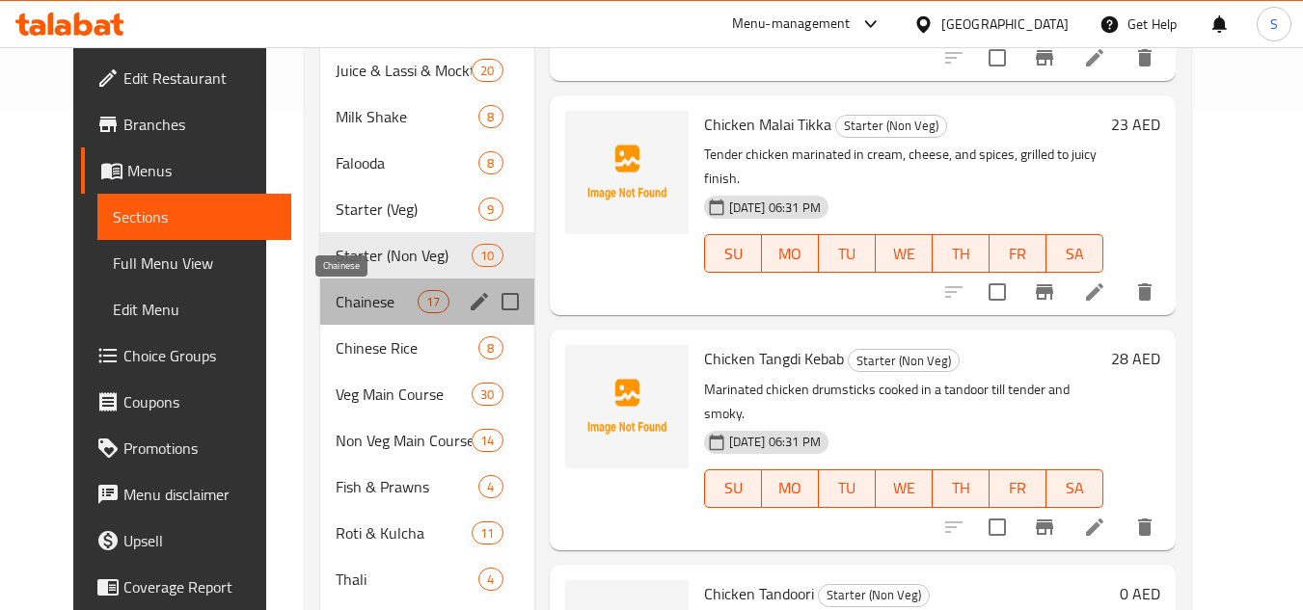
click at [353, 301] on span "Chainese" at bounding box center [377, 301] width 82 height 23
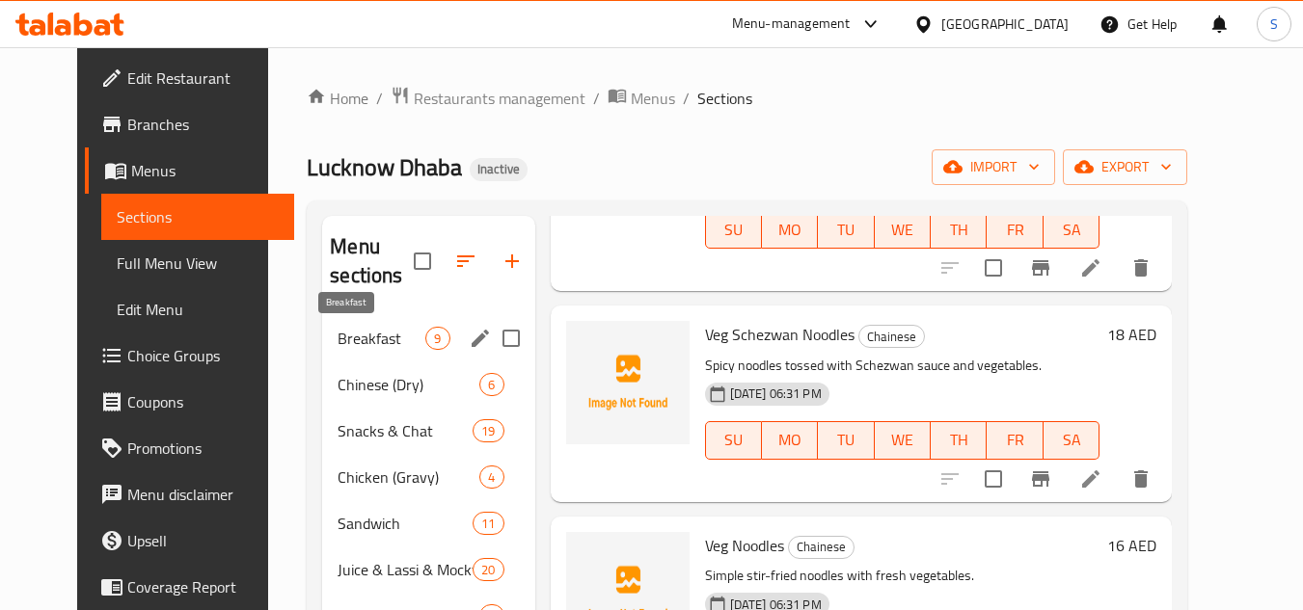
click at [349, 339] on span "Breakfast" at bounding box center [381, 338] width 88 height 23
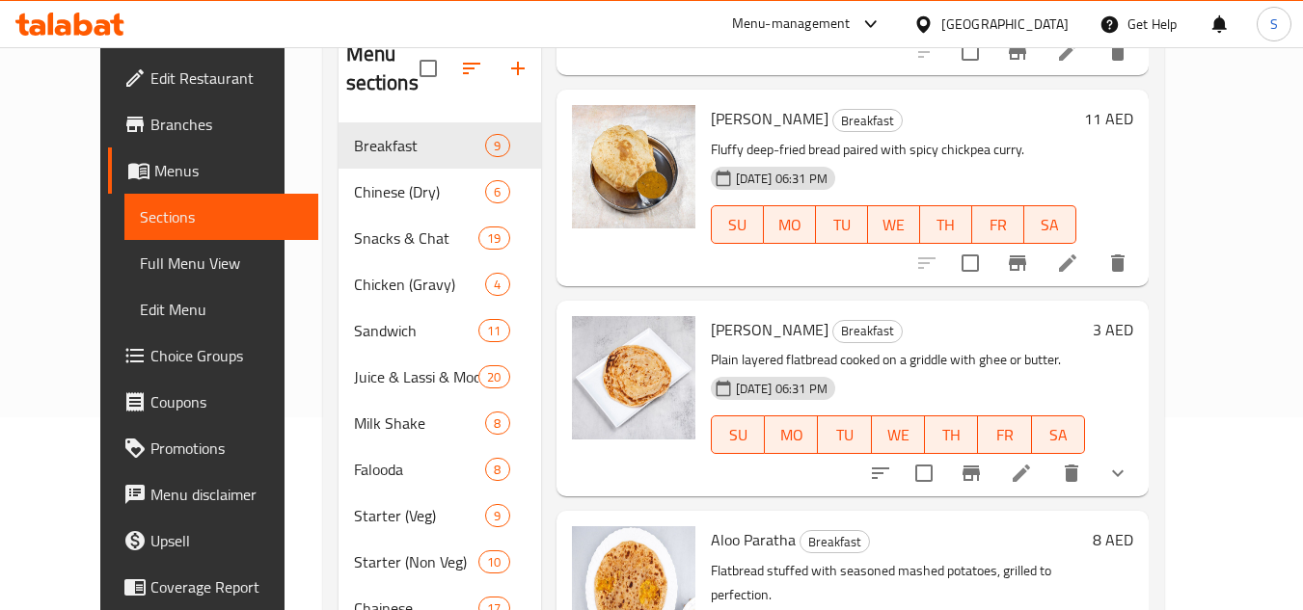
scroll to position [265, 0]
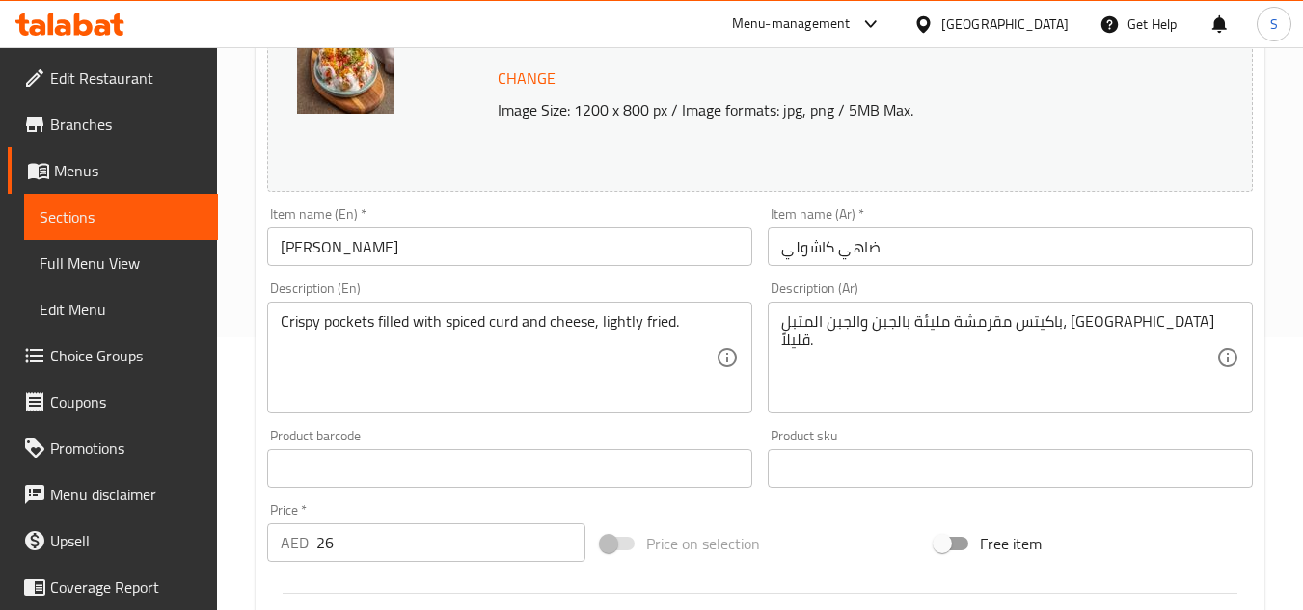
scroll to position [289, 0]
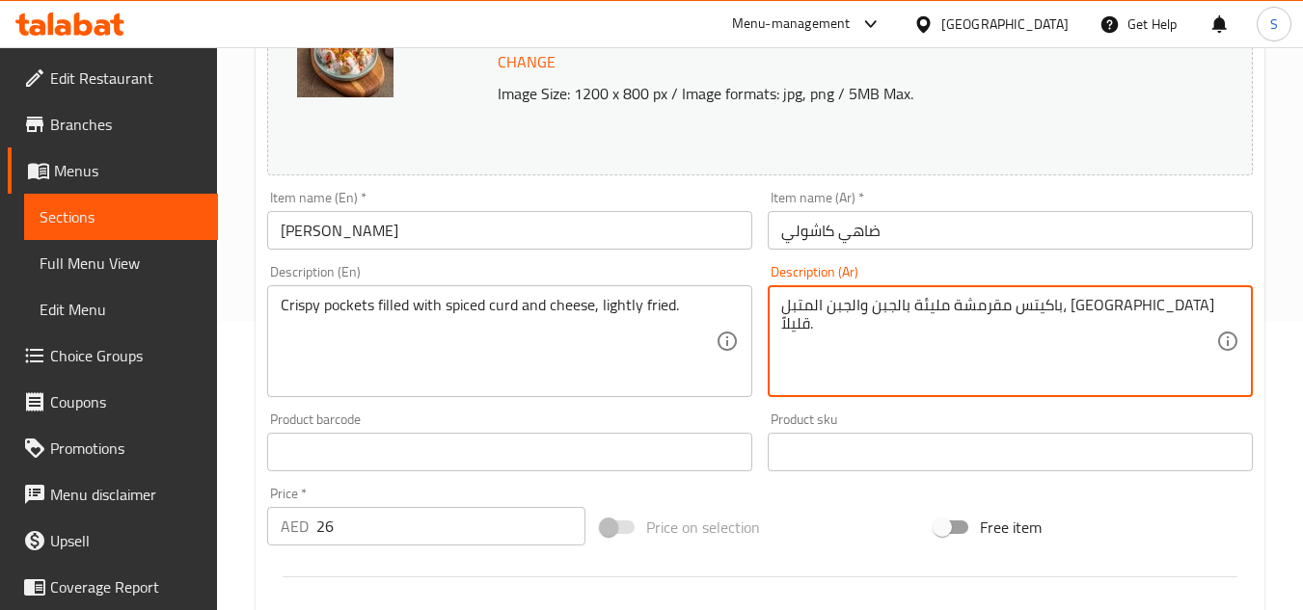
drag, startPoint x: 927, startPoint y: 302, endPoint x: 908, endPoint y: 312, distance: 21.2
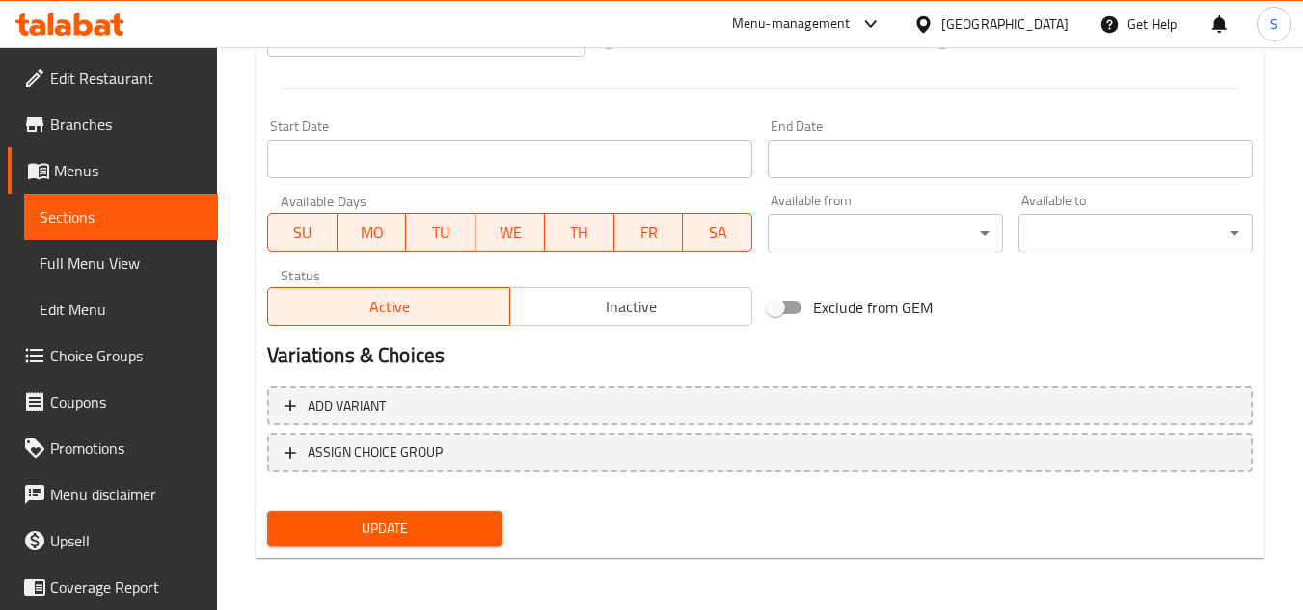
scroll to position [780, 0]
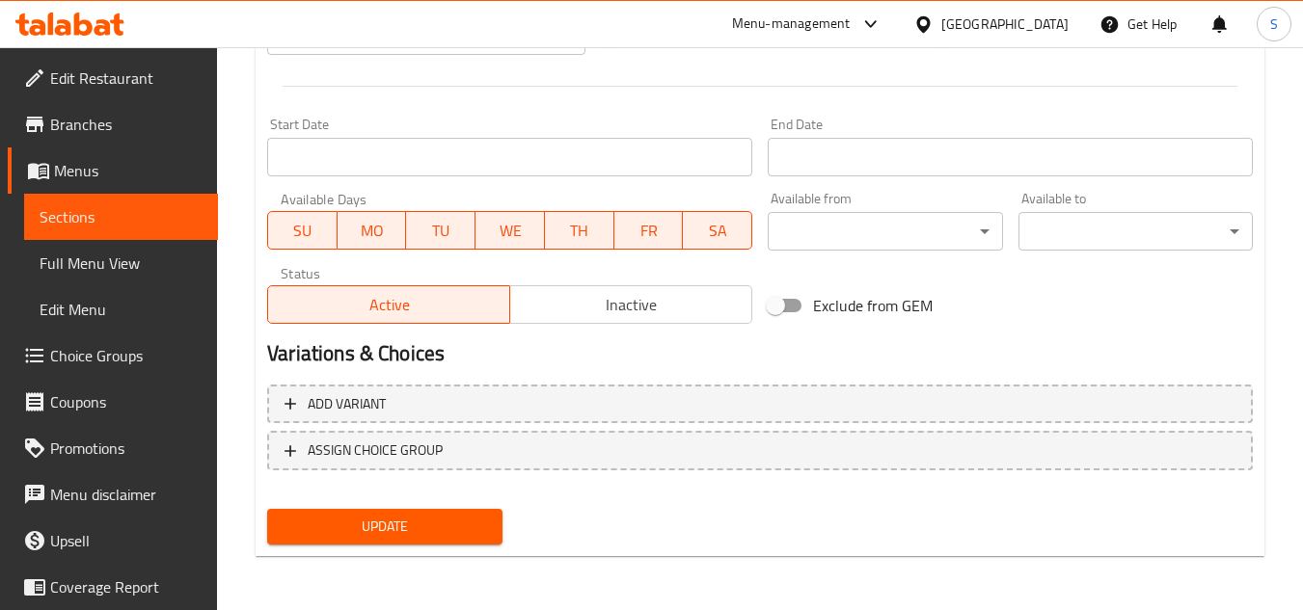
type textarea "باكيتس مقرمشة مليئة بالجبن والخثارة المتبلة، مقلية قليلاً."
click at [450, 519] on span "Update" at bounding box center [384, 527] width 203 height 24
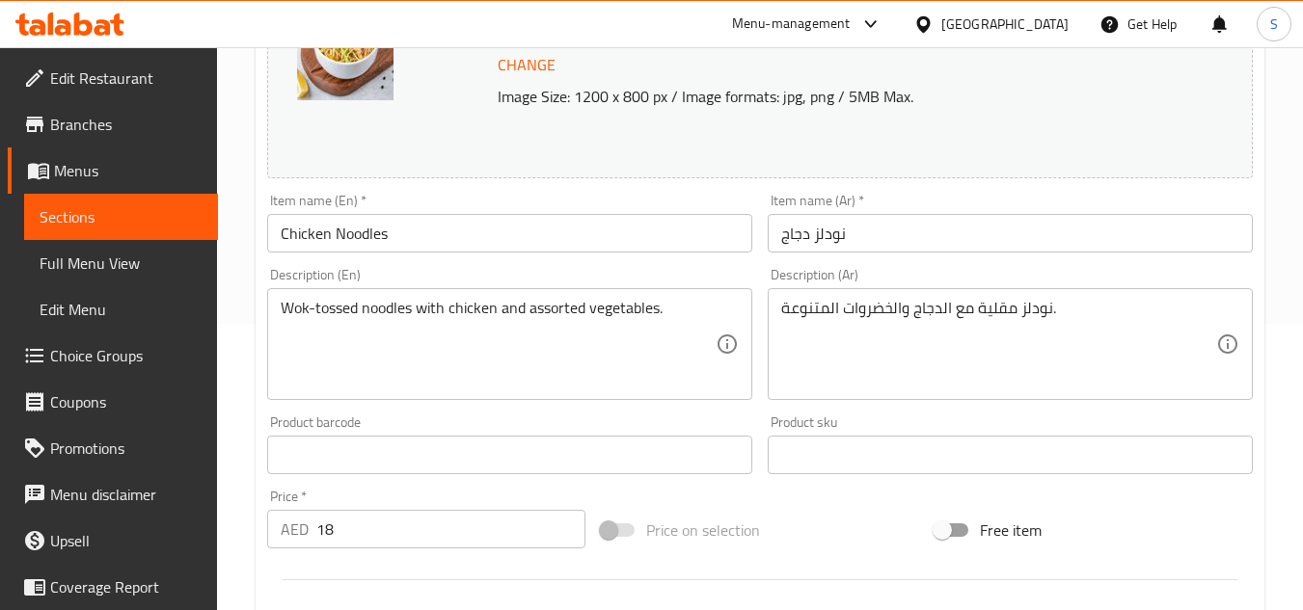
scroll to position [289, 0]
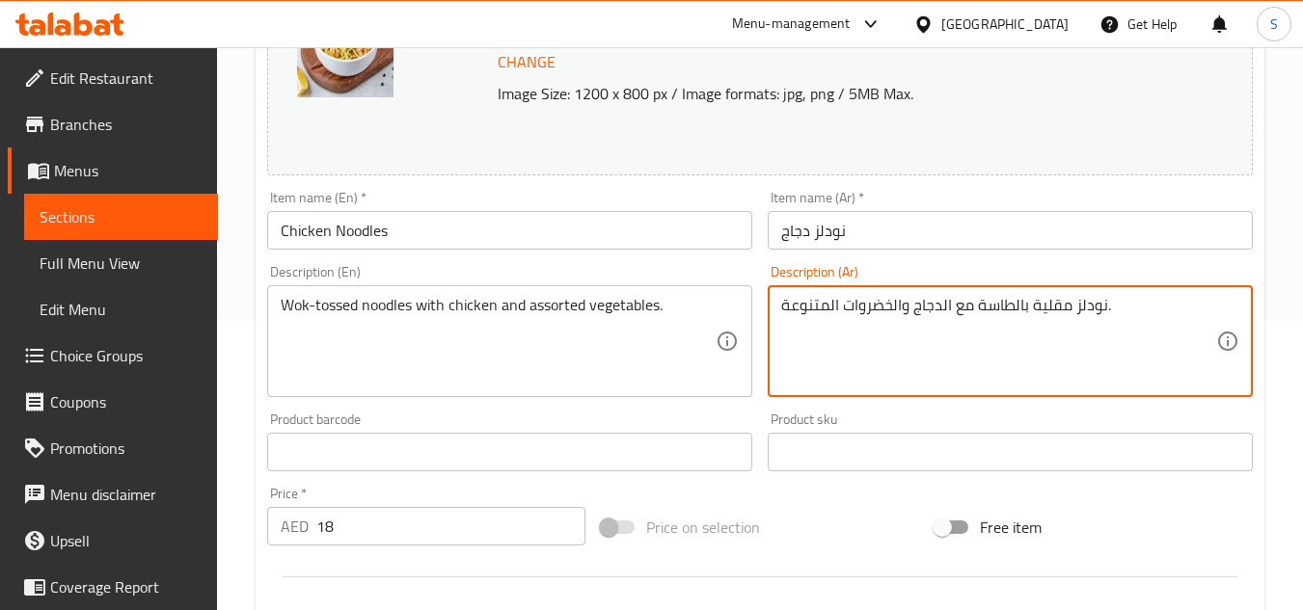
type textarea "نودلز مقلية بالطاسة مع الدجاج والخضروات المتنوعة."
click at [1026, 227] on input "نودلز دجاج" at bounding box center [1010, 230] width 485 height 39
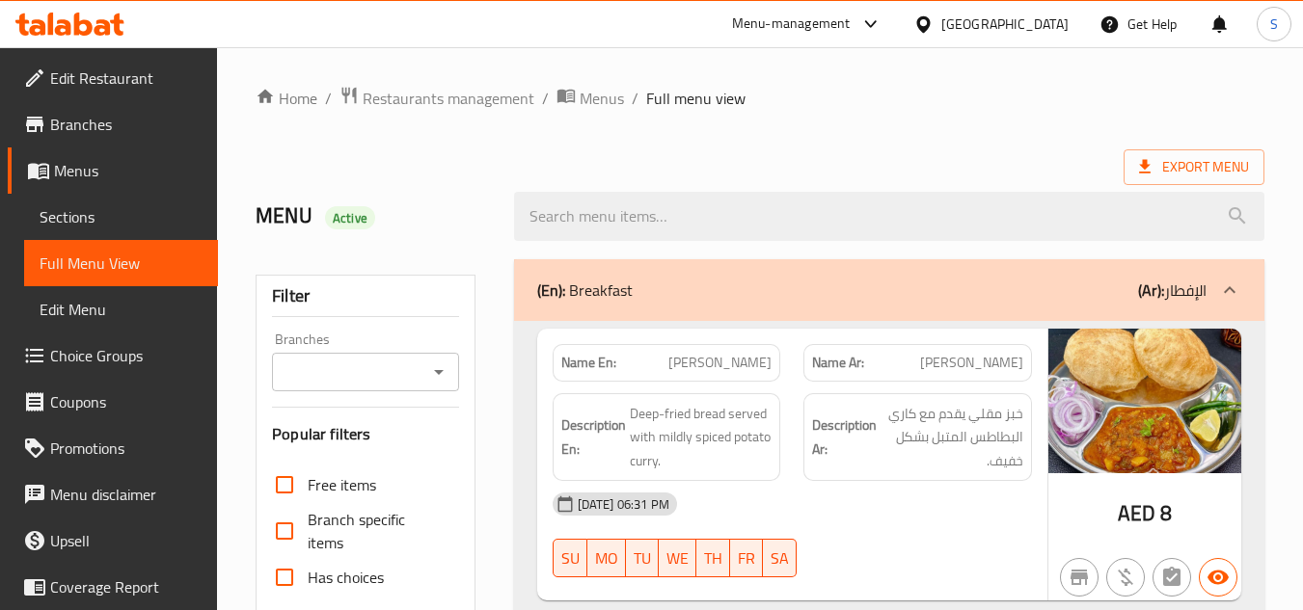
click at [471, 156] on div "Export Menu" at bounding box center [760, 167] width 1009 height 36
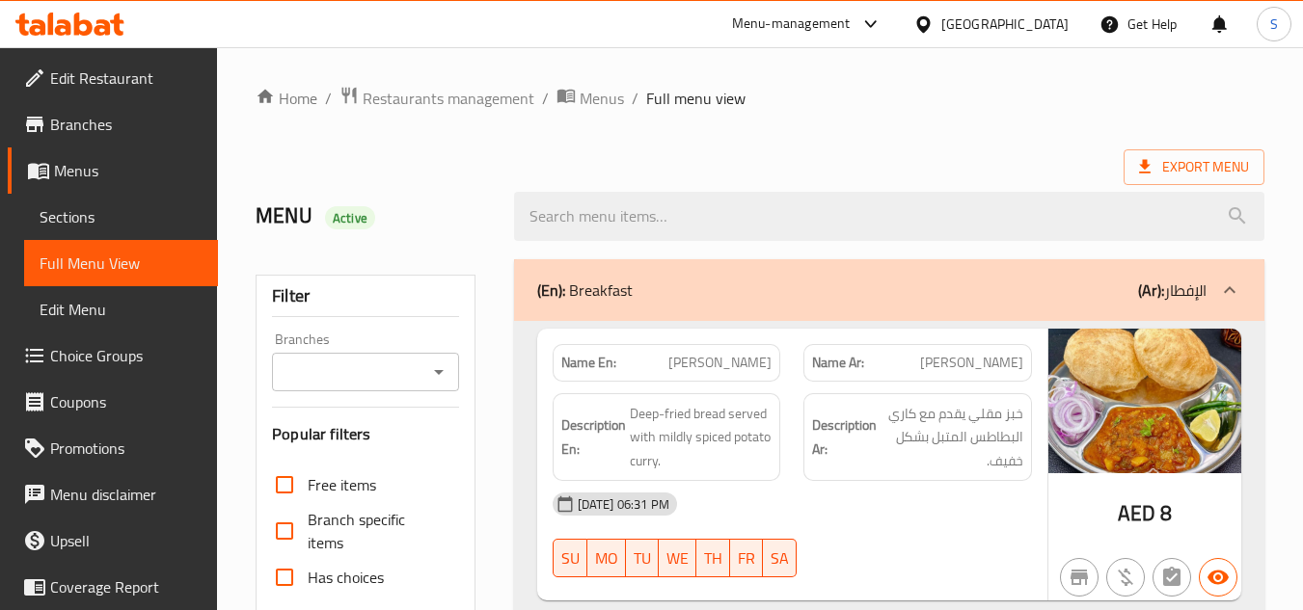
scroll to position [579, 0]
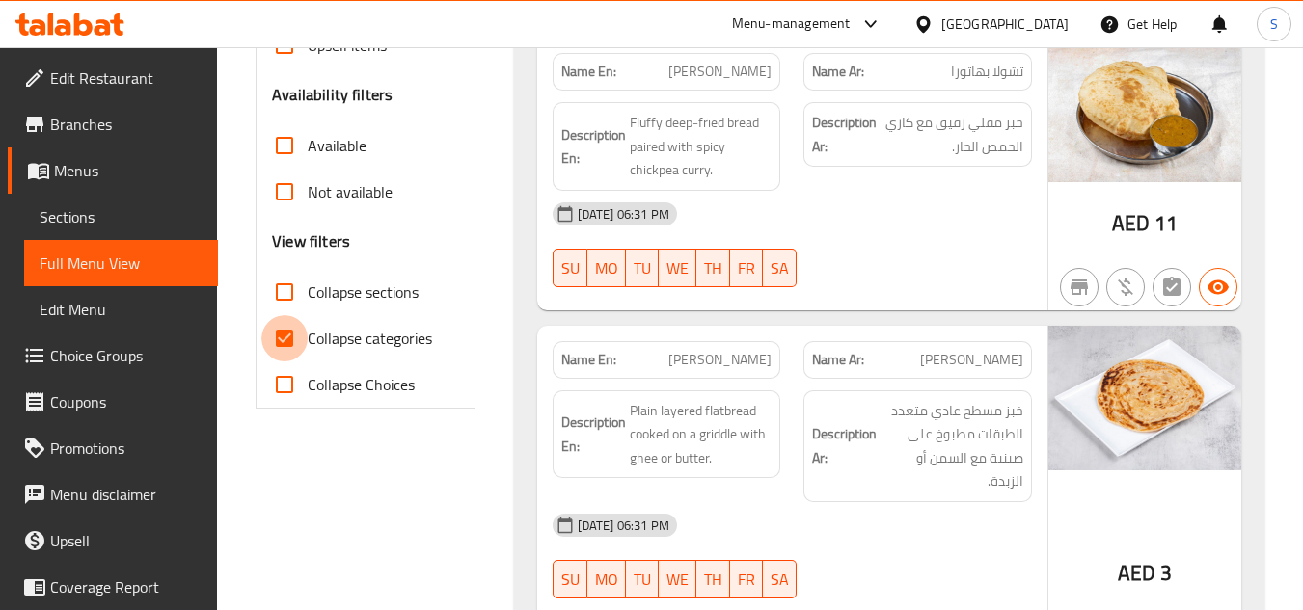
click at [285, 339] on input "Collapse categories" at bounding box center [284, 338] width 46 height 46
checkbox input "false"
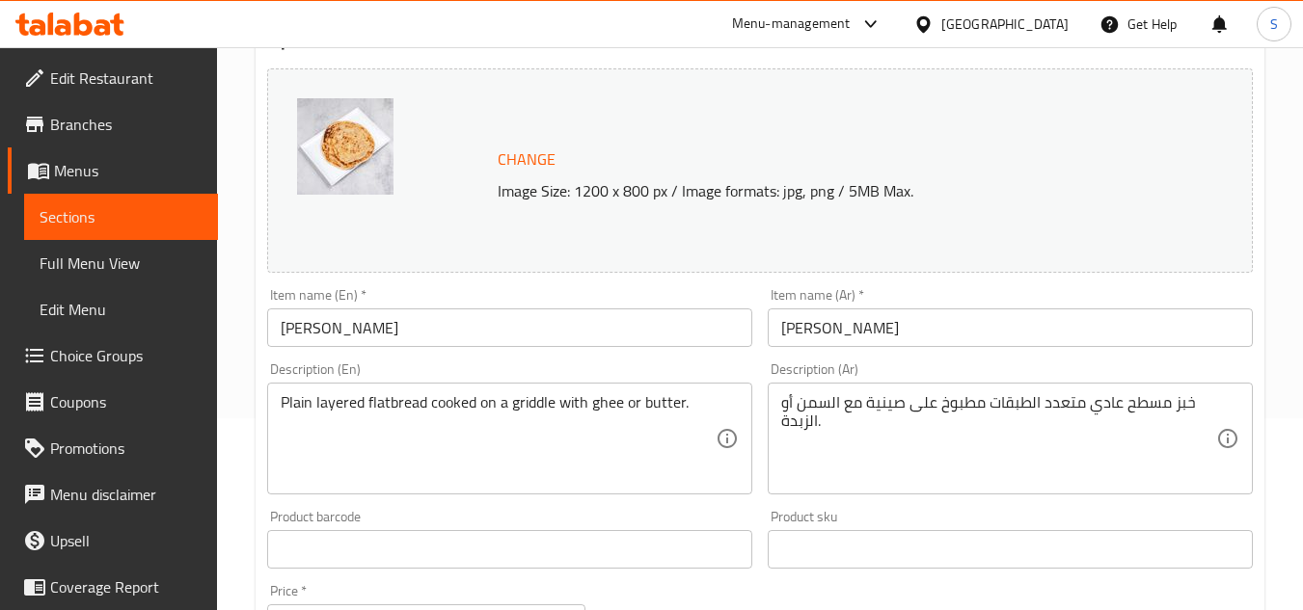
scroll to position [193, 0]
click at [826, 332] on input "[PERSON_NAME]" at bounding box center [1010, 327] width 485 height 39
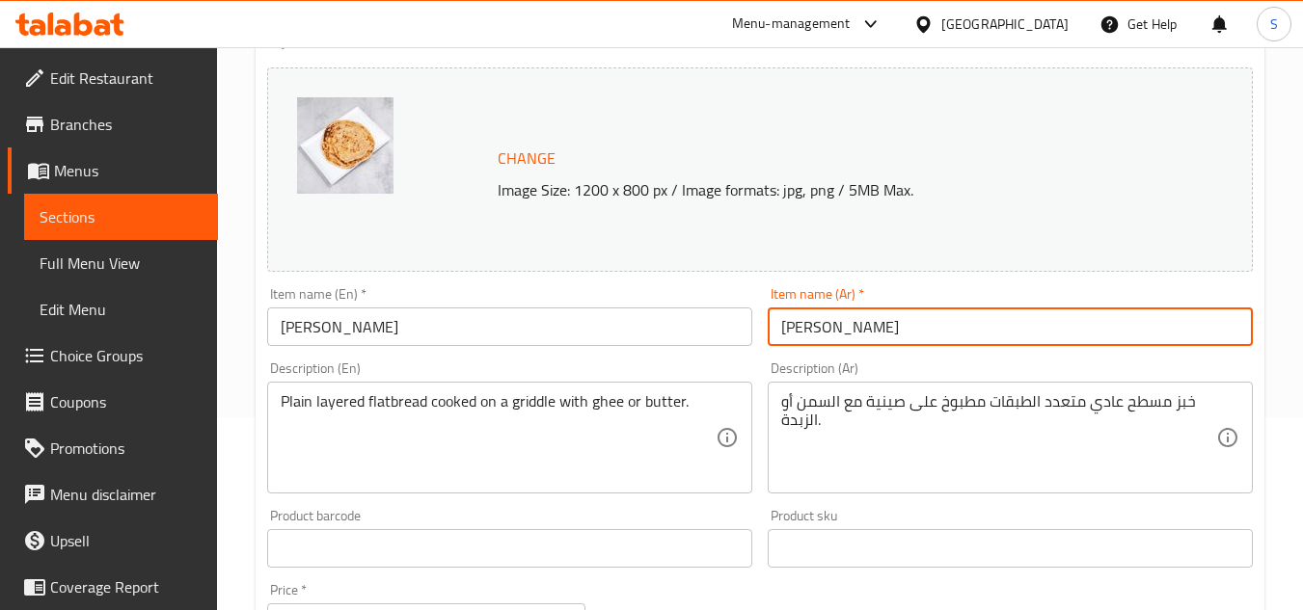
click at [826, 332] on input "سادا براثا" at bounding box center [1010, 327] width 485 height 39
click at [861, 332] on input "براثا" at bounding box center [1010, 327] width 485 height 39
click at [816, 333] on input "براثاسادة" at bounding box center [1010, 327] width 485 height 39
type input "براثا سادة"
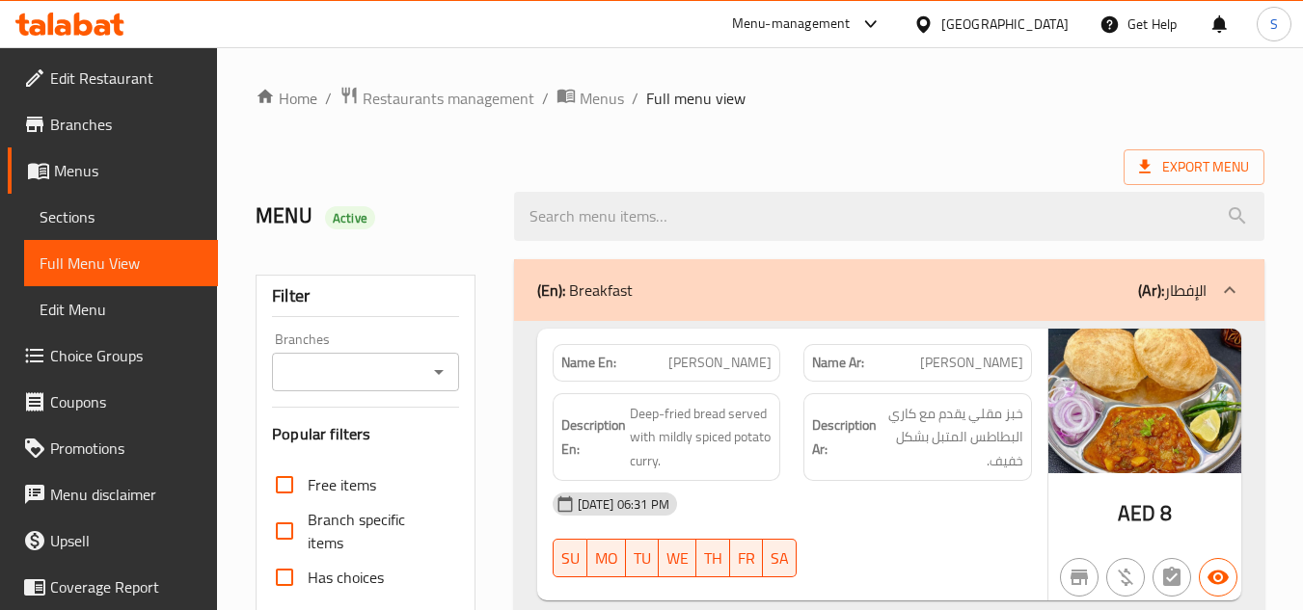
scroll to position [579, 0]
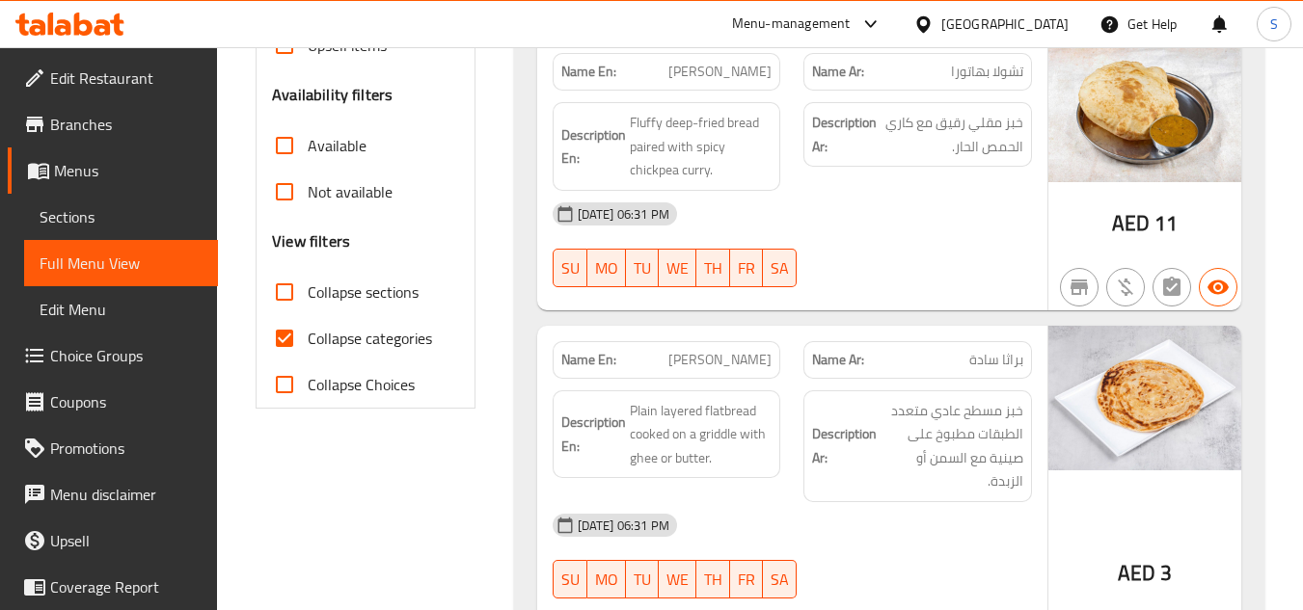
click at [357, 336] on span "Collapse categories" at bounding box center [370, 338] width 124 height 23
click at [308, 336] on input "Collapse categories" at bounding box center [284, 338] width 46 height 46
checkbox input "false"
click at [374, 290] on span "Collapse sections" at bounding box center [363, 292] width 111 height 23
click at [308, 290] on input "Collapse sections" at bounding box center [284, 292] width 46 height 46
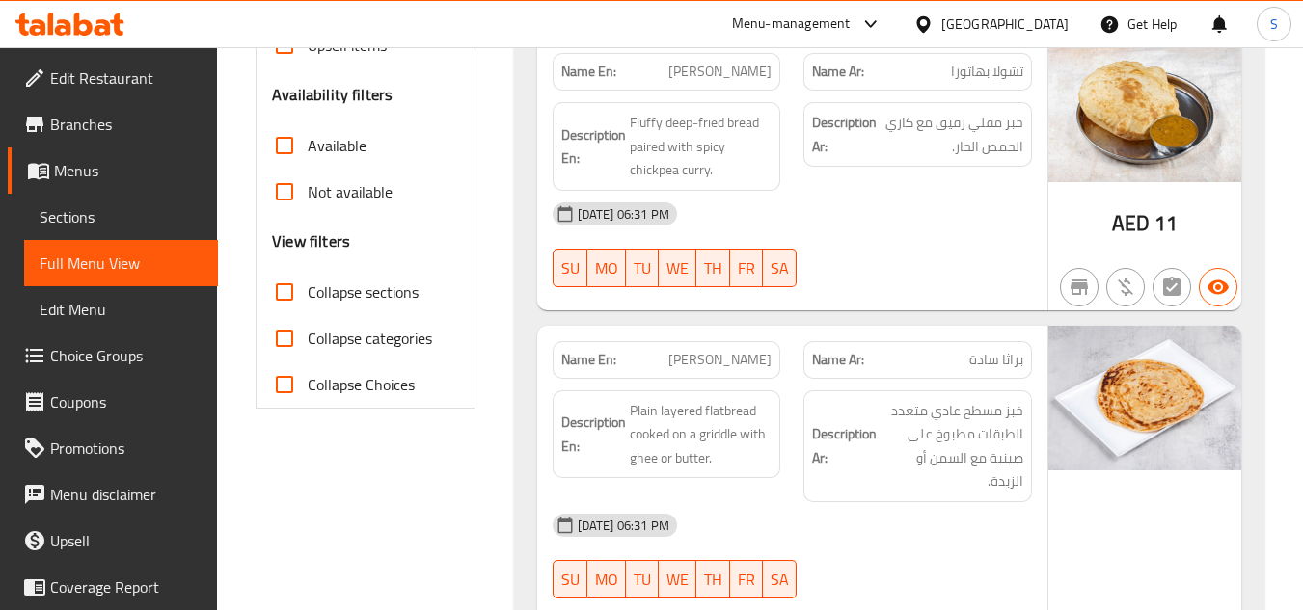
checkbox input "true"
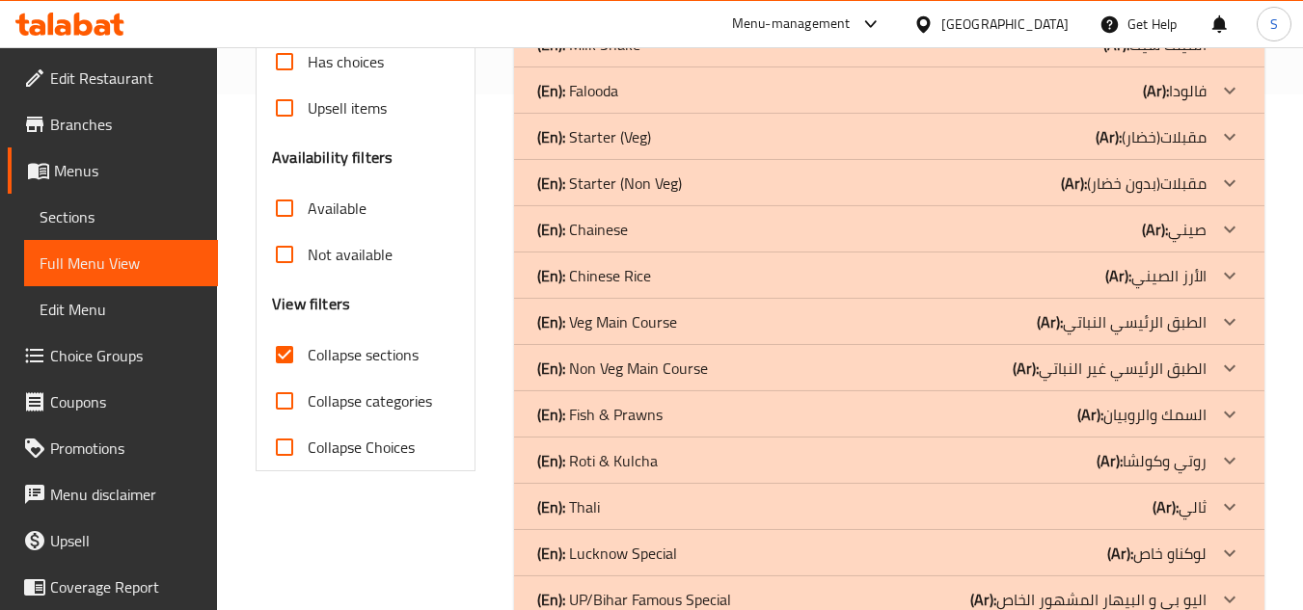
scroll to position [482, 0]
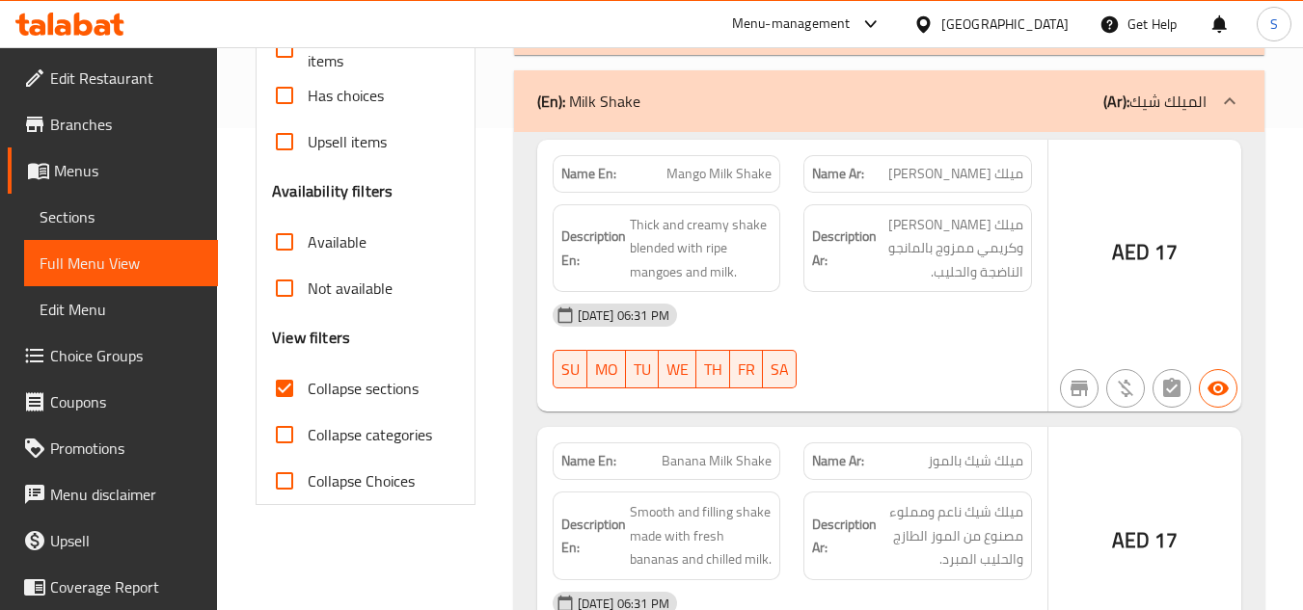
scroll to position [386, 0]
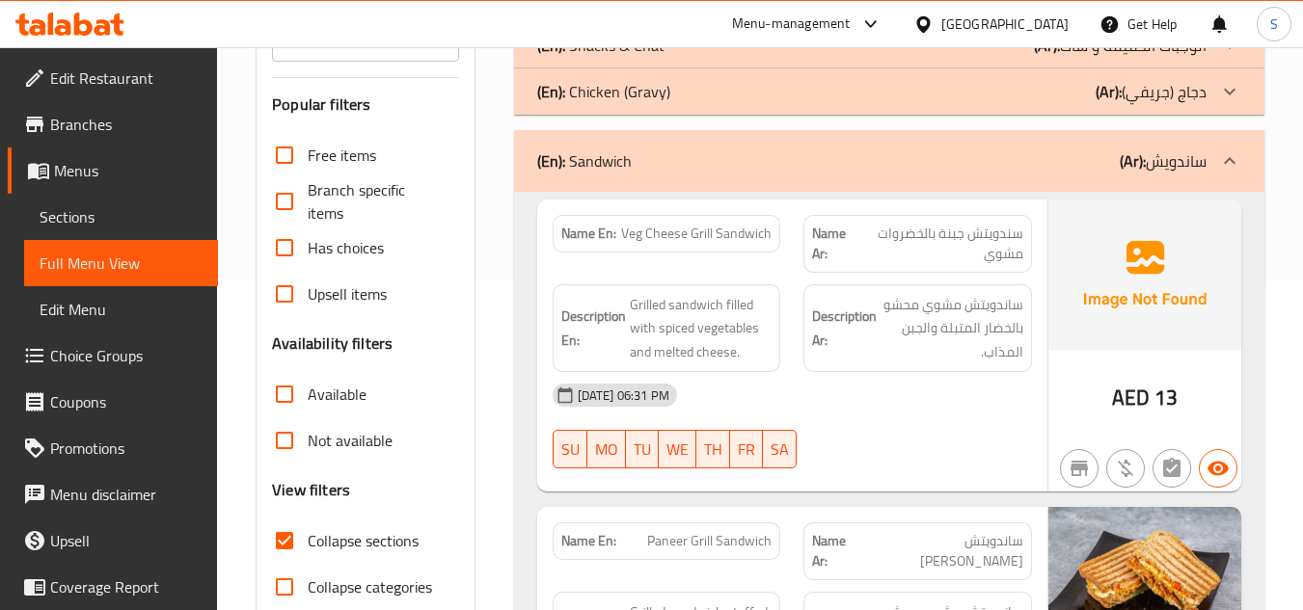
scroll to position [96, 0]
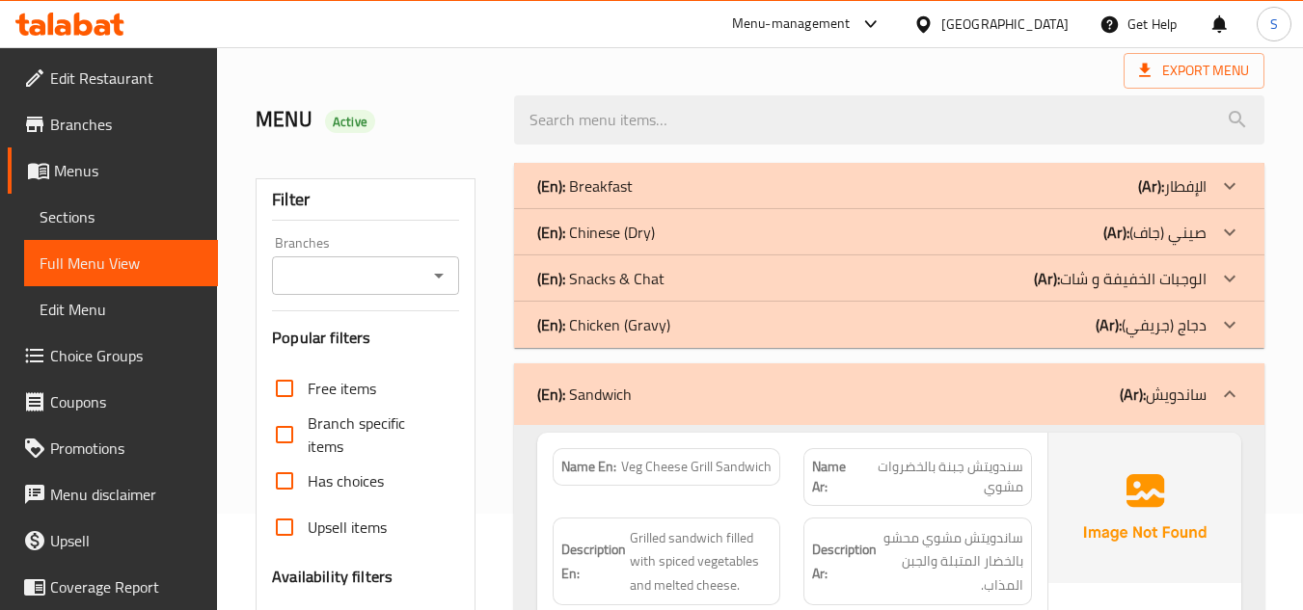
click at [674, 198] on div "(En): Snacks & Chat (Ar): الوجبات الخفيفة و شات" at bounding box center [871, 186] width 669 height 23
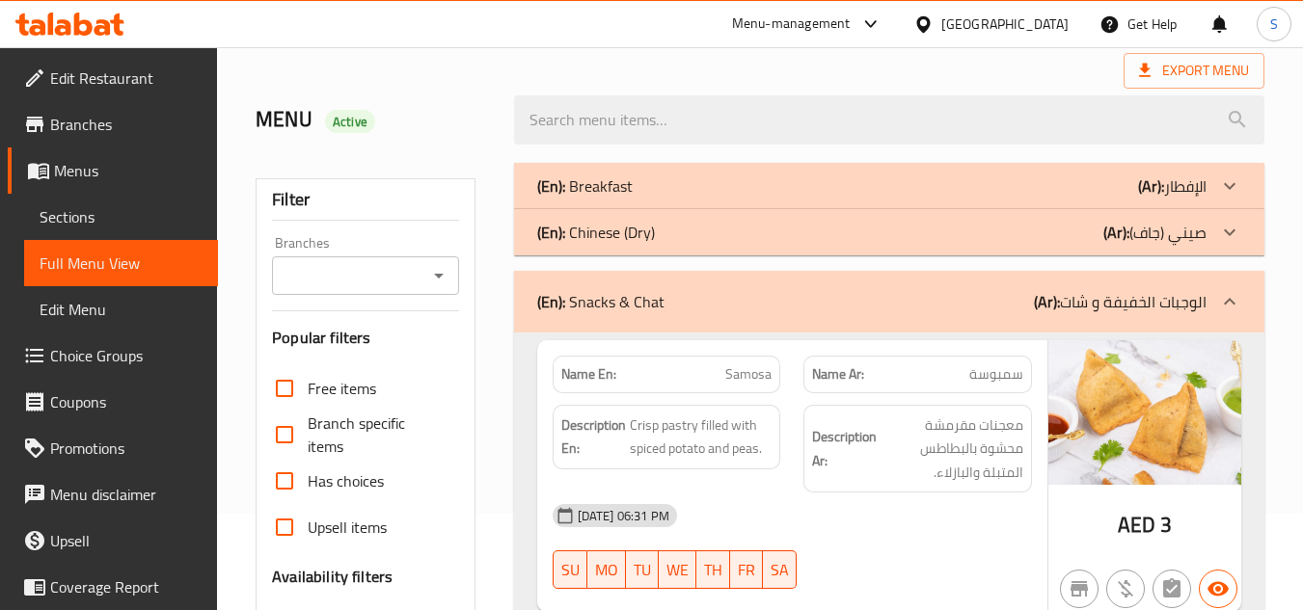
click at [691, 183] on div "(En): Breakfast (Ar): الإفطار" at bounding box center [871, 186] width 669 height 23
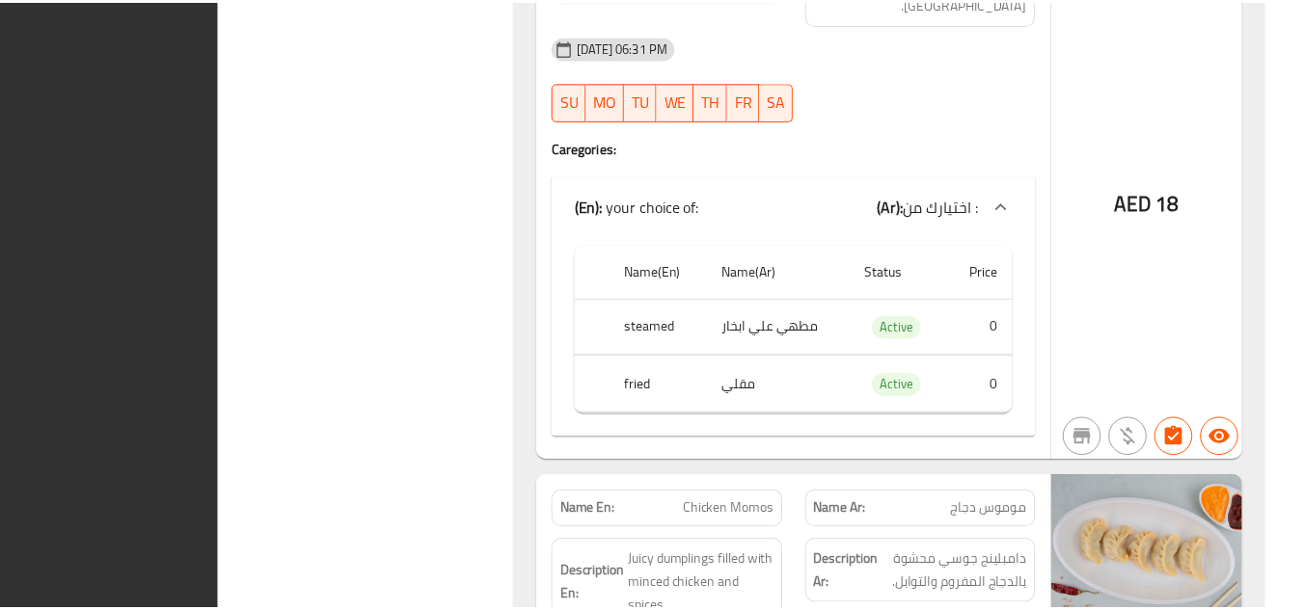
scroll to position [34920, 0]
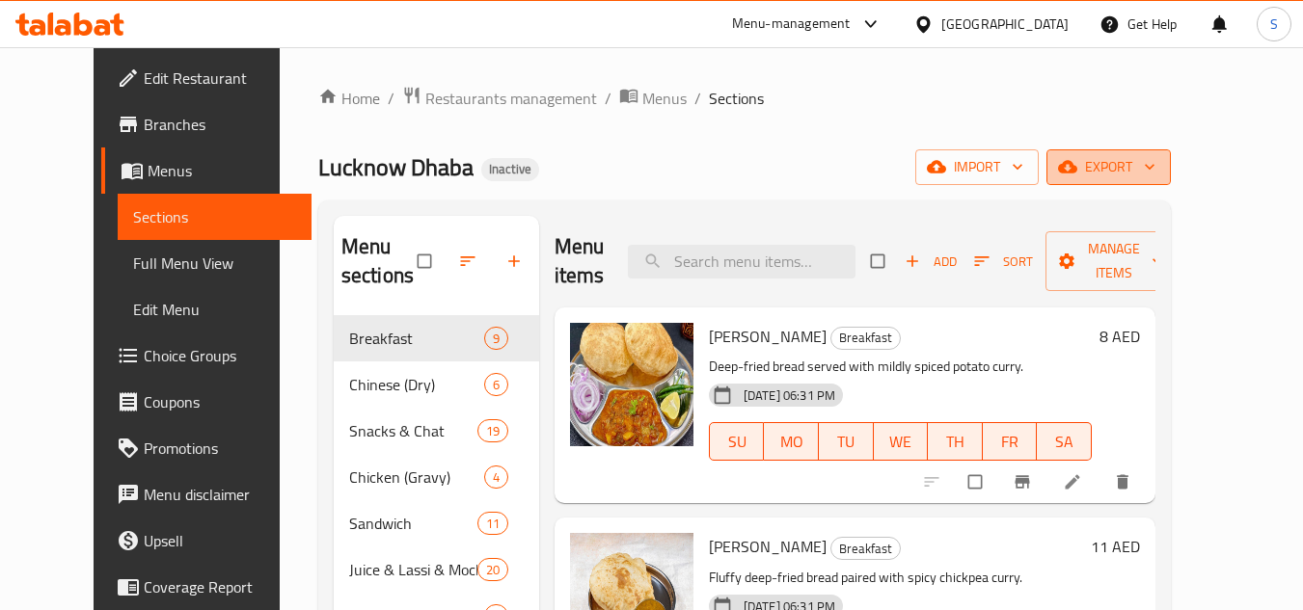
click at [1155, 172] on span "export" at bounding box center [1109, 167] width 94 height 24
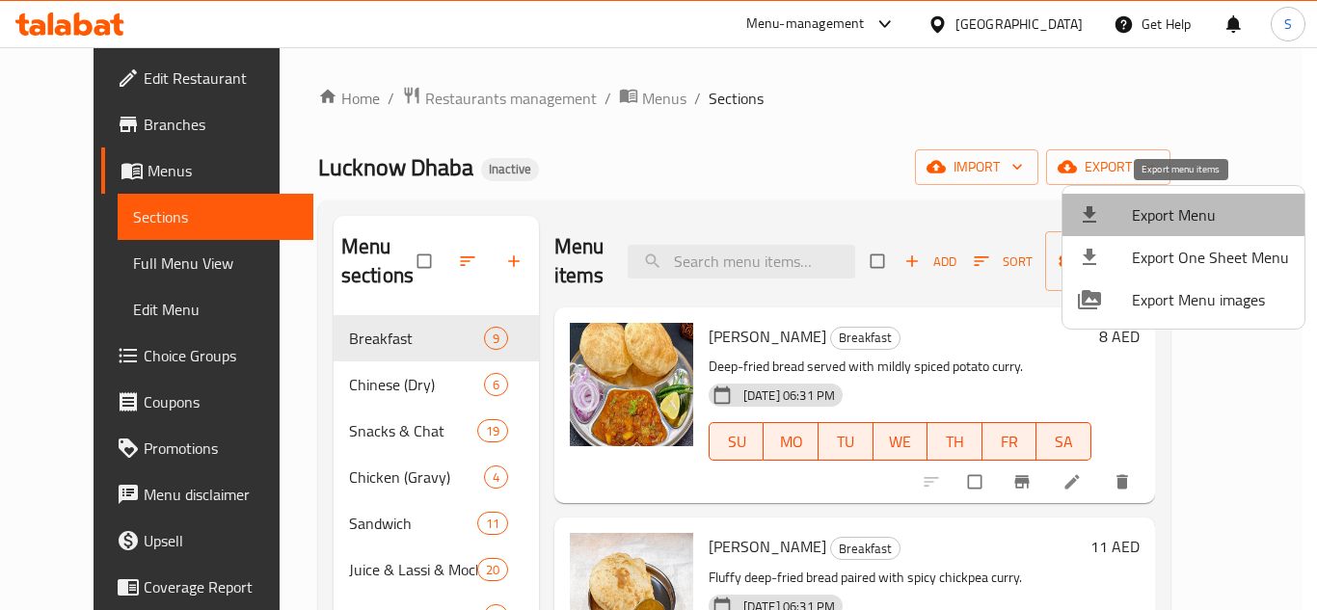
click at [1189, 203] on span "Export Menu" at bounding box center [1210, 214] width 157 height 23
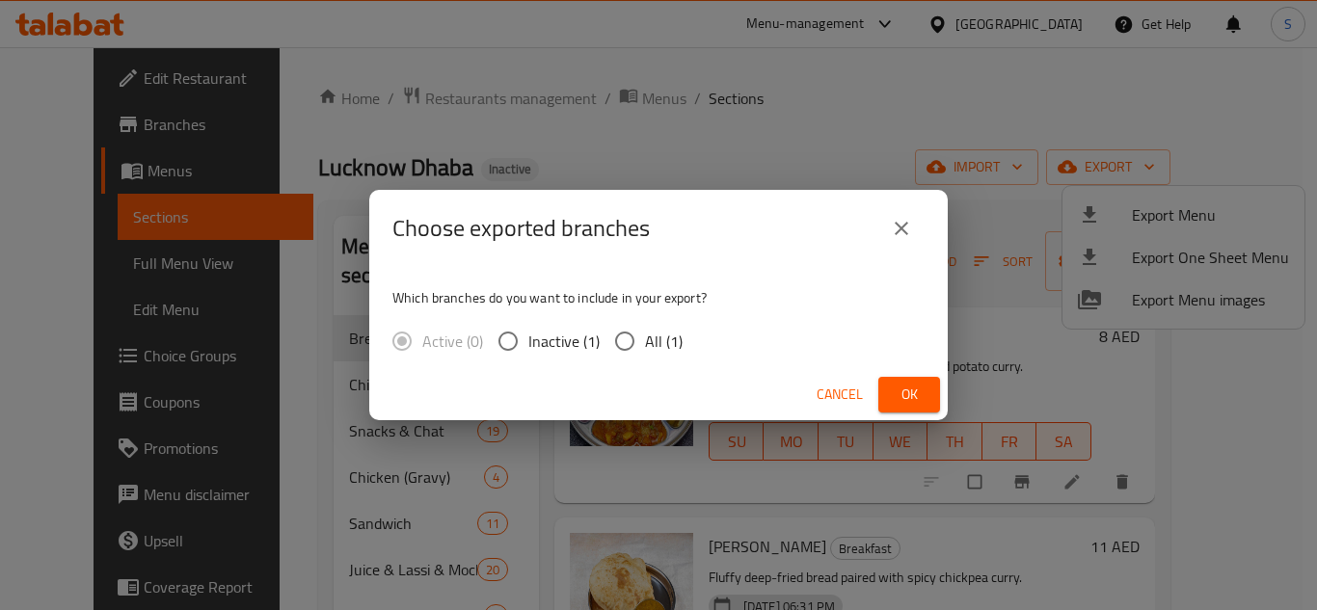
click at [659, 343] on span "All (1)" at bounding box center [664, 341] width 38 height 23
click at [645, 343] on input "All (1)" at bounding box center [625, 341] width 40 height 40
radio input "true"
click at [900, 390] on span "Ok" at bounding box center [909, 395] width 31 height 24
